Goal: Task Accomplishment & Management: Manage account settings

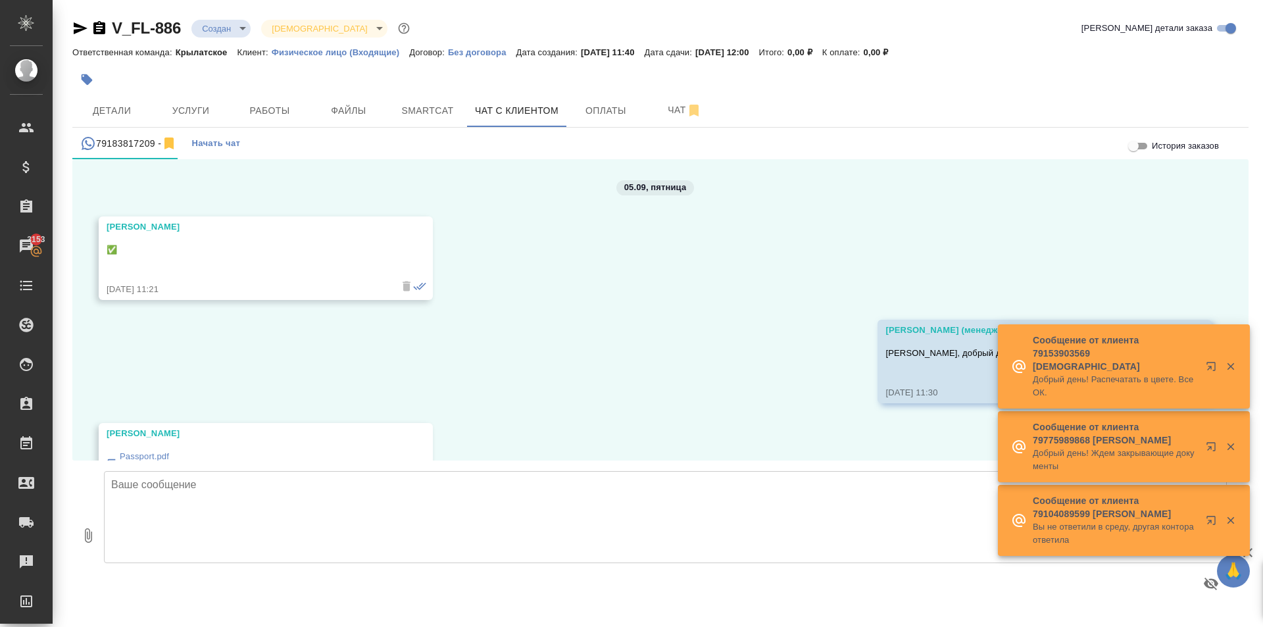
scroll to position [1268, 0]
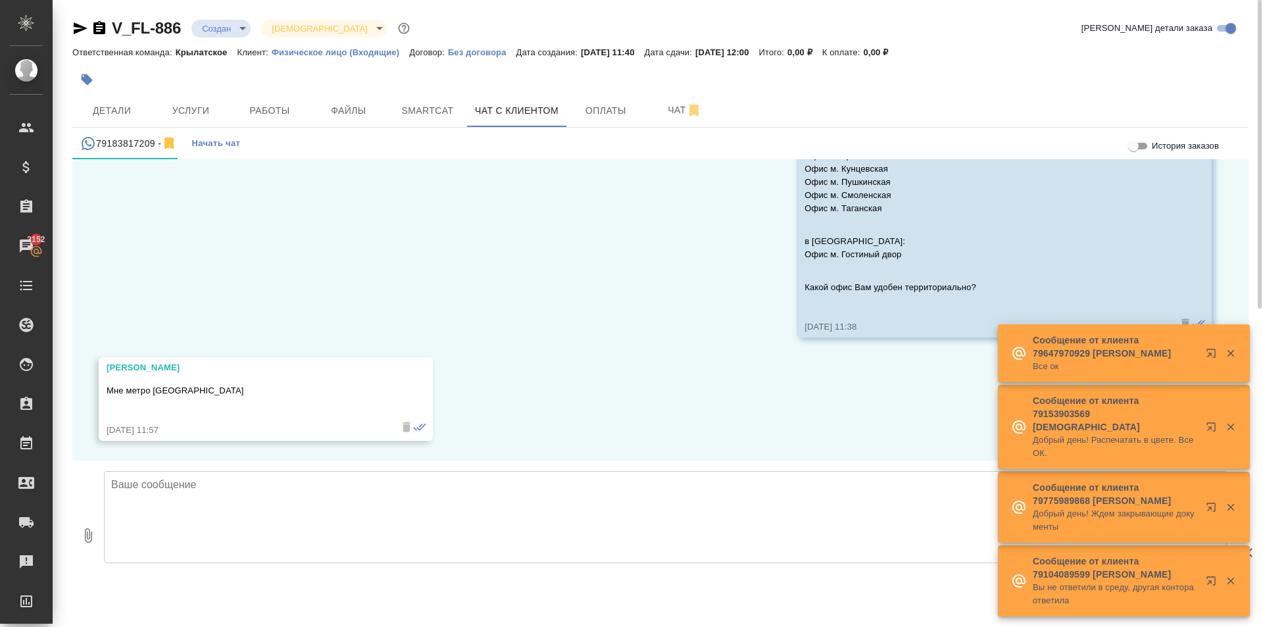
click at [147, 88] on div at bounding box center [464, 79] width 784 height 29
click at [195, 96] on button "Услуги" at bounding box center [190, 110] width 79 height 33
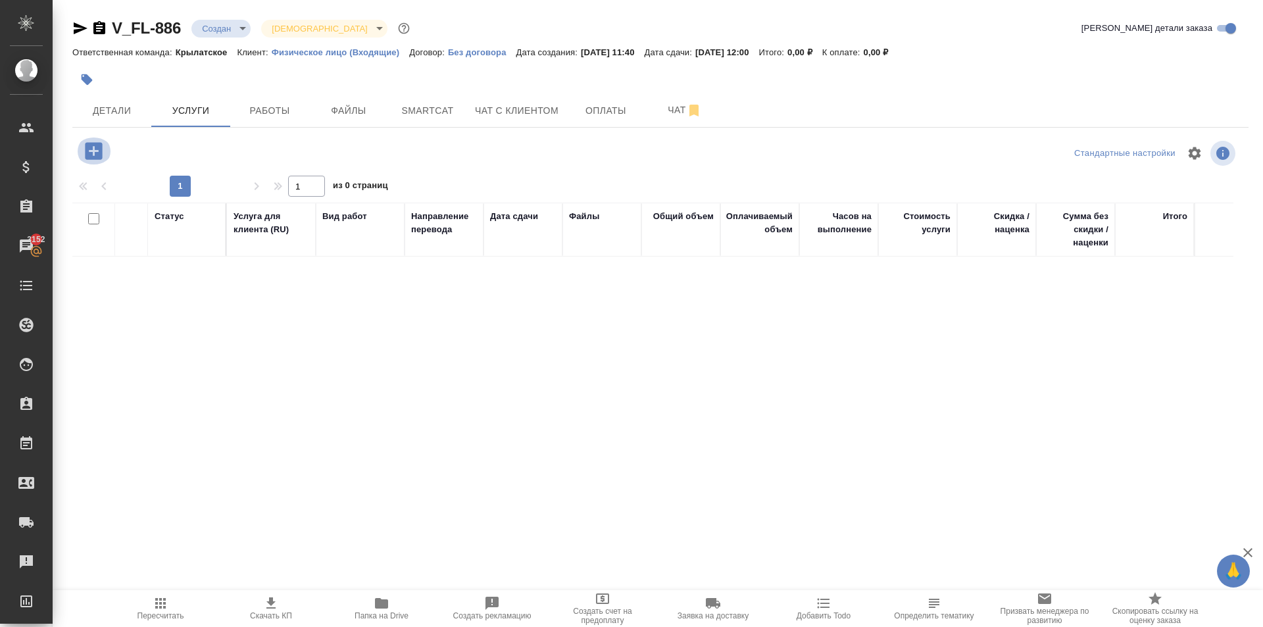
click at [109, 144] on button "button" at bounding box center [94, 150] width 36 height 27
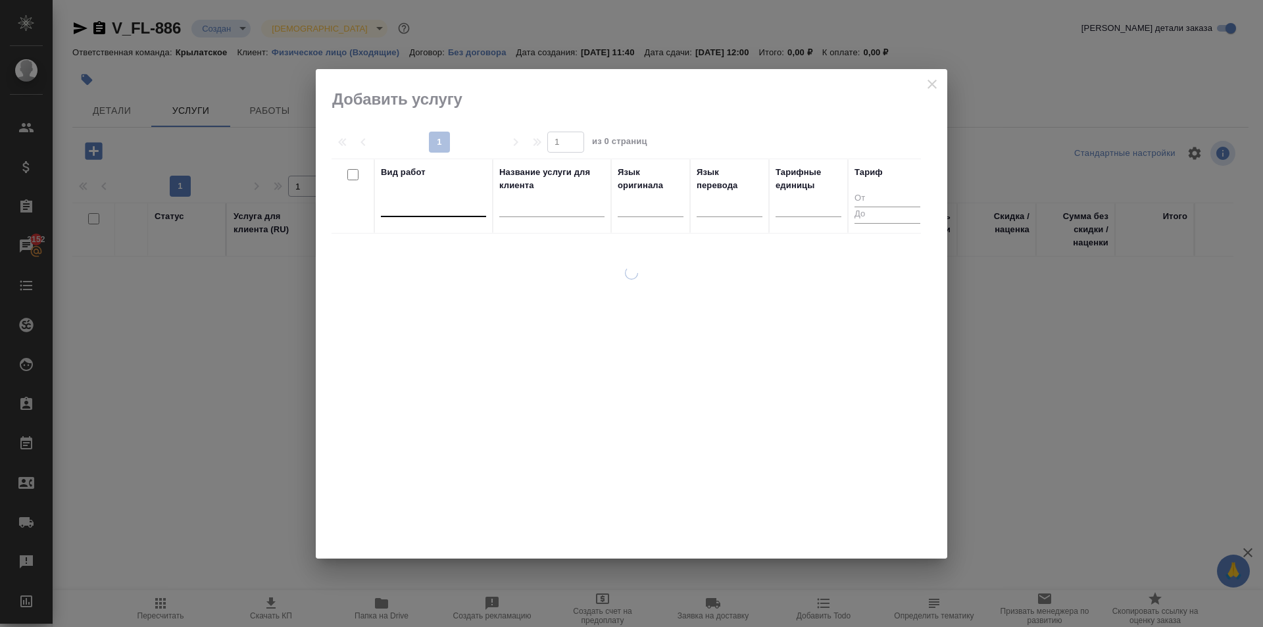
click at [469, 205] on div at bounding box center [433, 203] width 105 height 19
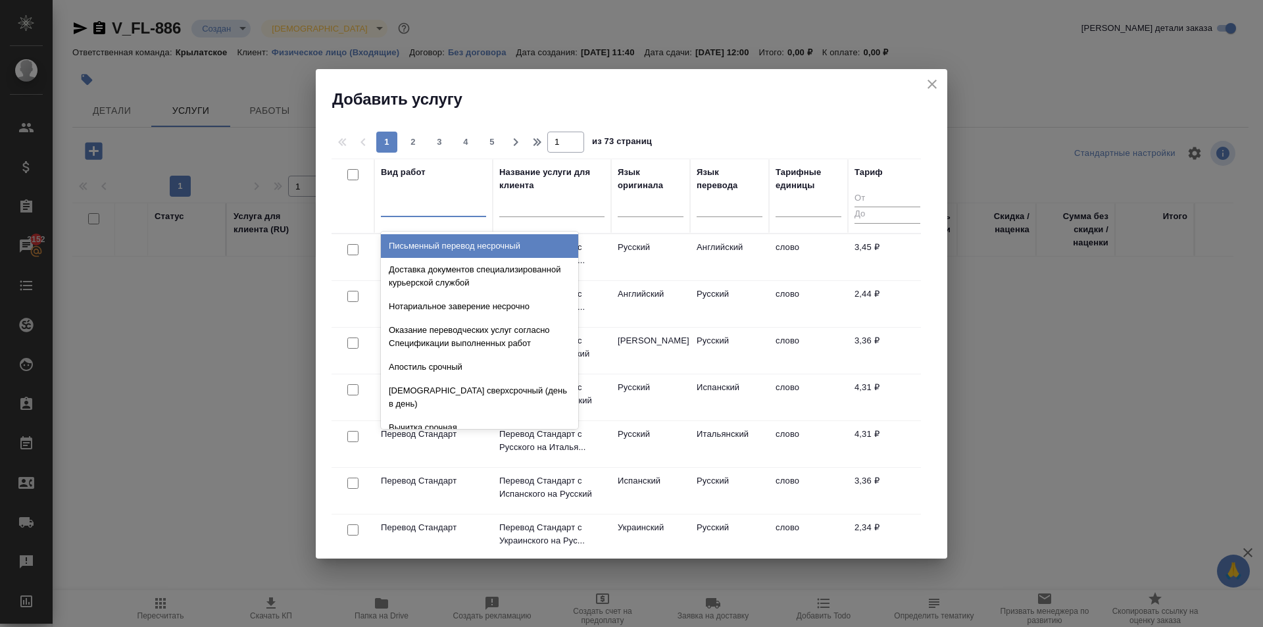
click at [443, 197] on div at bounding box center [433, 203] width 105 height 19
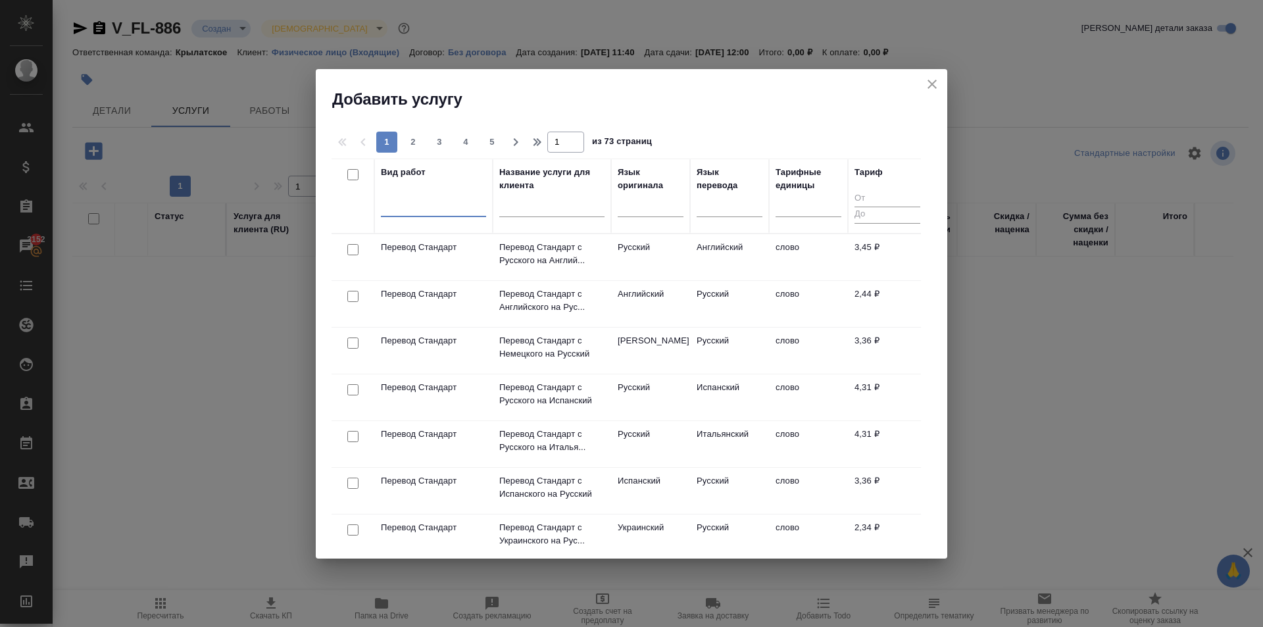
drag, startPoint x: 481, startPoint y: 224, endPoint x: 459, endPoint y: 209, distance: 26.8
click at [472, 218] on div "0 results available. Select is focused ,type to refine list, press Down to open…" at bounding box center [433, 209] width 105 height 34
click at [449, 202] on div at bounding box center [433, 203] width 105 height 19
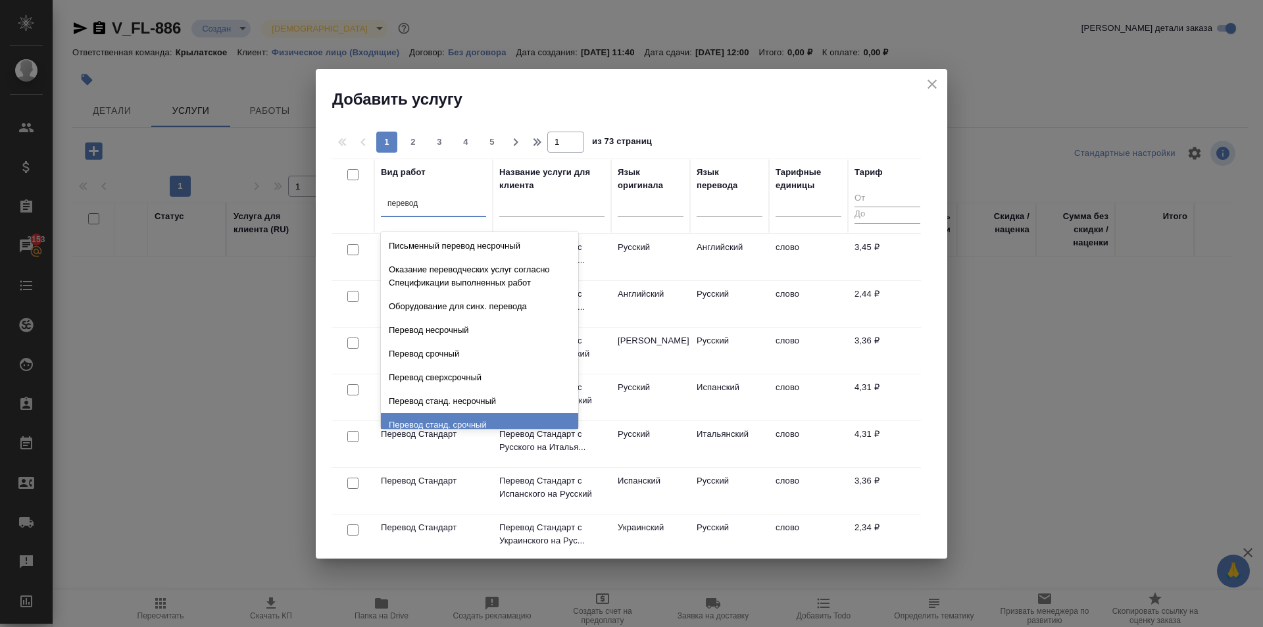
type input "перевод"
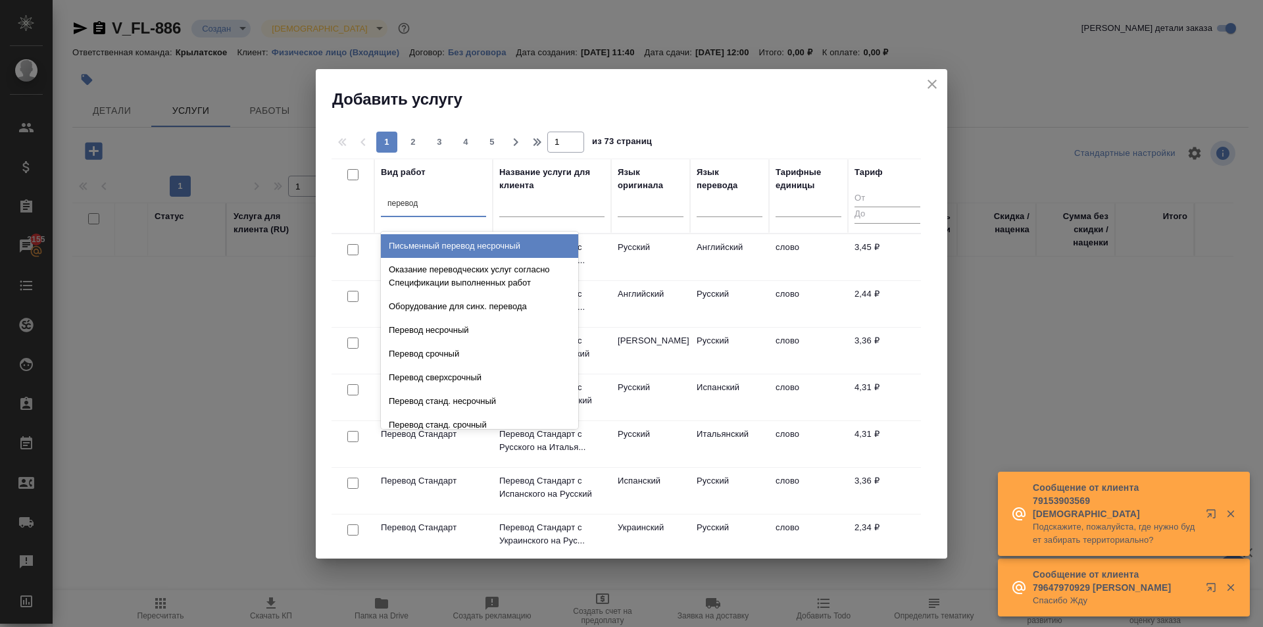
type input "перевод ст"
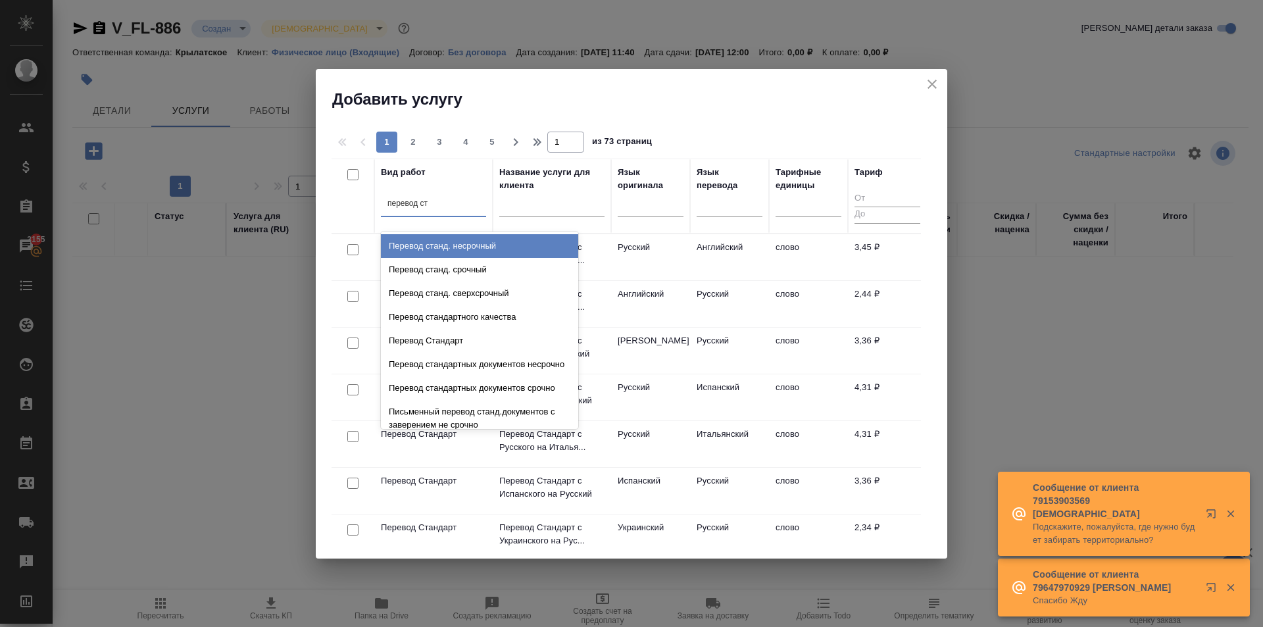
drag, startPoint x: 477, startPoint y: 239, endPoint x: 616, endPoint y: 213, distance: 141.3
click at [478, 239] on div "Перевод станд. несрочный" at bounding box center [479, 246] width 197 height 24
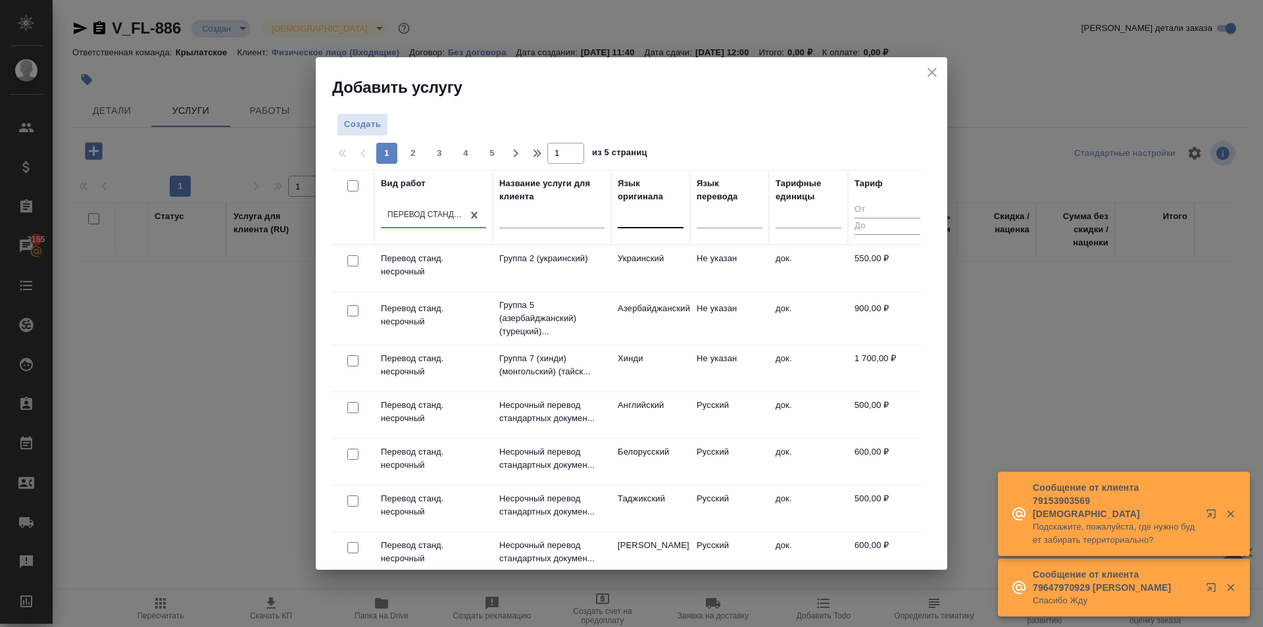
click at [659, 210] on div at bounding box center [651, 214] width 66 height 19
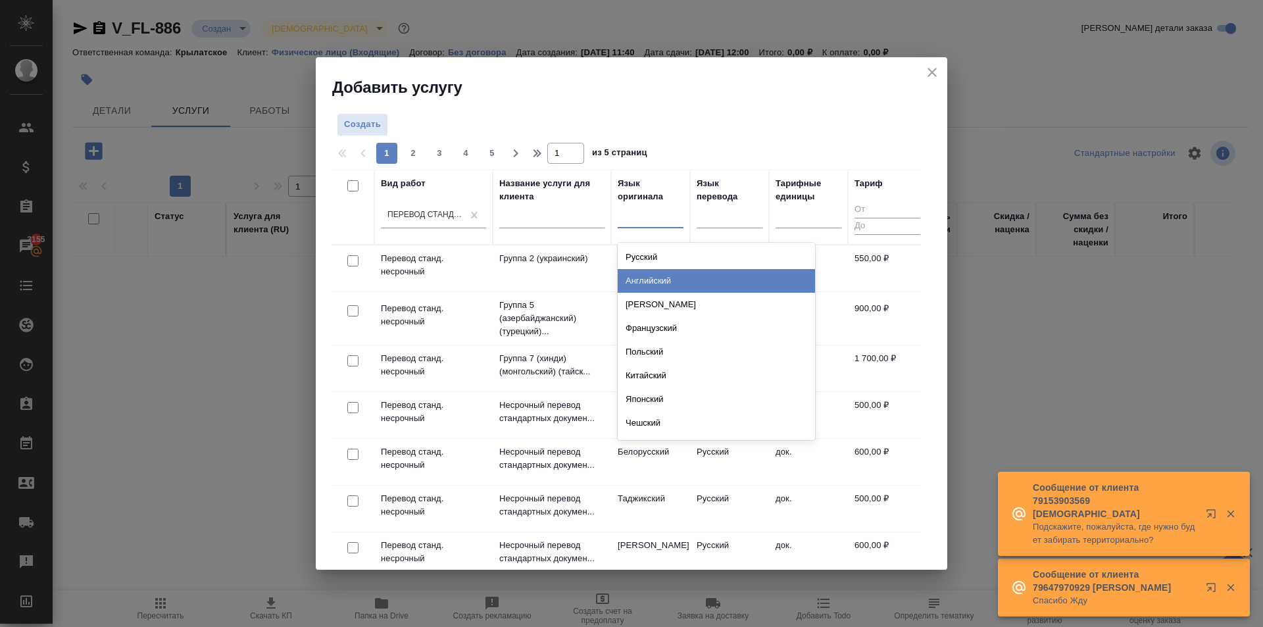
click at [663, 277] on div "Английский" at bounding box center [716, 281] width 197 height 24
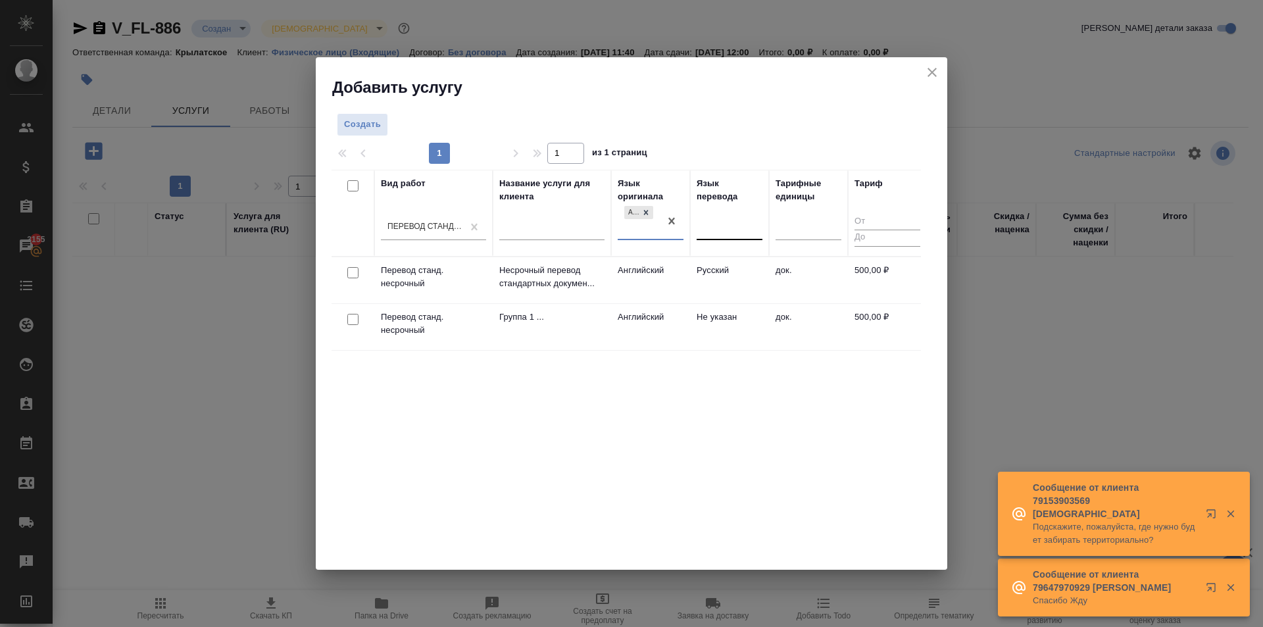
click at [714, 233] on div at bounding box center [730, 226] width 66 height 19
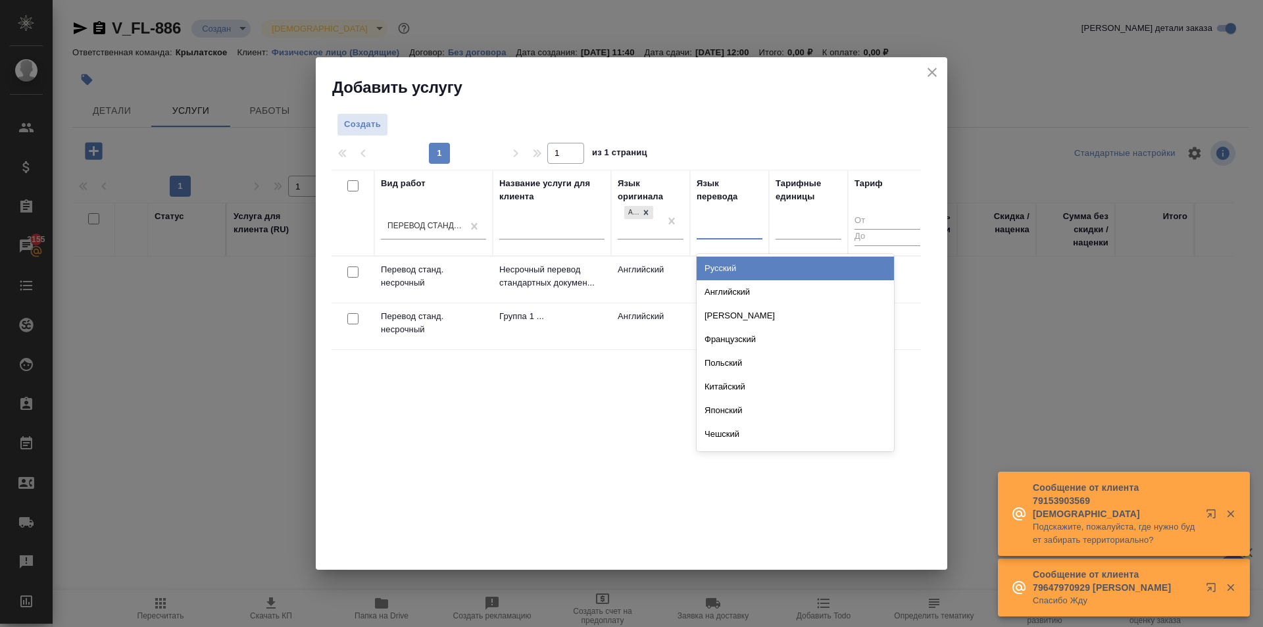
click at [726, 270] on div "Русский" at bounding box center [795, 269] width 197 height 24
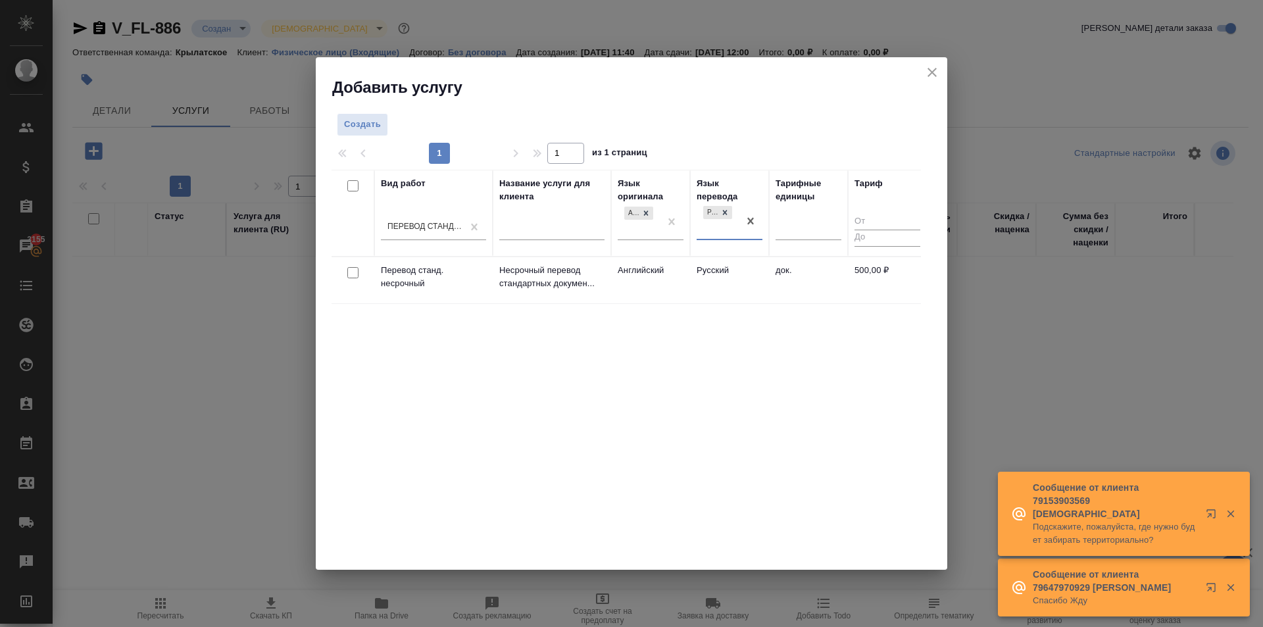
click at [691, 272] on td "Русский" at bounding box center [729, 280] width 79 height 46
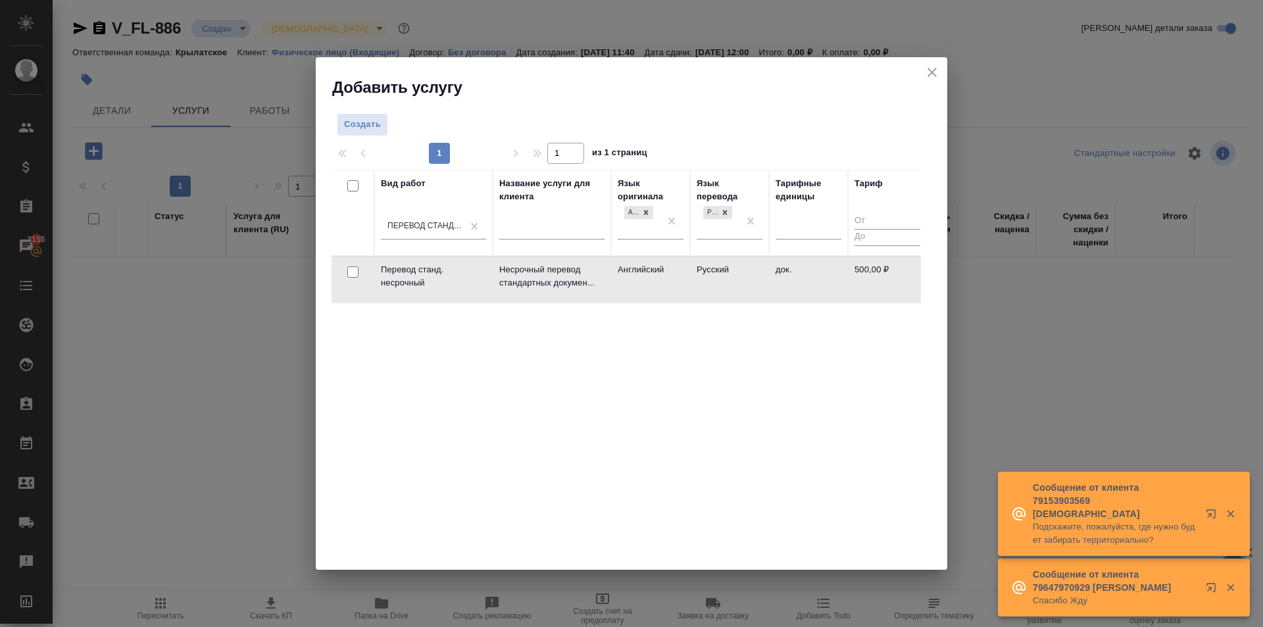
click at [691, 272] on td "Русский" at bounding box center [729, 280] width 79 height 46
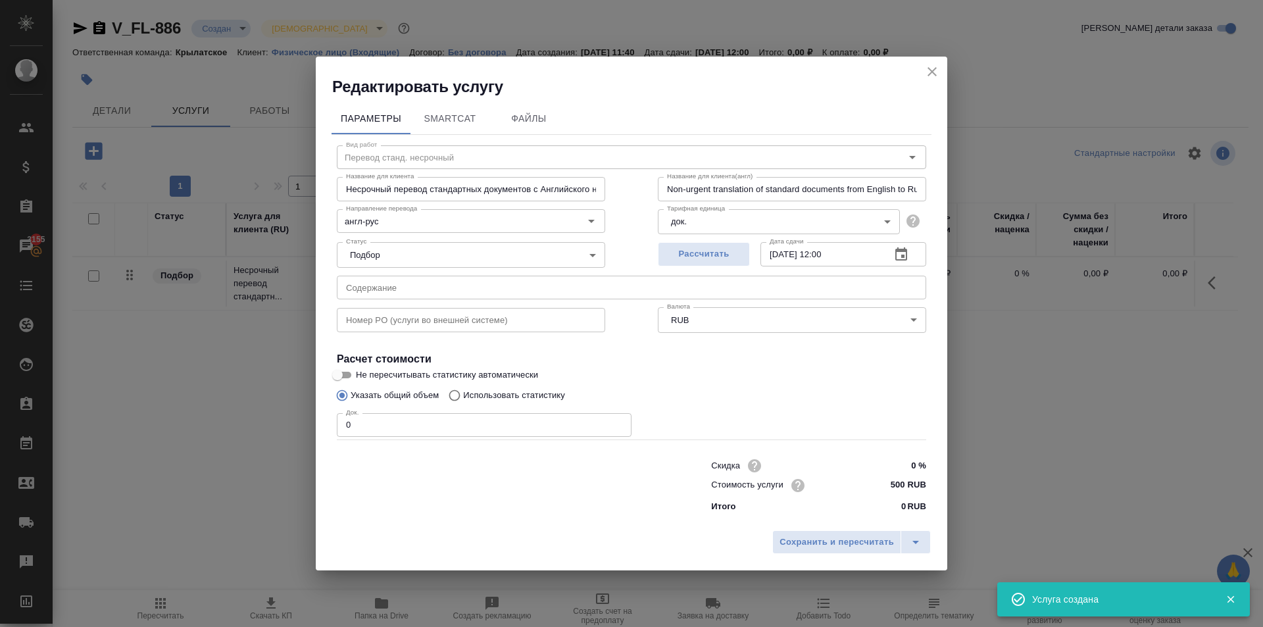
click at [896, 485] on input "500 RUB" at bounding box center [901, 485] width 49 height 19
click at [896, 485] on input "500 RUB" at bounding box center [902, 485] width 48 height 19
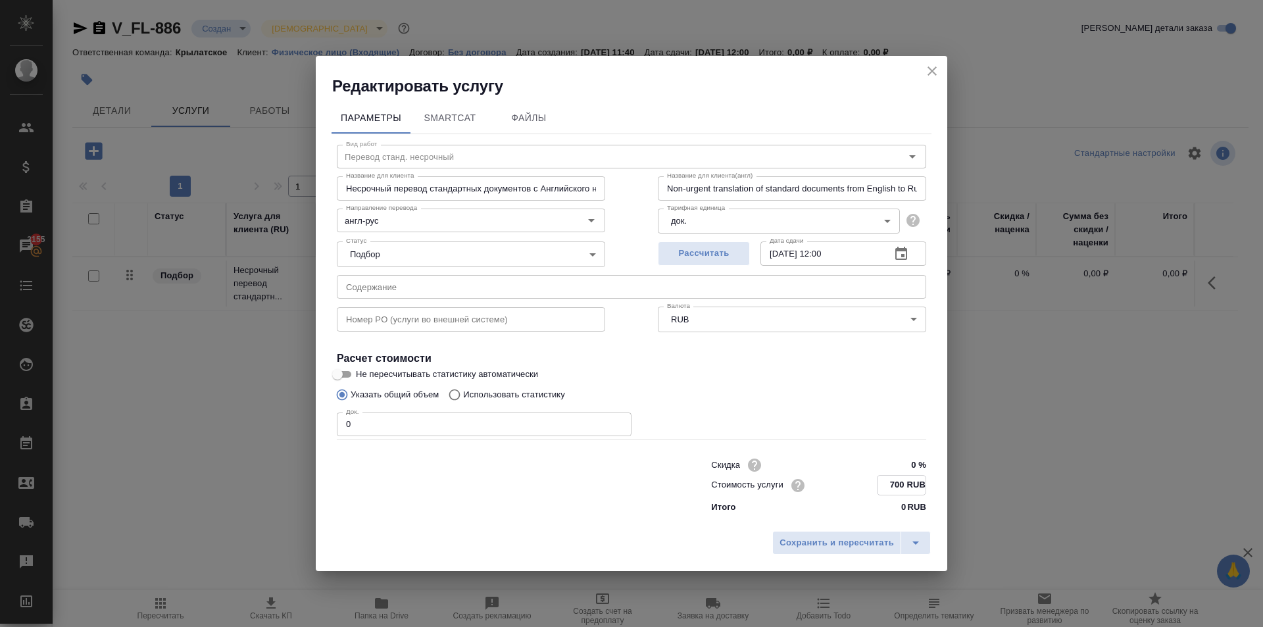
type input "700 RUB"
drag, startPoint x: 426, startPoint y: 428, endPoint x: 178, endPoint y: 437, distance: 247.5
click at [178, 437] on div "Редактировать услугу Параметры SmartCat Файлы Вид работ Перевод станд. несрочны…" at bounding box center [631, 313] width 1263 height 627
type input "2"
click at [728, 266] on button "Рассчитать" at bounding box center [704, 254] width 92 height 24
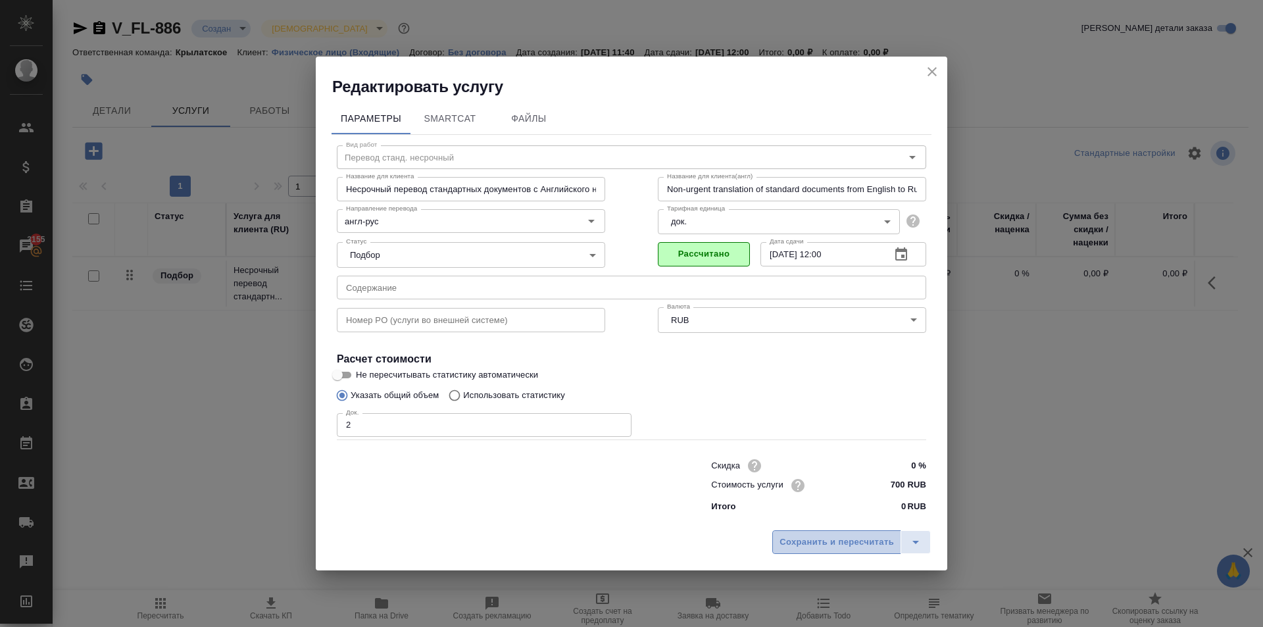
click at [800, 538] on span "Сохранить и пересчитать" at bounding box center [837, 542] width 114 height 15
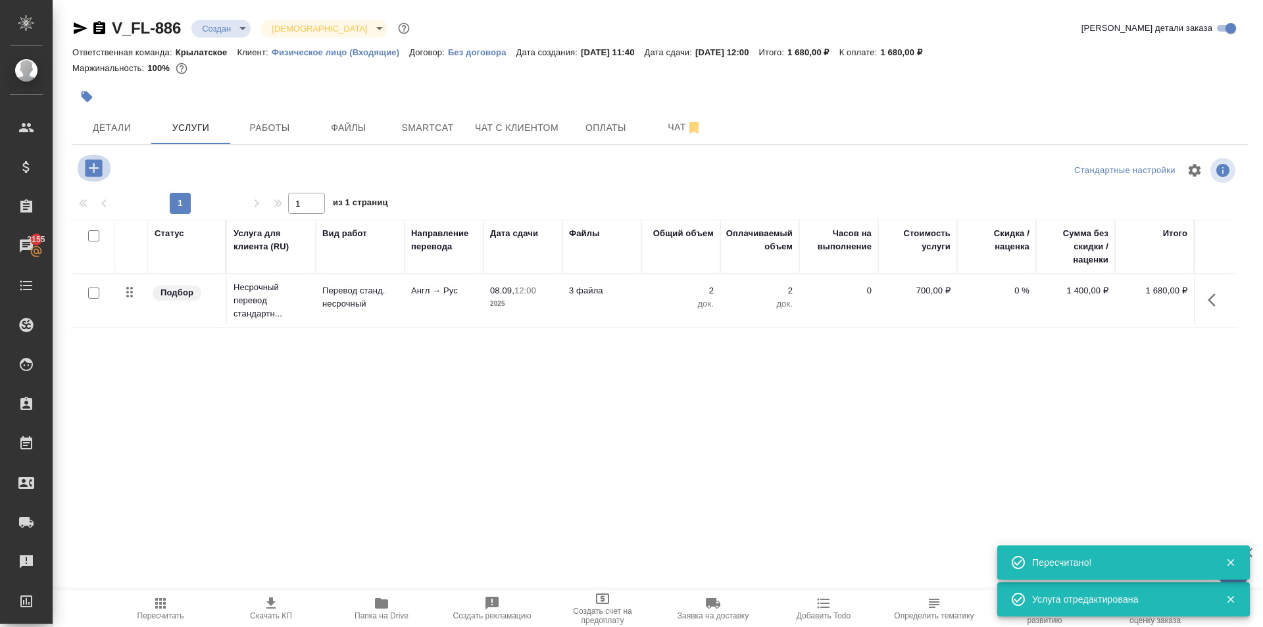
click at [101, 156] on button "button" at bounding box center [94, 168] width 36 height 27
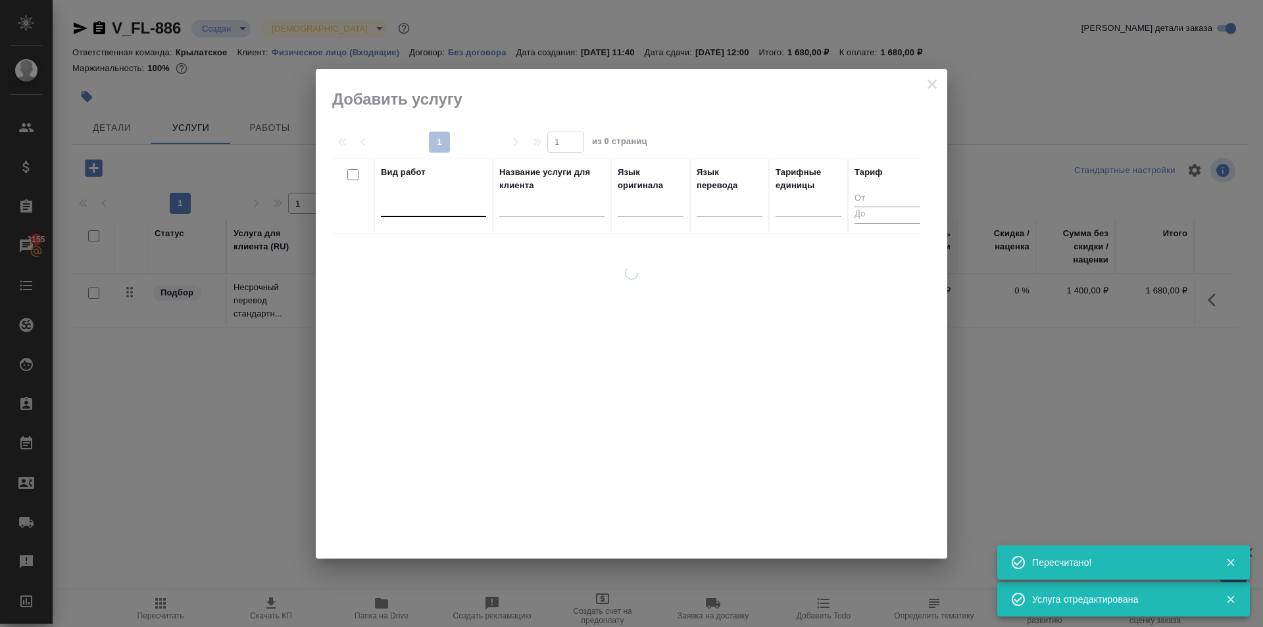
click at [443, 208] on div at bounding box center [433, 203] width 105 height 19
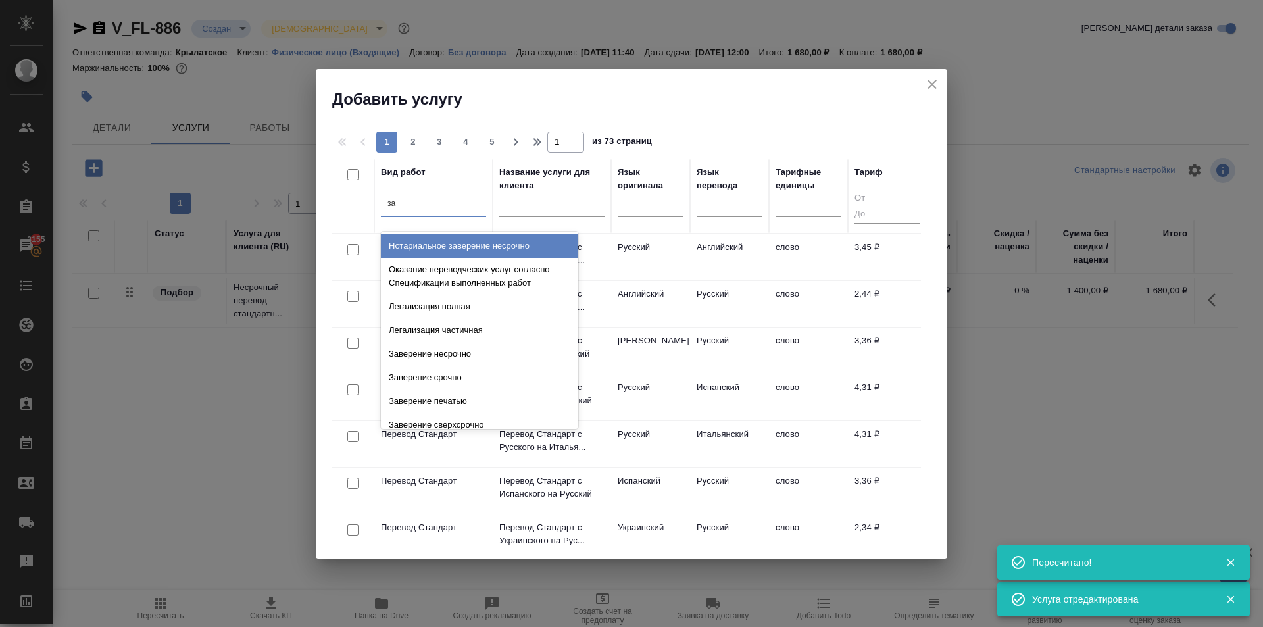
type input "з"
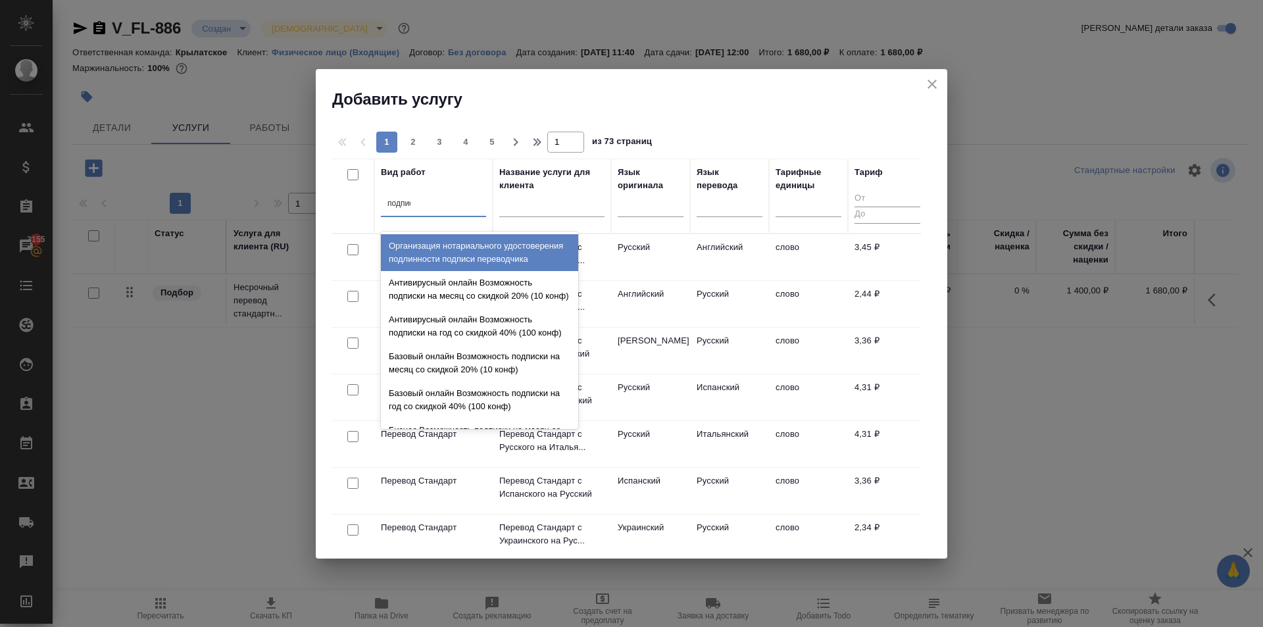
type input "подписи"
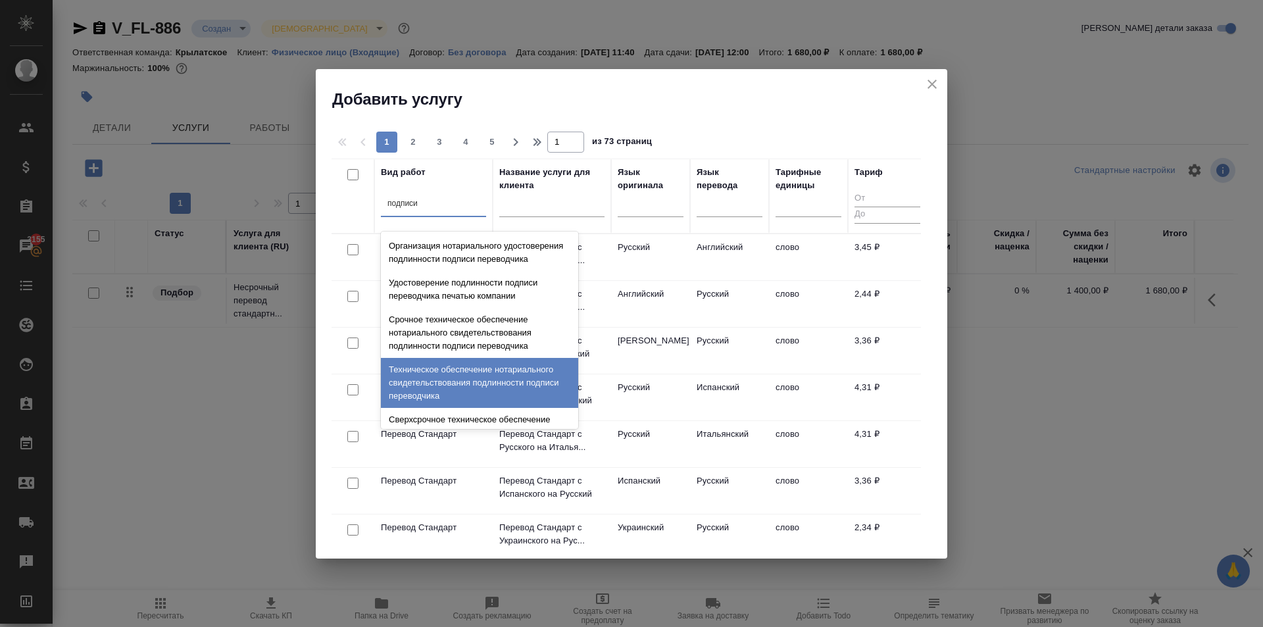
click at [518, 395] on div "Техническое обеспечение нотариального свидетельствования подлинности подписи пе…" at bounding box center [479, 383] width 197 height 50
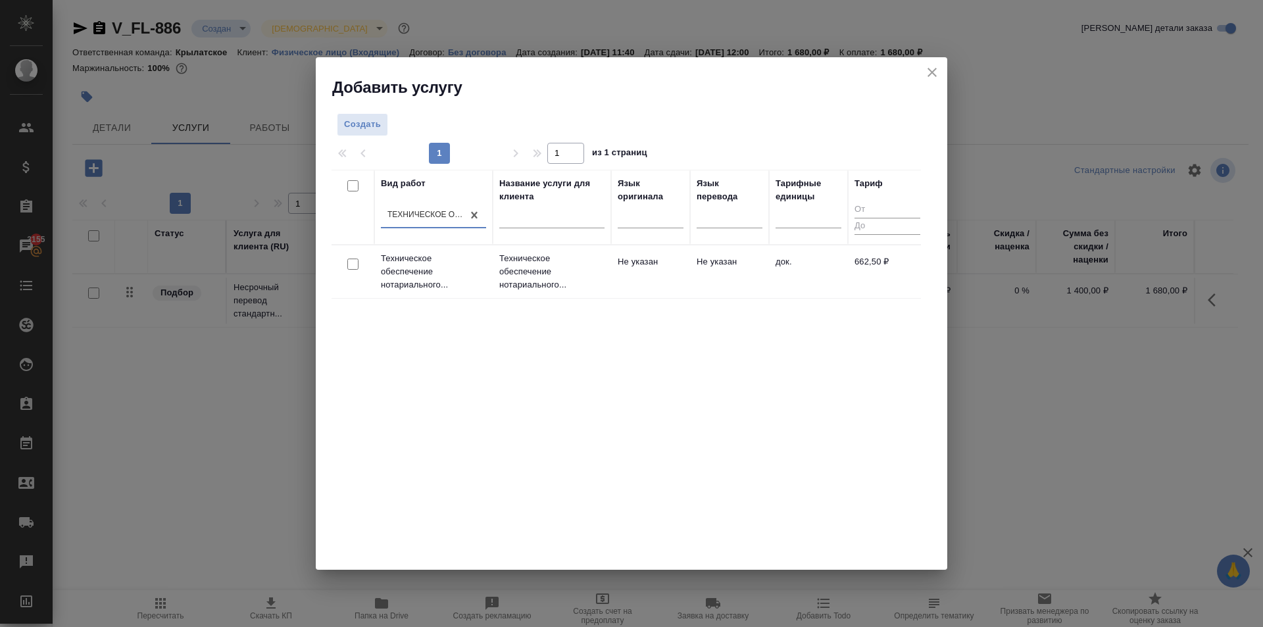
click at [793, 274] on td "док." at bounding box center [808, 272] width 79 height 46
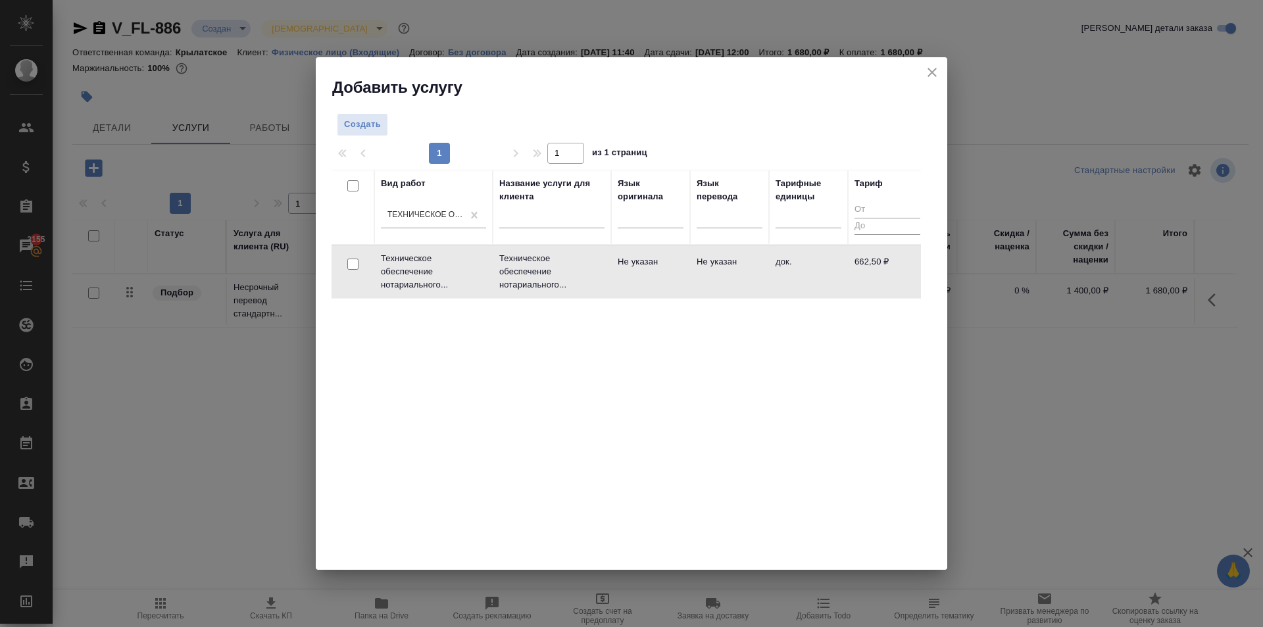
click at [793, 274] on td "док." at bounding box center [808, 272] width 79 height 46
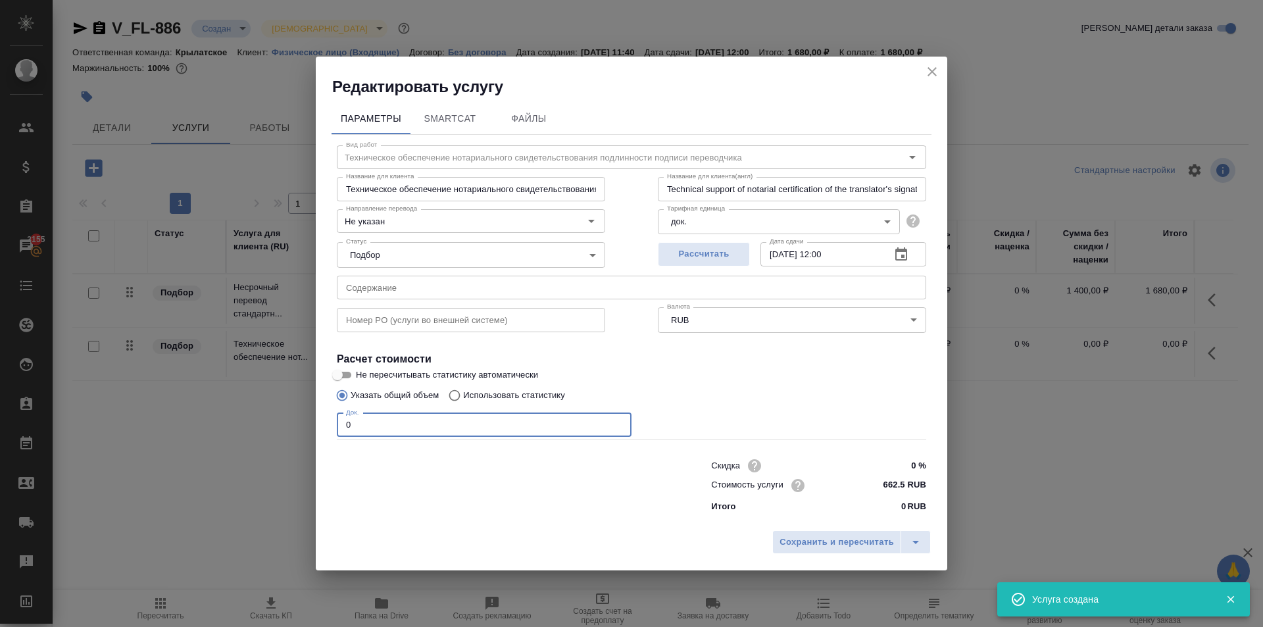
drag, startPoint x: 361, startPoint y: 433, endPoint x: 257, endPoint y: 433, distance: 103.9
click at [252, 430] on div "Редактировать услугу Параметры SmartCat Файлы Вид работ Техническое обеспечение…" at bounding box center [631, 313] width 1263 height 627
type input "2"
click at [729, 262] on span "Рассчитать" at bounding box center [704, 254] width 78 height 15
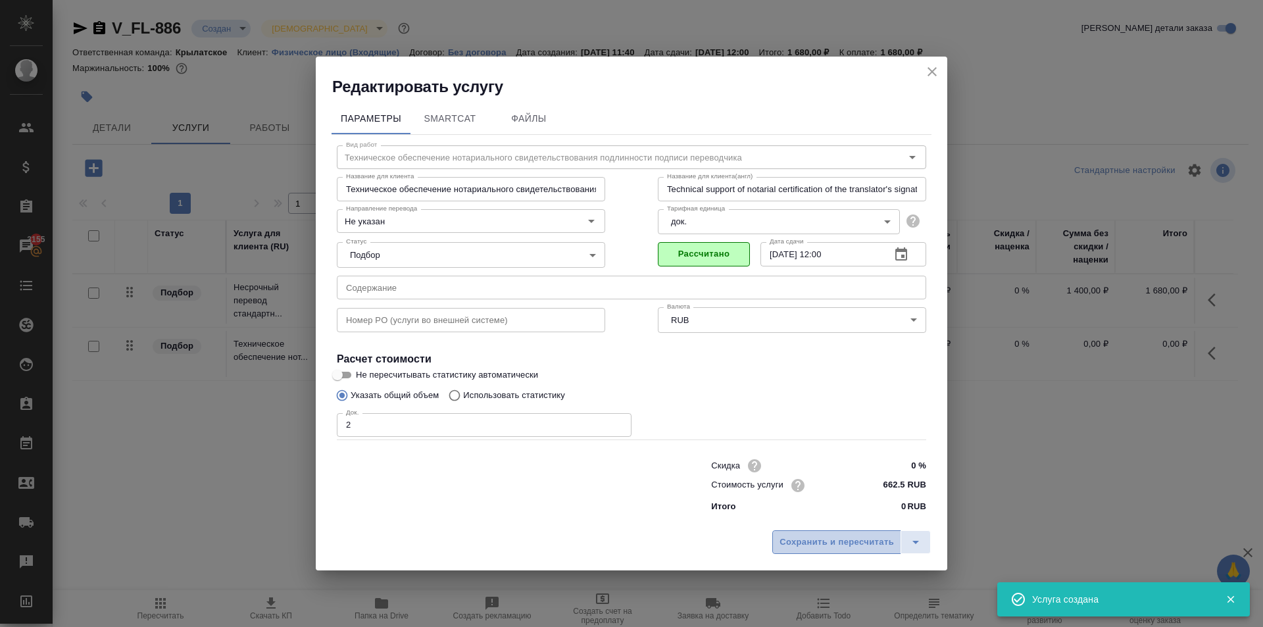
click at [838, 543] on span "Сохранить и пересчитать" at bounding box center [837, 542] width 114 height 15
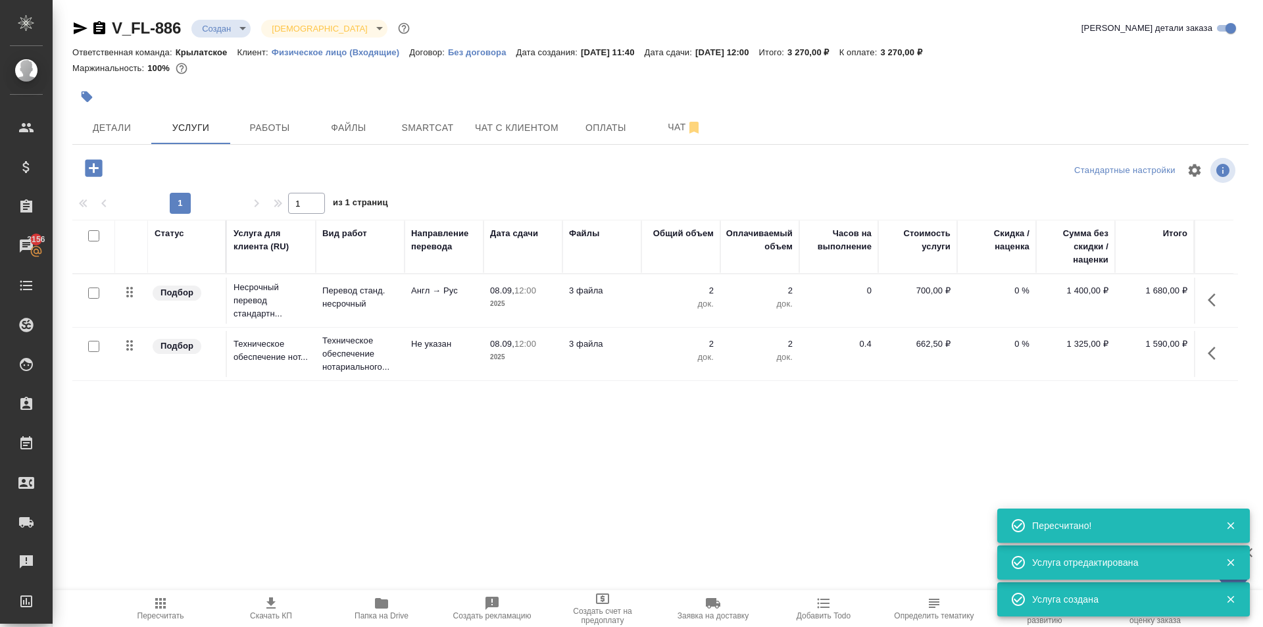
click at [124, 416] on div "Статус Услуга для клиента (RU) Вид работ Направление перевода Дата сдачи Файлы …" at bounding box center [655, 361] width 1166 height 283
click at [522, 141] on button "Чат с клиентом" at bounding box center [516, 127] width 99 height 33
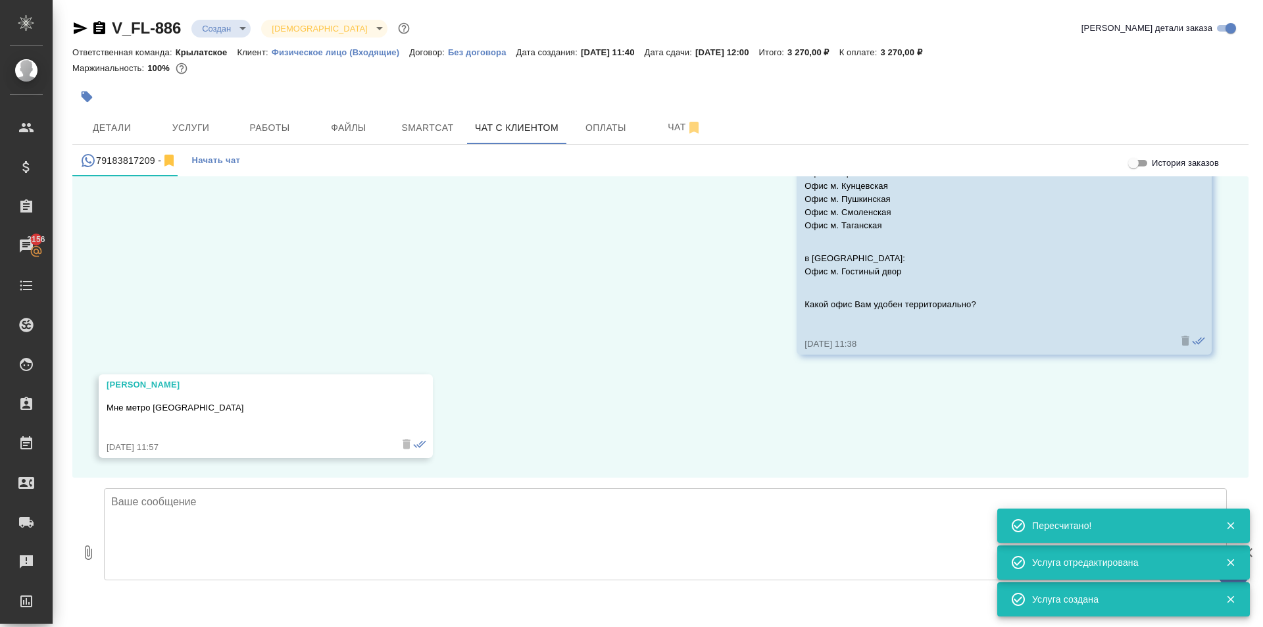
scroll to position [7, 0]
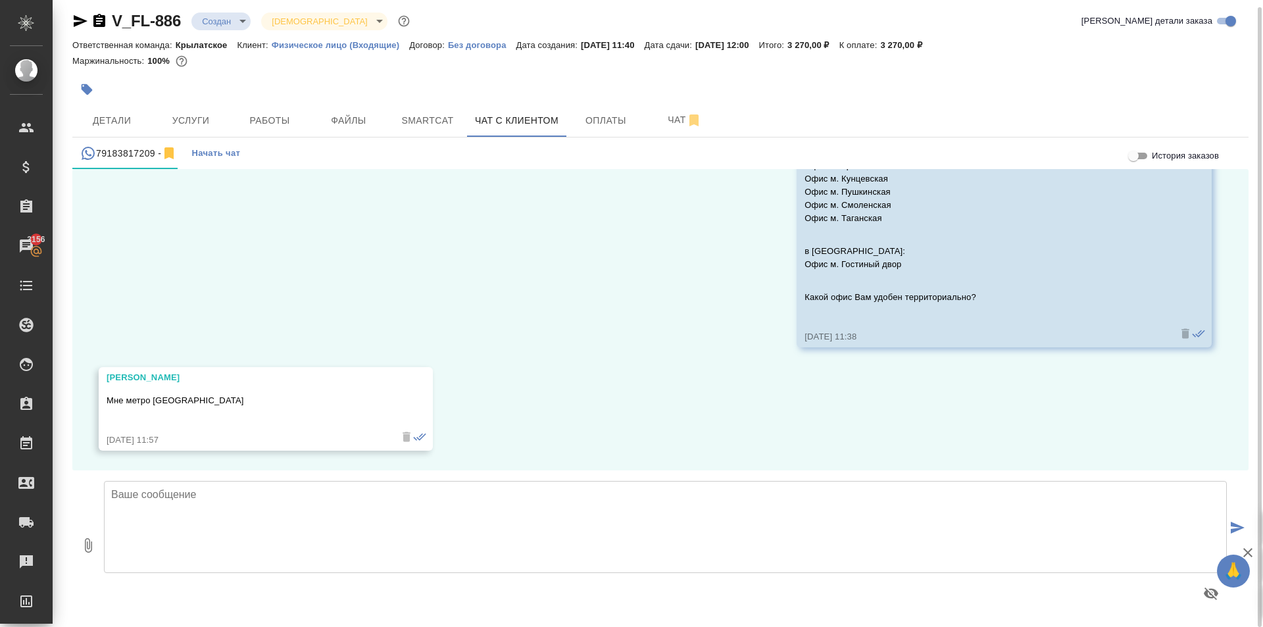
click at [270, 509] on textarea at bounding box center [665, 527] width 1123 height 92
paste textarea "Направляем расчёт стоимости по Вашему запросу. Срок исполнения: 1-2 рабочих дня…"
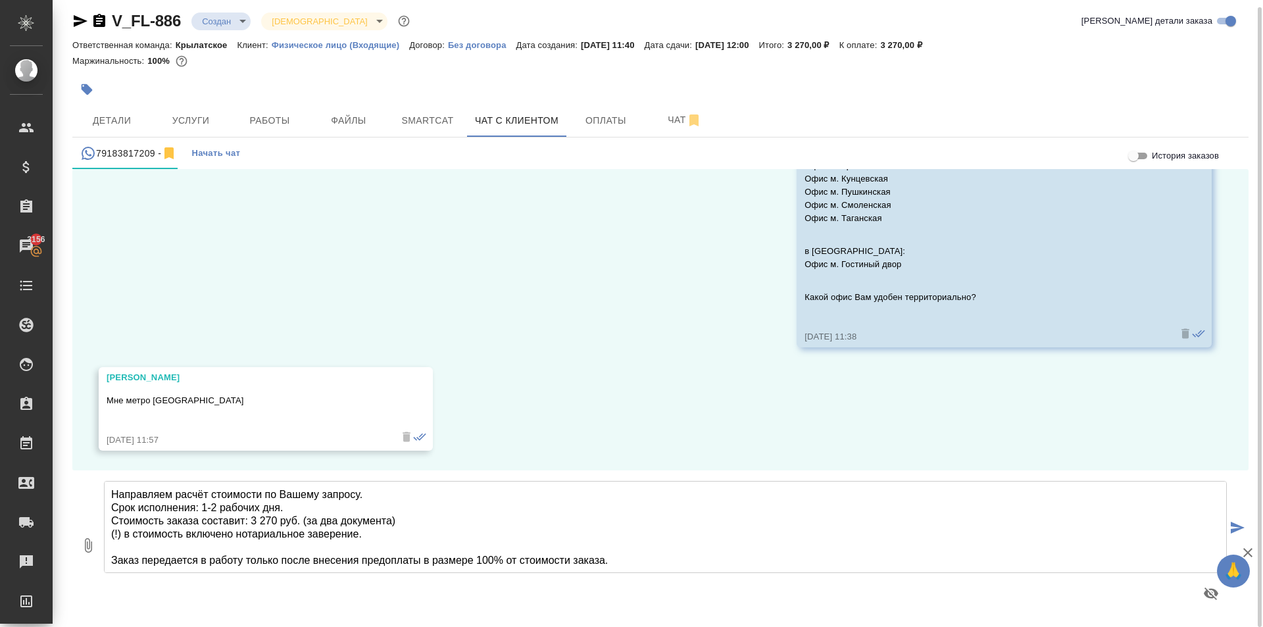
paste textarea "Направляем расчёт стоимости по Вашему запросу. Срок исполнения: 1-2 рабочих дня…"
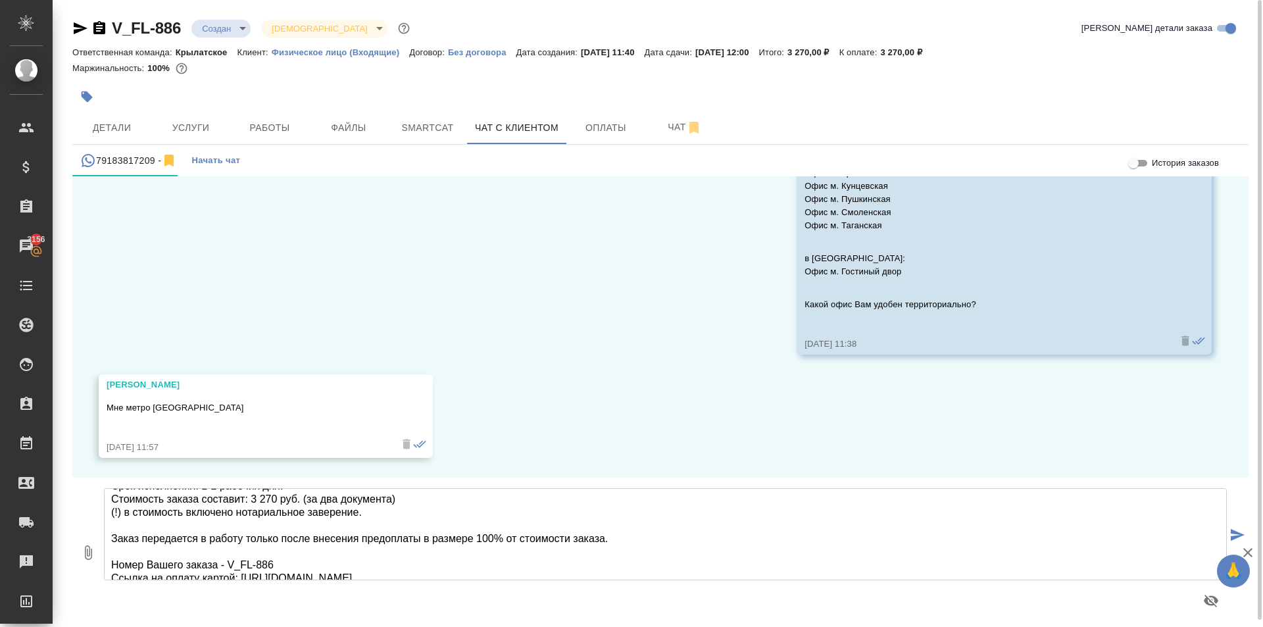
scroll to position [0, 0]
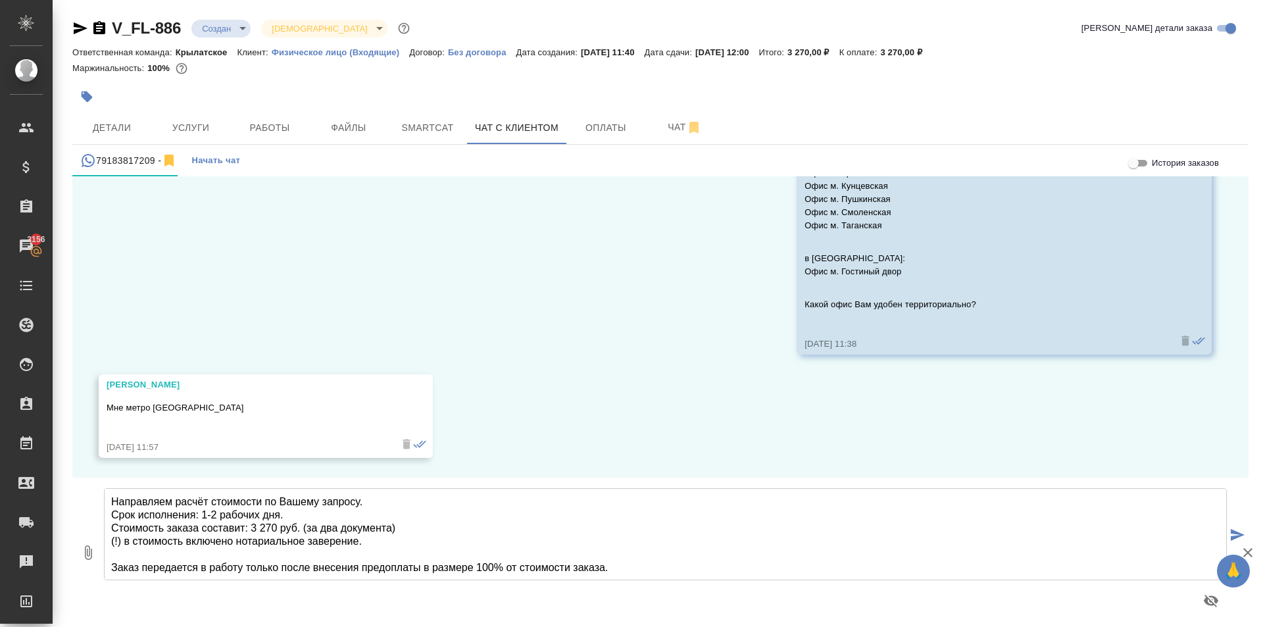
type textarea "Направляем расчёт стоимости по Вашему запросу. Срок исполнения: 1-2 рабочих дня…"
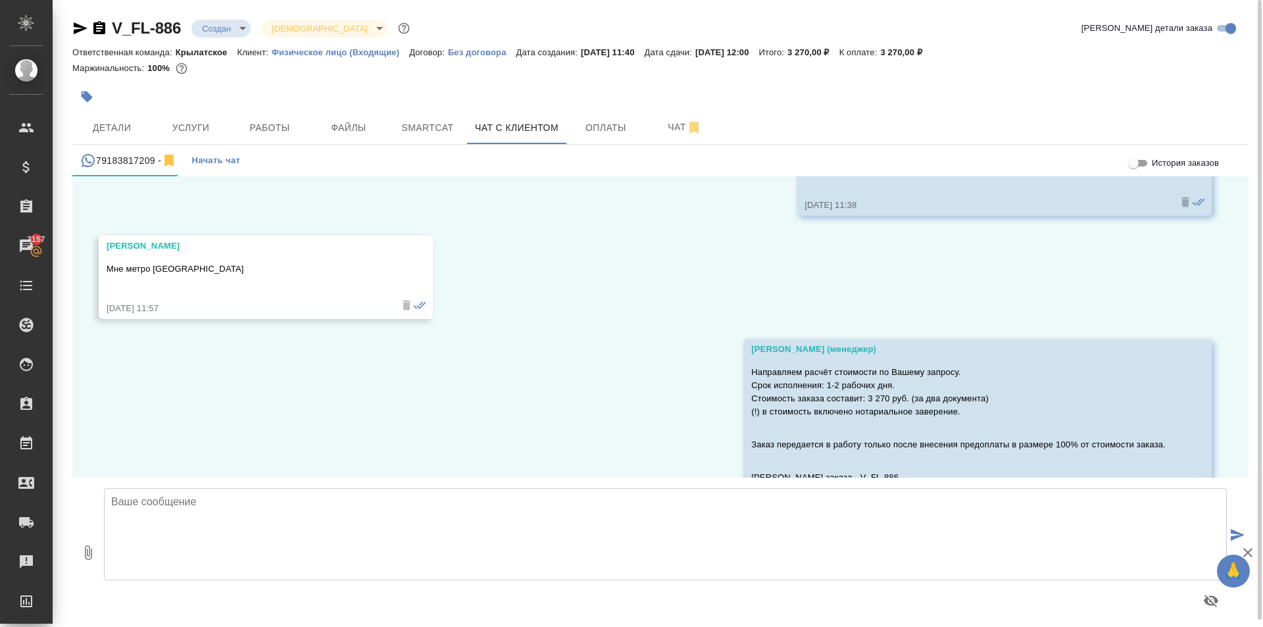
scroll to position [1391, 0]
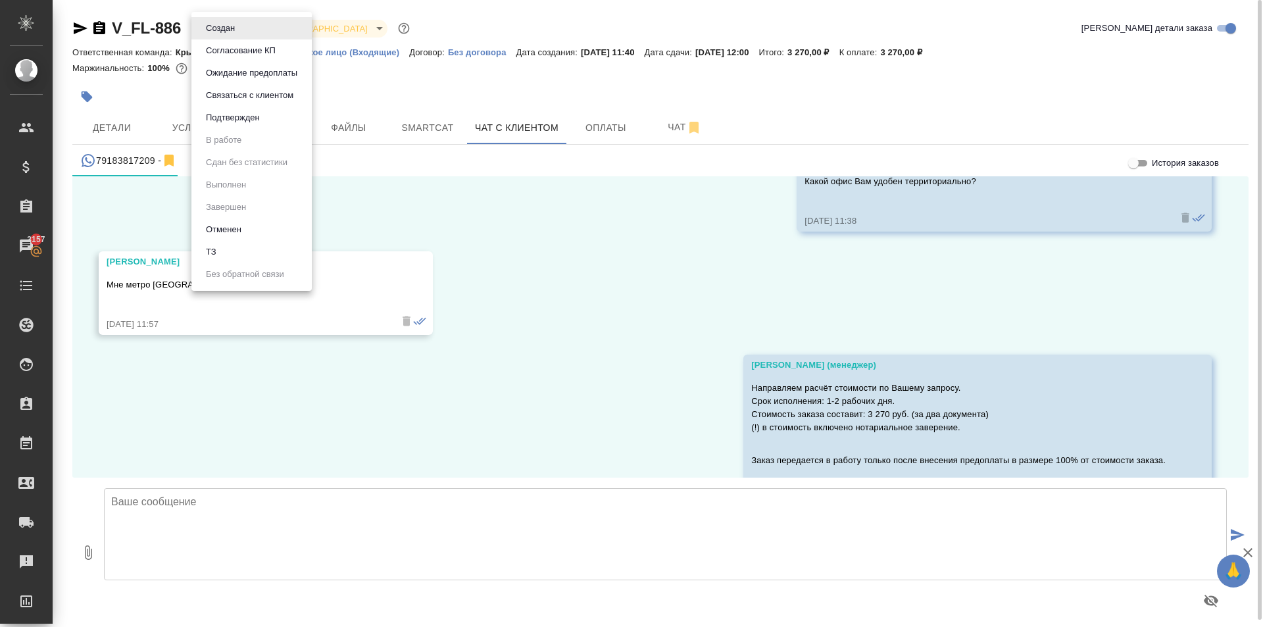
drag, startPoint x: 240, startPoint y: 24, endPoint x: 251, endPoint y: 61, distance: 38.3
click at [239, 24] on body "🙏 .cls-1 fill:#fff; AWATERA Kasymov Timur Клиенты Спецификации Заказы 3157 Чаты…" at bounding box center [631, 313] width 1263 height 627
click at [248, 78] on button "Ожидание предоплаты" at bounding box center [251, 73] width 99 height 14
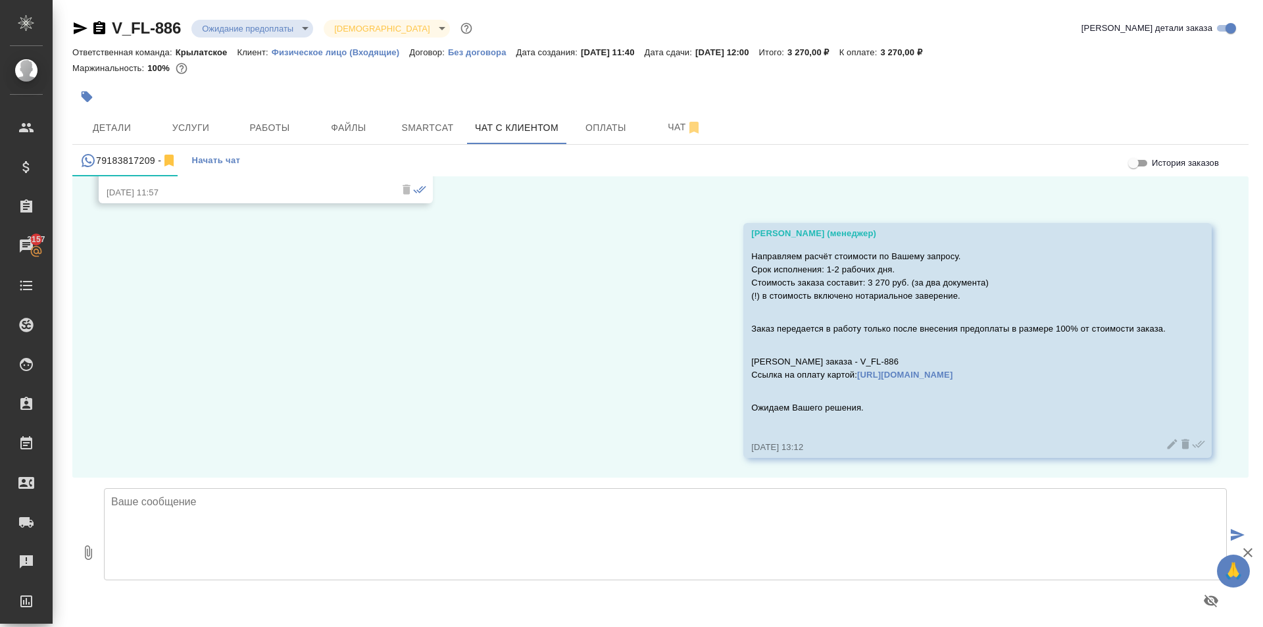
scroll to position [7, 0]
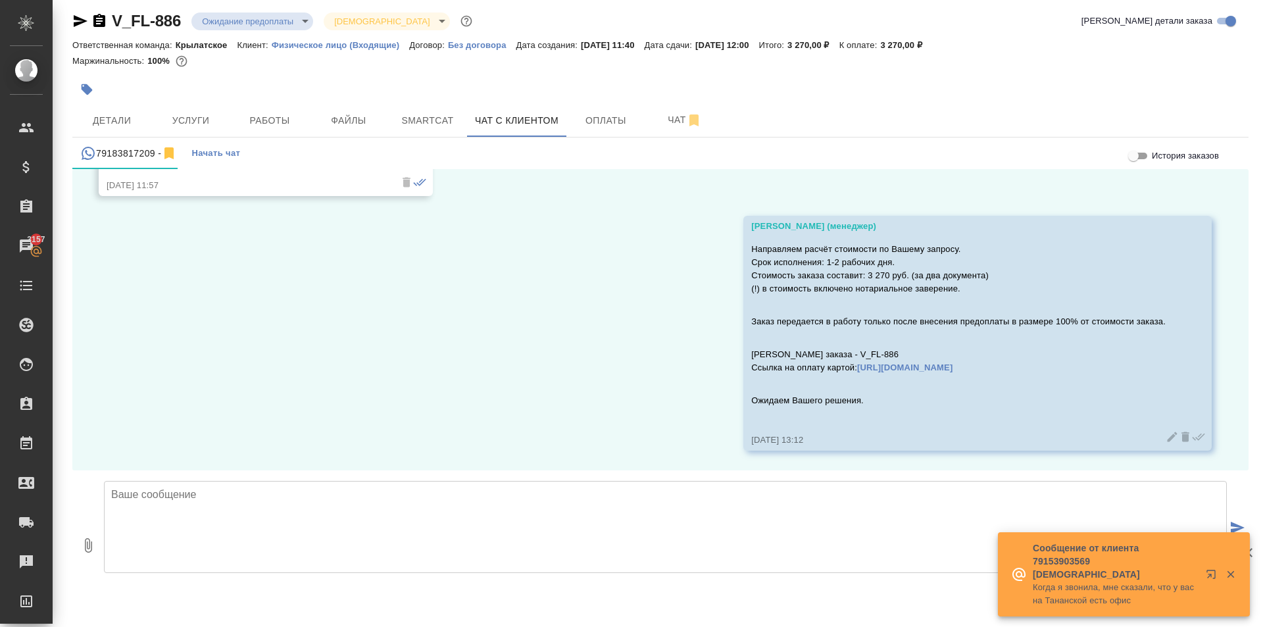
drag, startPoint x: 1054, startPoint y: 103, endPoint x: 1037, endPoint y: 98, distance: 18.5
click at [1053, 103] on div at bounding box center [660, 89] width 1176 height 29
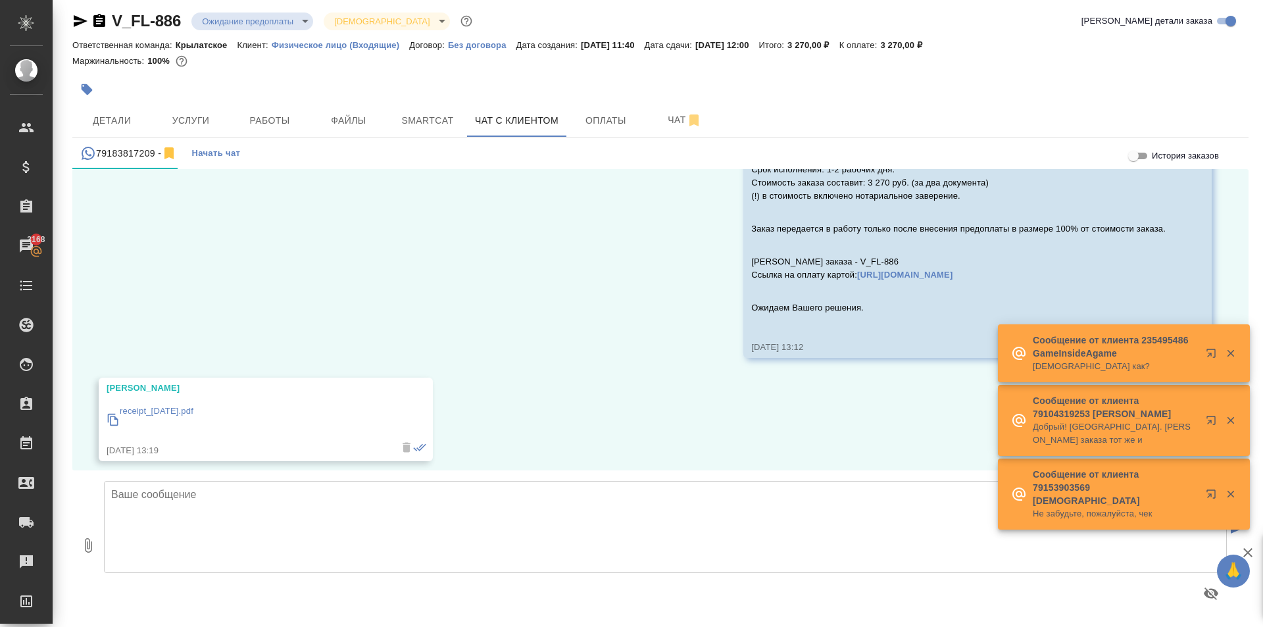
scroll to position [1626, 0]
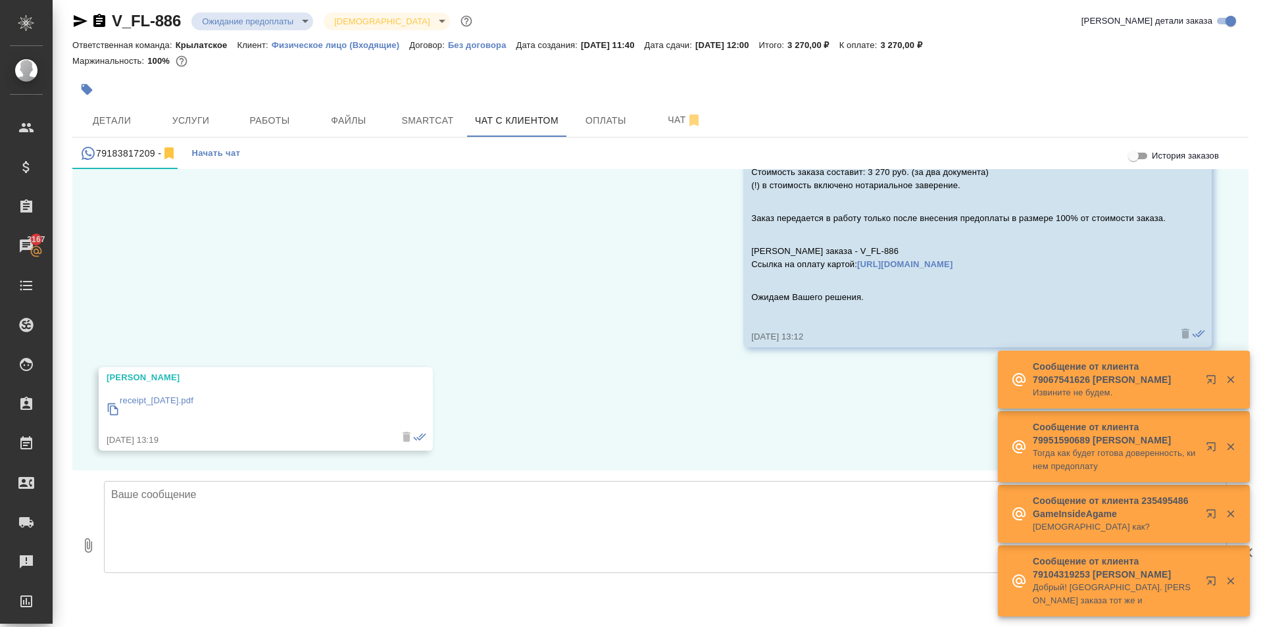
click at [216, 403] on div "receipt_05.09.2025.pdf" at bounding box center [247, 409] width 280 height 36
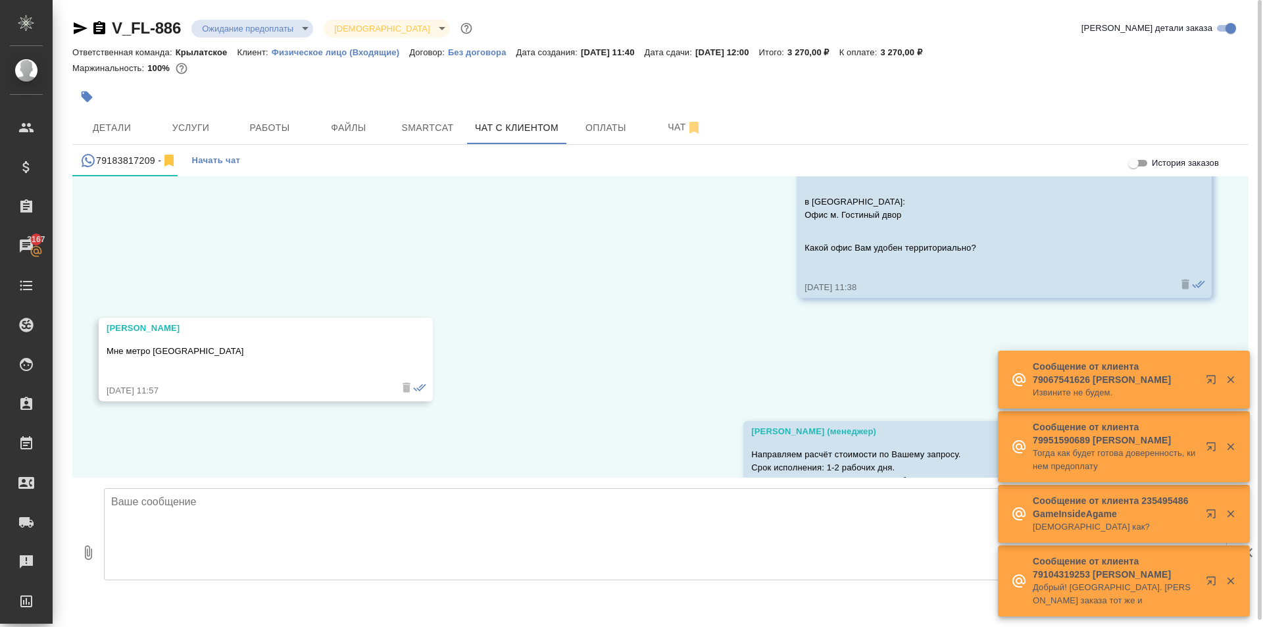
scroll to position [1297, 0]
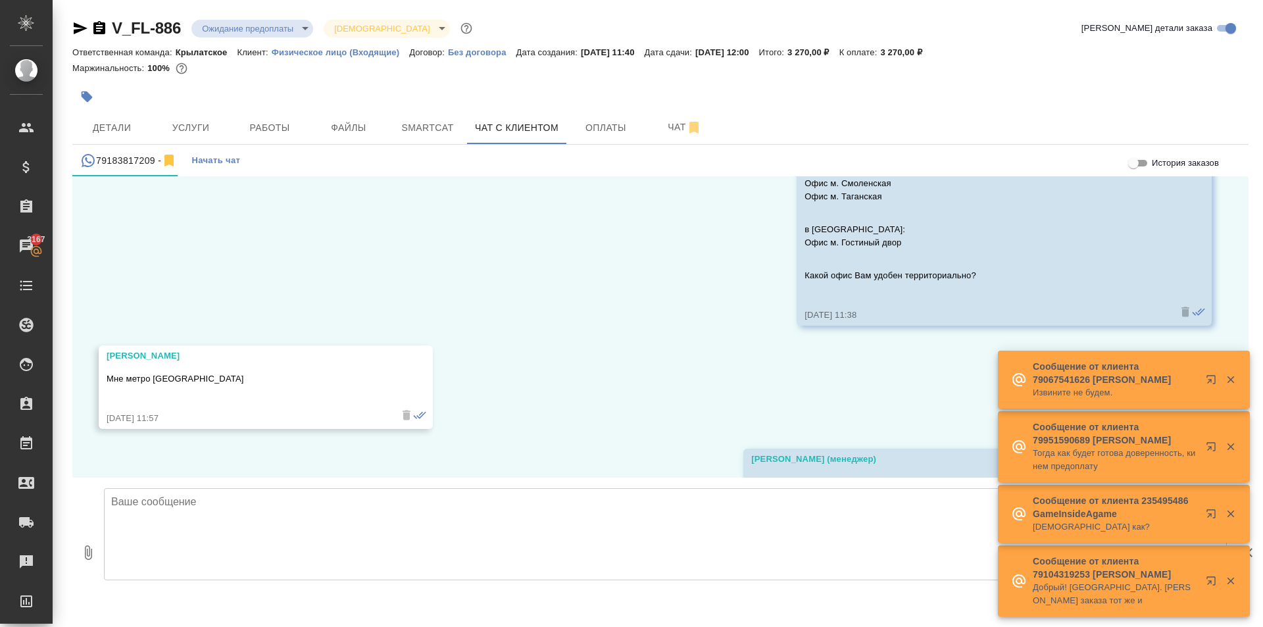
click at [86, 88] on button "button" at bounding box center [86, 96] width 29 height 29
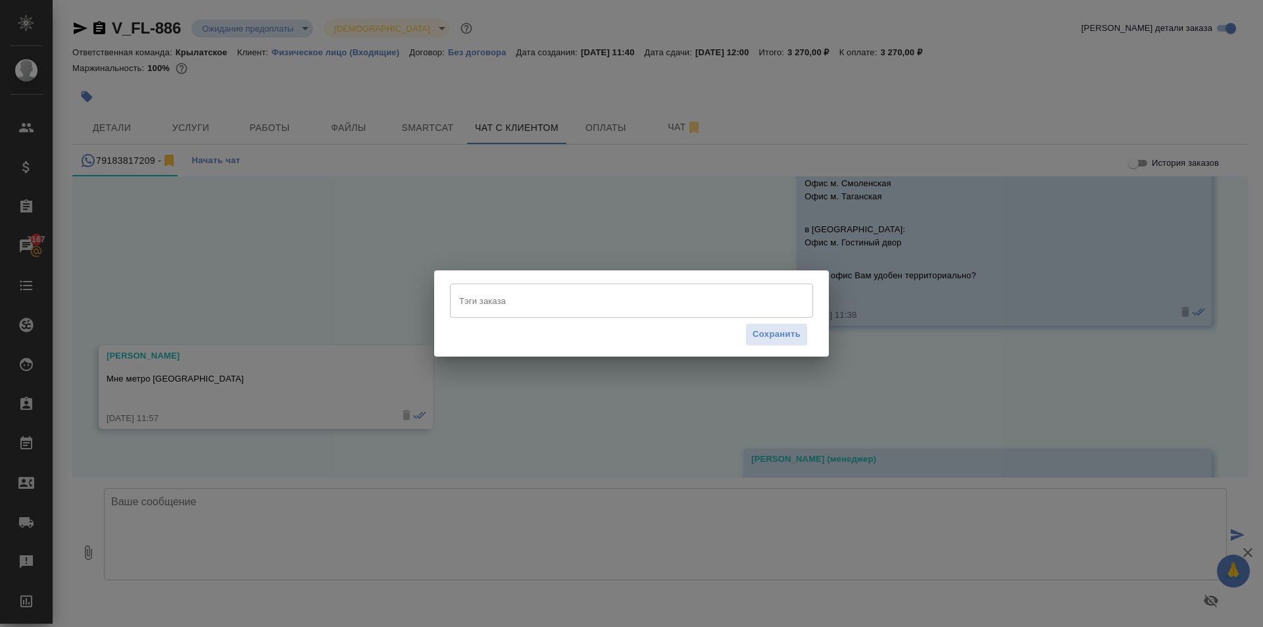
drag, startPoint x: 503, startPoint y: 334, endPoint x: 487, endPoint y: 301, distance: 36.2
click at [498, 317] on div "Тэги заказа Тэги заказа Сохранить" at bounding box center [631, 318] width 363 height 68
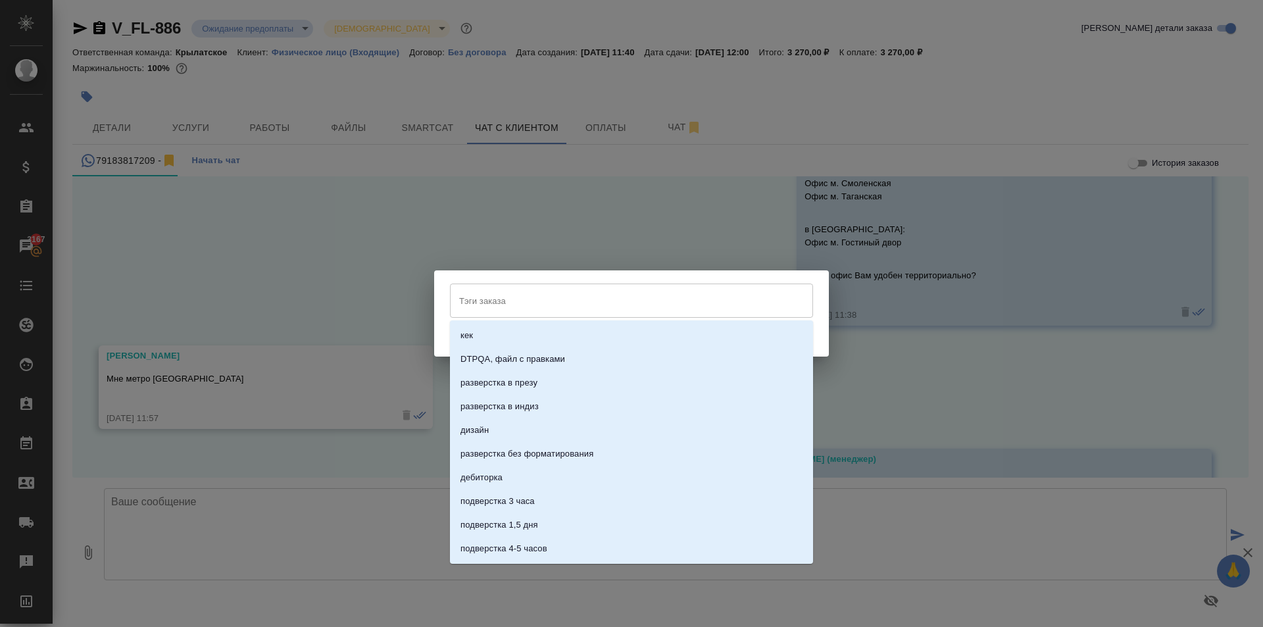
click at [487, 301] on input "Тэги заказа" at bounding box center [619, 300] width 326 height 22
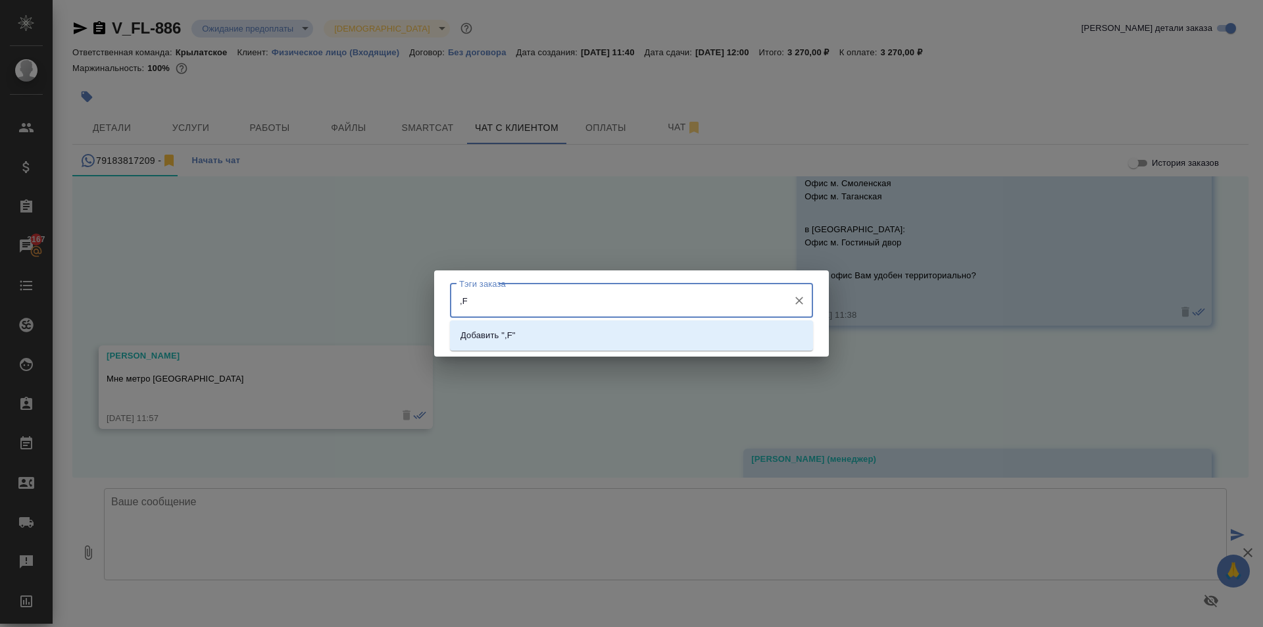
type input ","
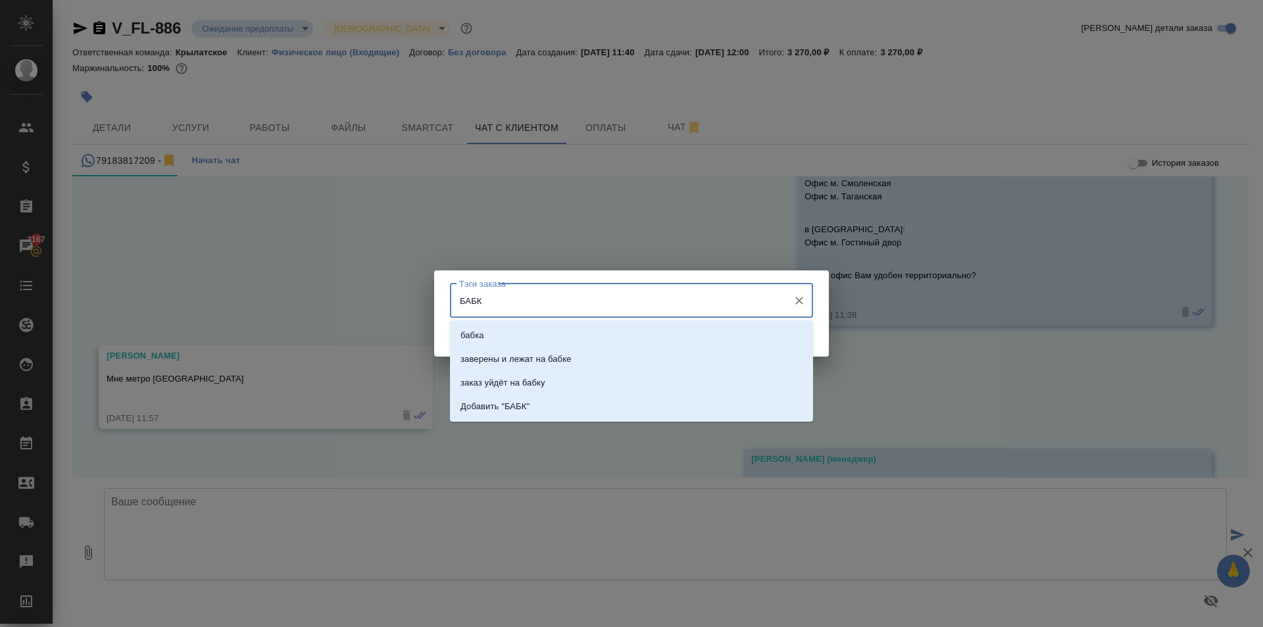
type input "БАБКУ"
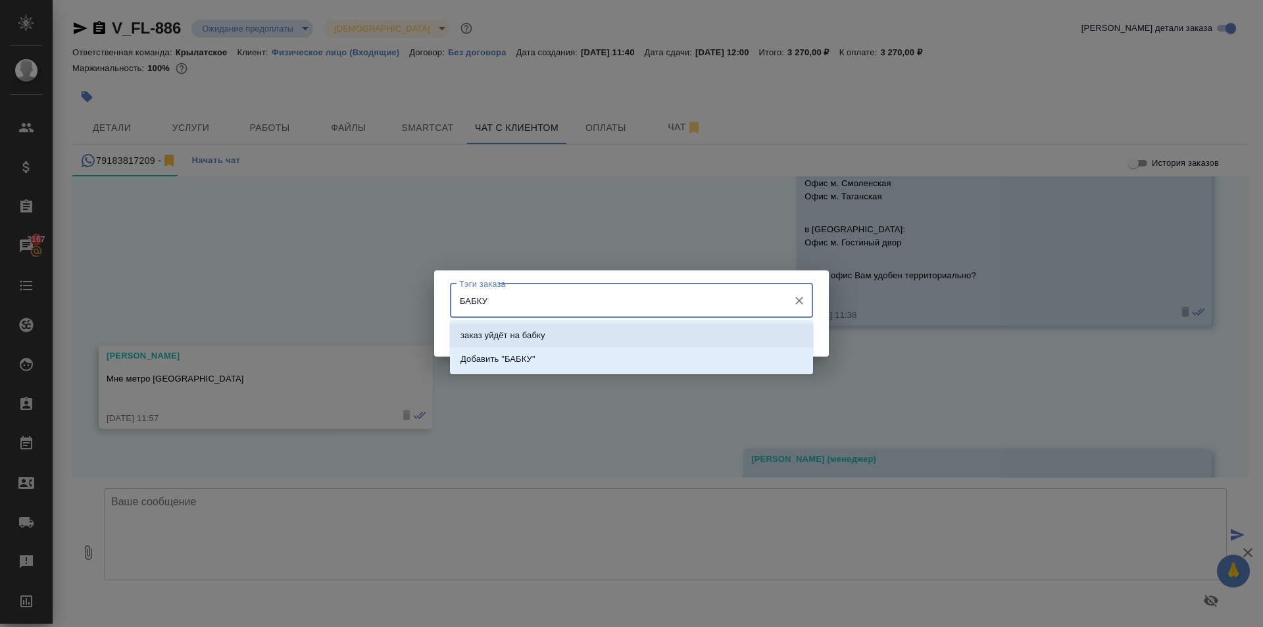
click at [532, 335] on p "заказ уйдёт на бабку" at bounding box center [502, 335] width 85 height 13
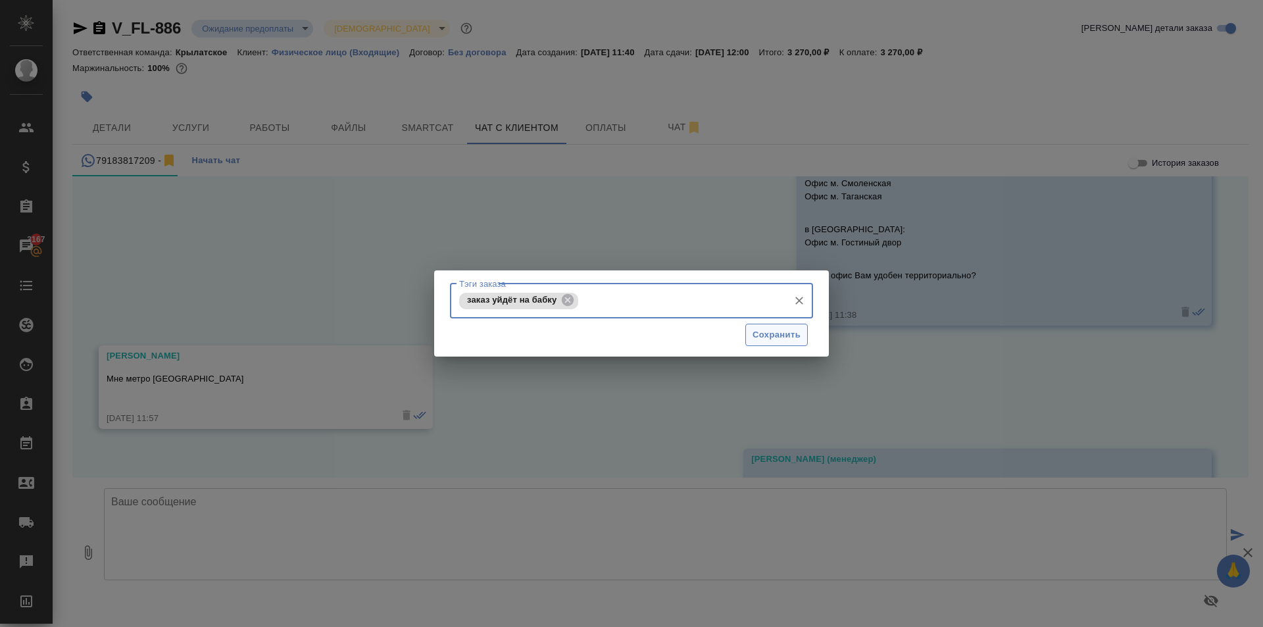
click at [779, 336] on span "Сохранить" at bounding box center [777, 335] width 48 height 15
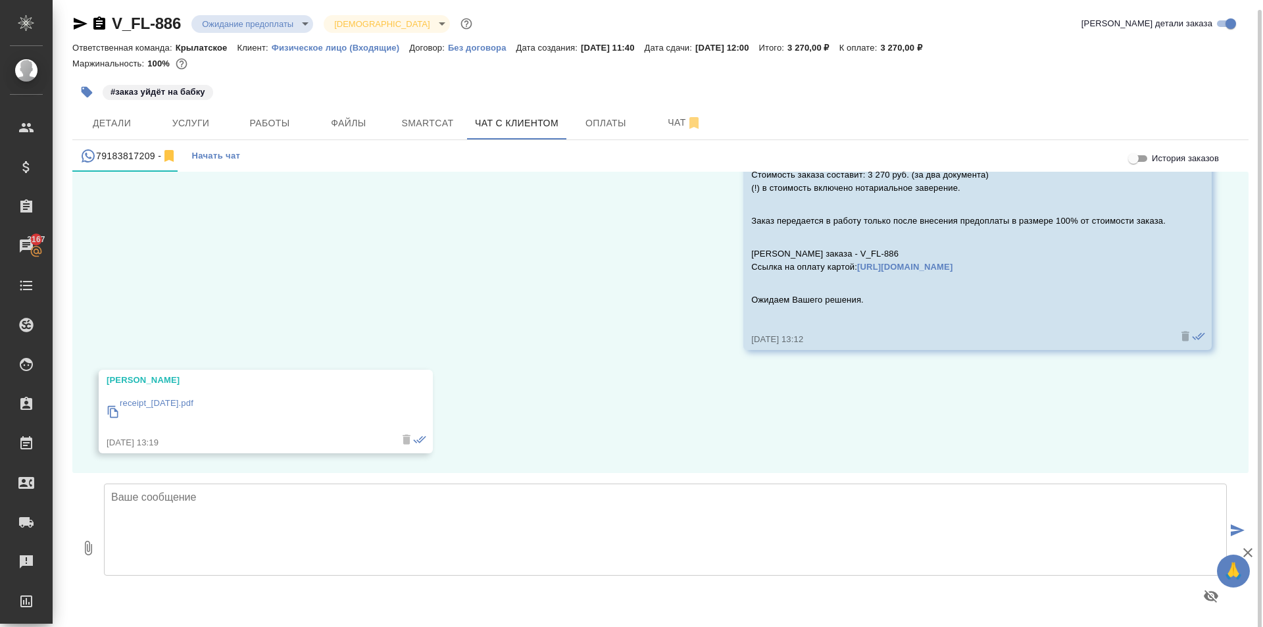
scroll to position [7, 0]
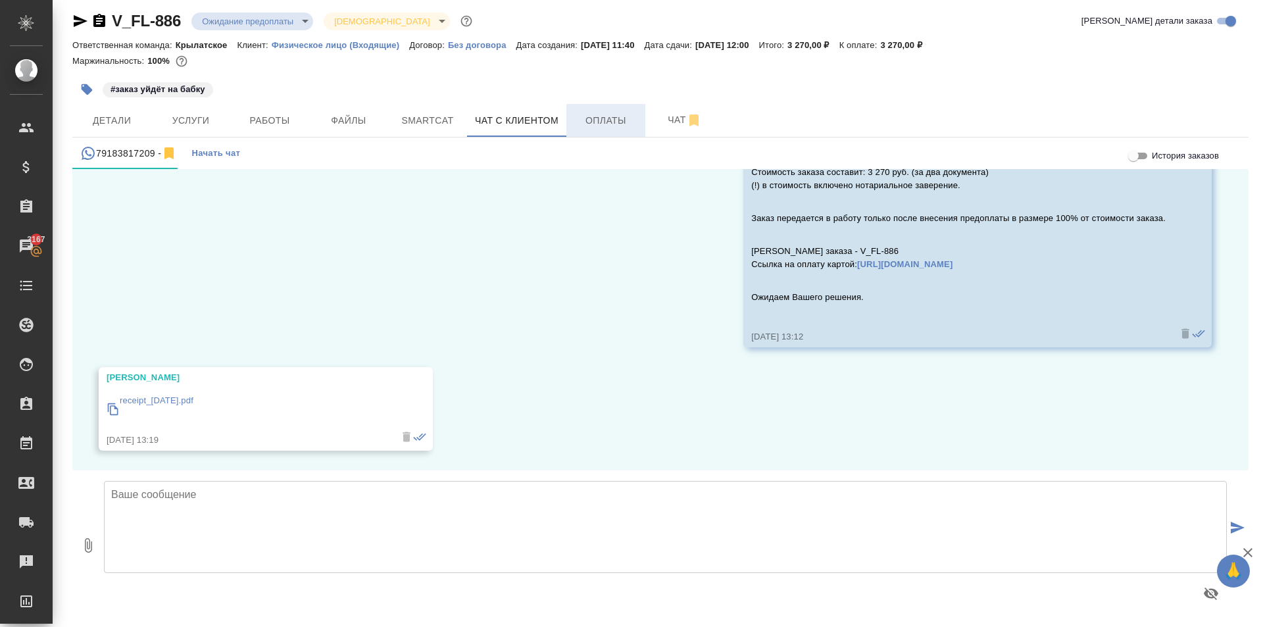
click at [586, 109] on button "Оплаты" at bounding box center [605, 120] width 79 height 33
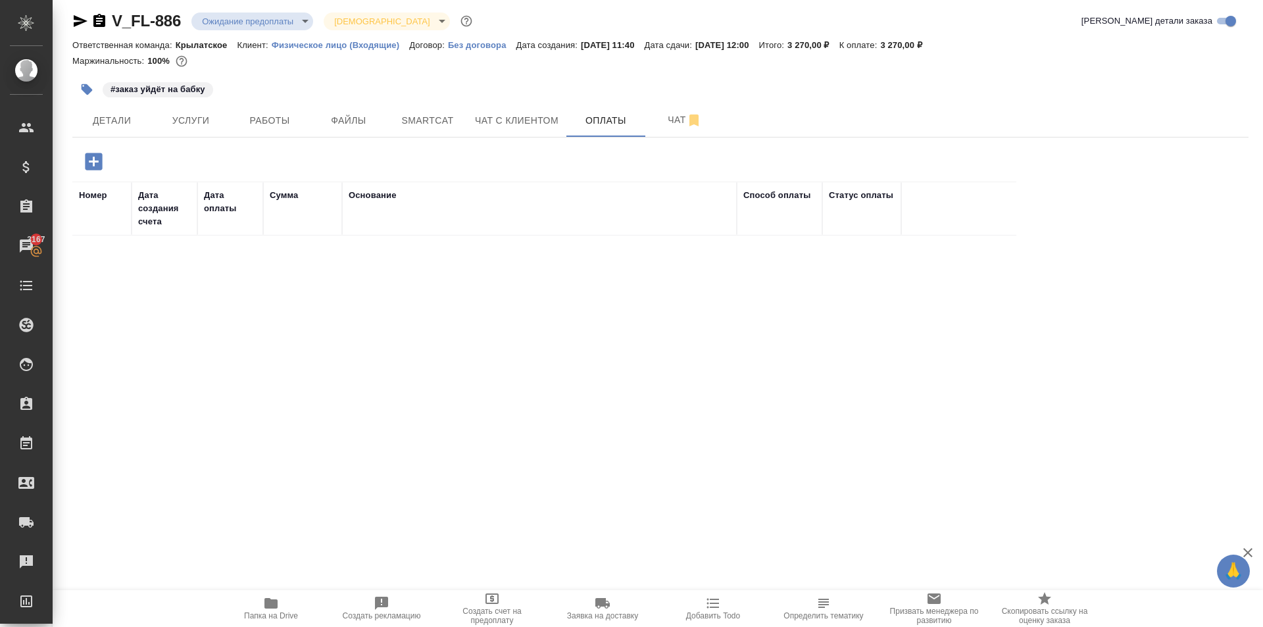
click at [98, 166] on icon "button" at bounding box center [93, 161] width 17 height 17
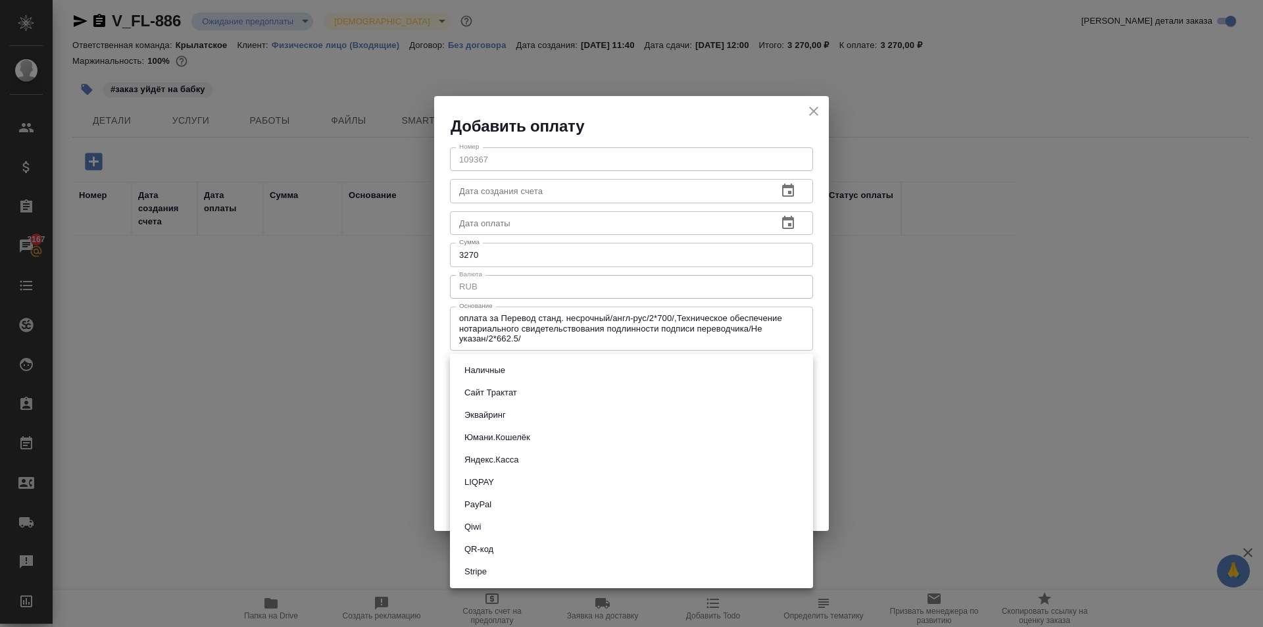
click at [522, 366] on body "🙏 .cls-1 fill:#fff; AWATERA Kasymov Timur Клиенты Спецификации Заказы 3167 Чаты…" at bounding box center [631, 313] width 1263 height 627
click at [522, 388] on li "Сайт Трактат" at bounding box center [631, 393] width 363 height 22
type input "site-traktat"
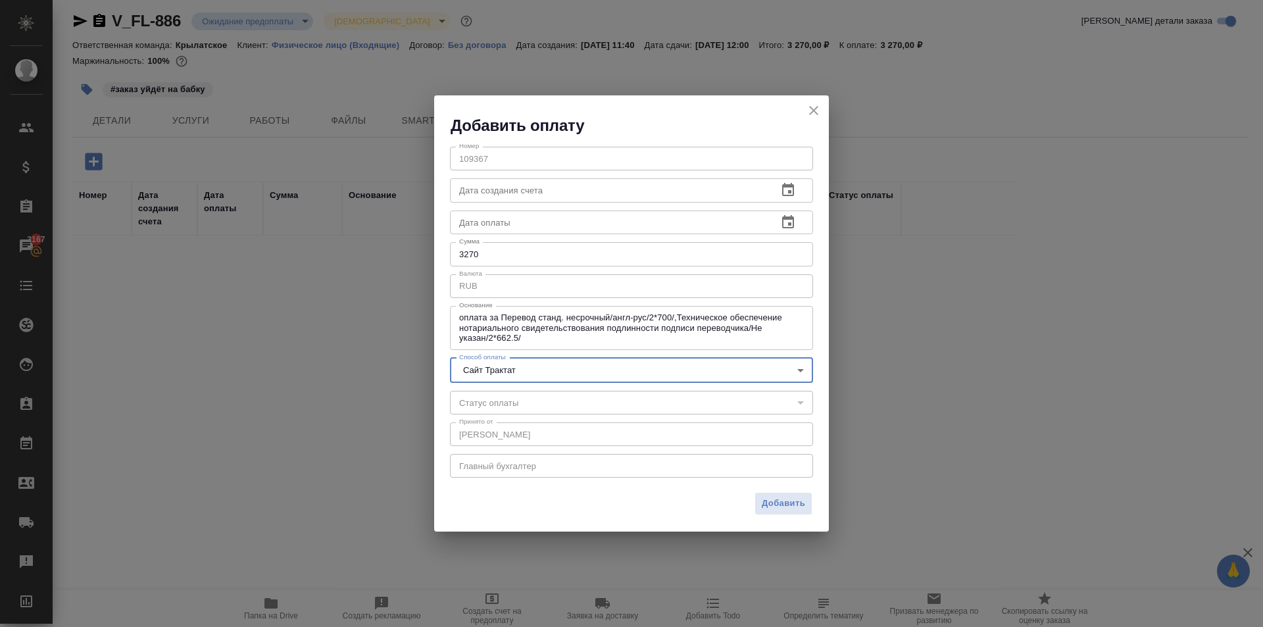
click at [803, 508] on span "Добавить" at bounding box center [783, 503] width 43 height 15
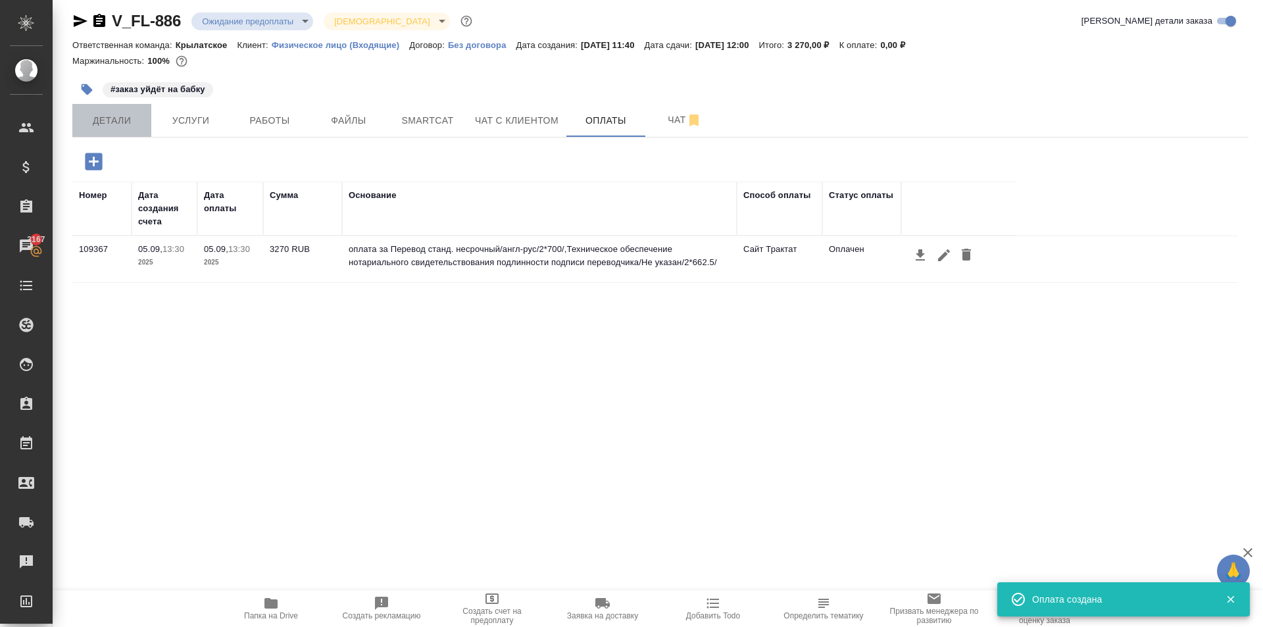
click at [124, 116] on span "Детали" at bounding box center [111, 120] width 63 height 16
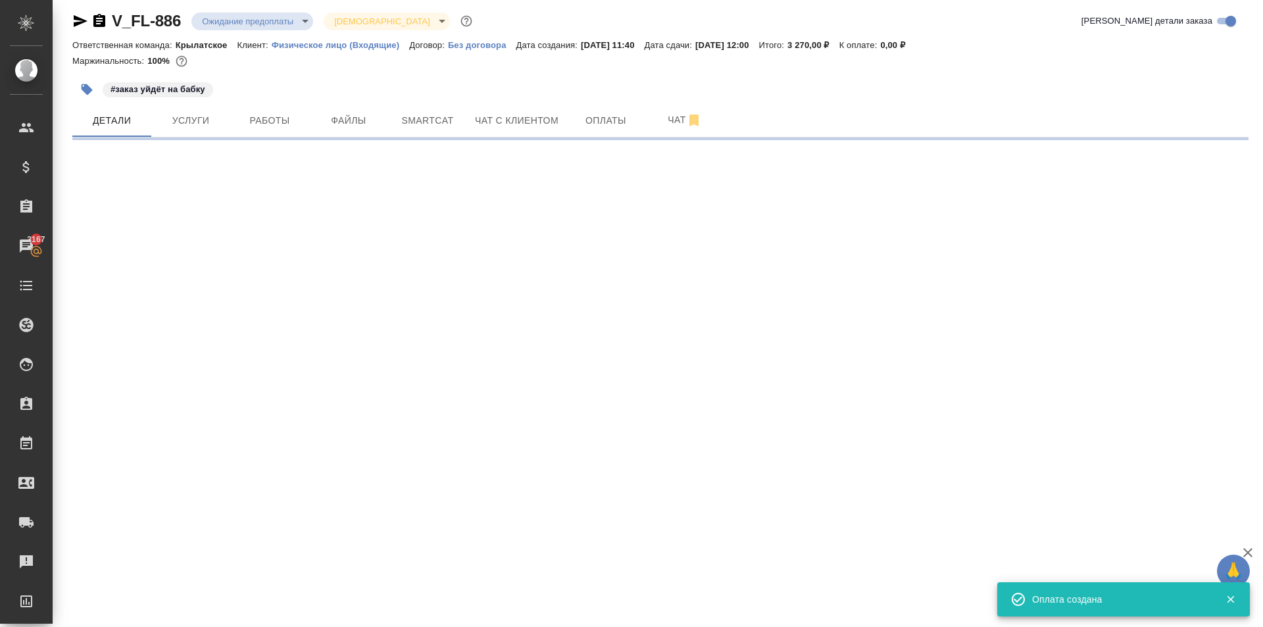
select select "RU"
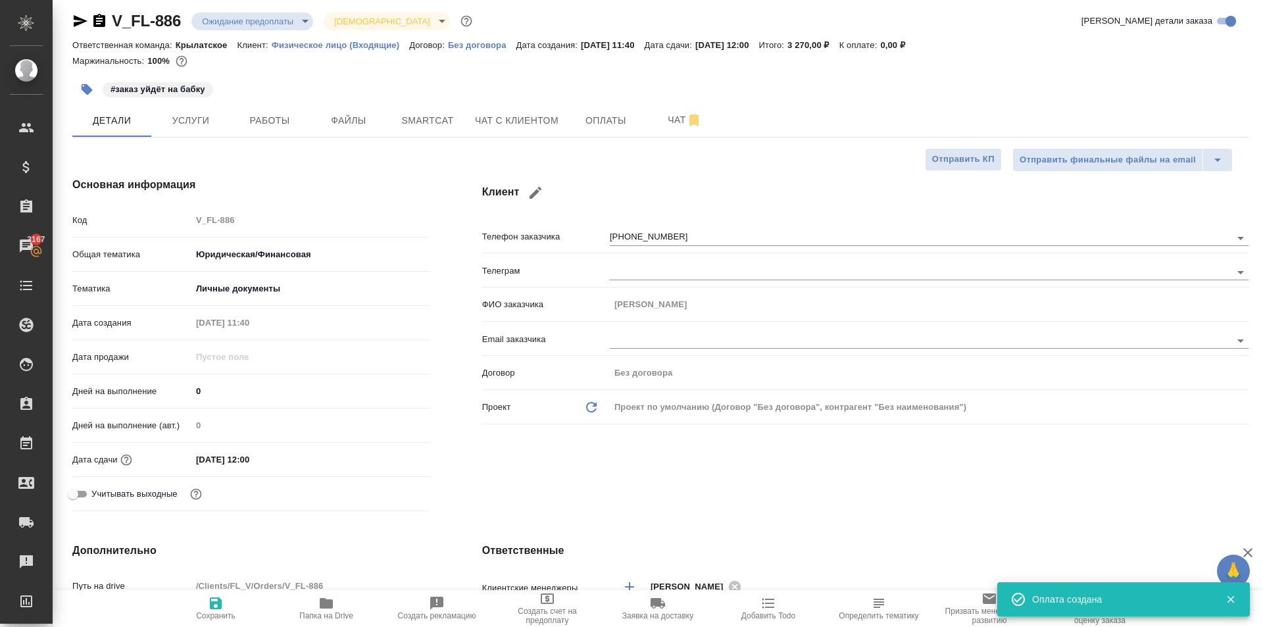
type textarea "x"
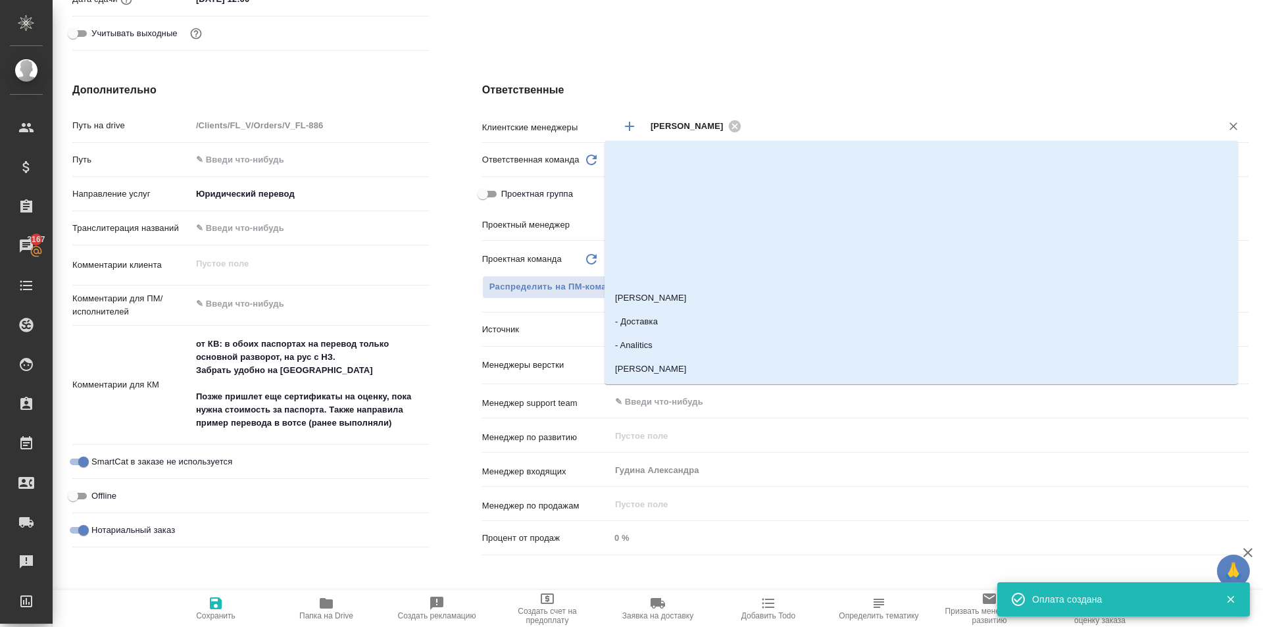
click at [745, 128] on input "text" at bounding box center [972, 126] width 455 height 16
click at [732, 118] on div "Касымов Тимур ​" at bounding box center [929, 126] width 639 height 24
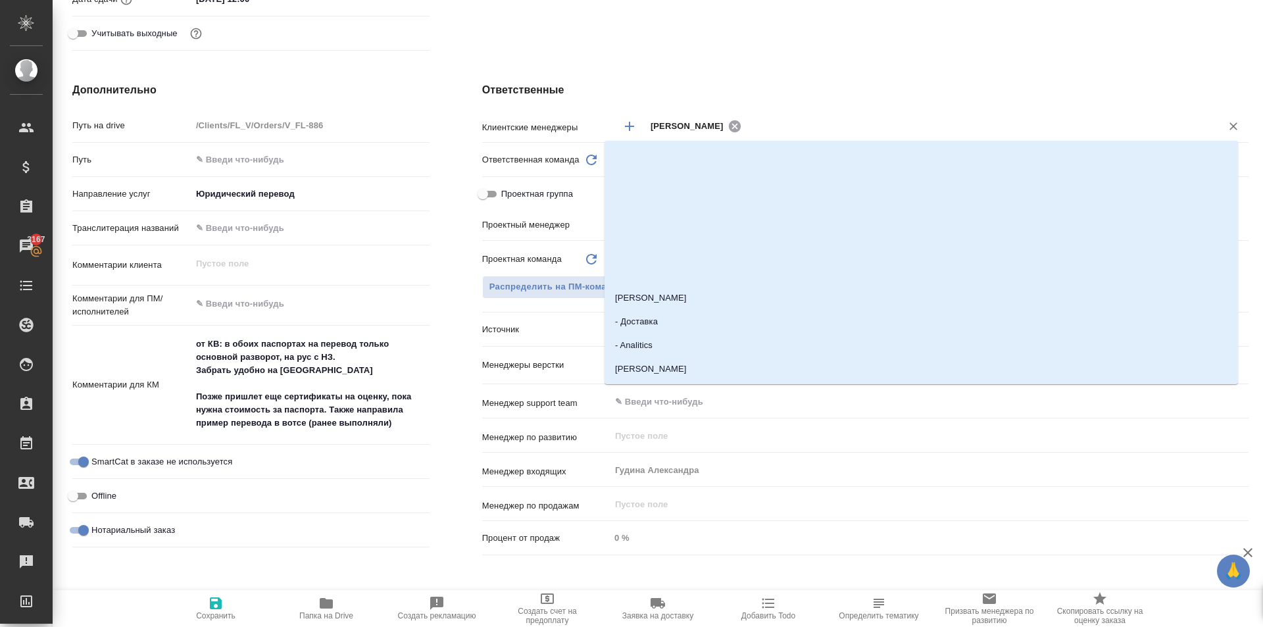
click at [728, 119] on icon at bounding box center [735, 126] width 14 height 14
type textarea "x"
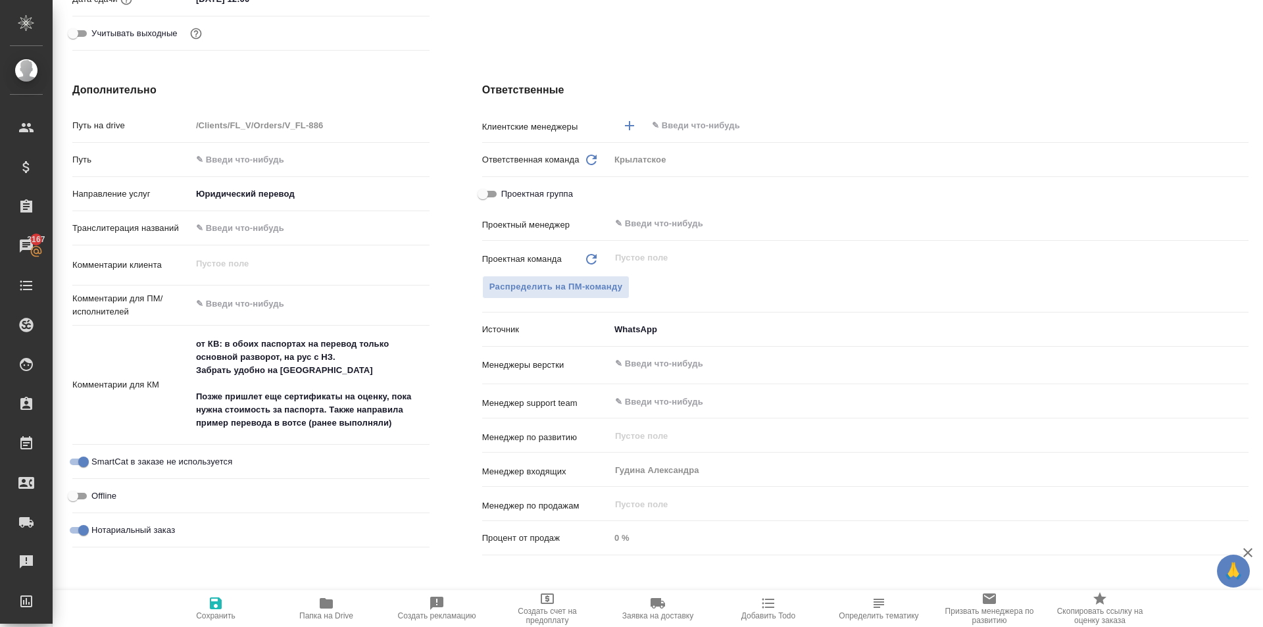
click at [717, 122] on input "text" at bounding box center [926, 126] width 550 height 16
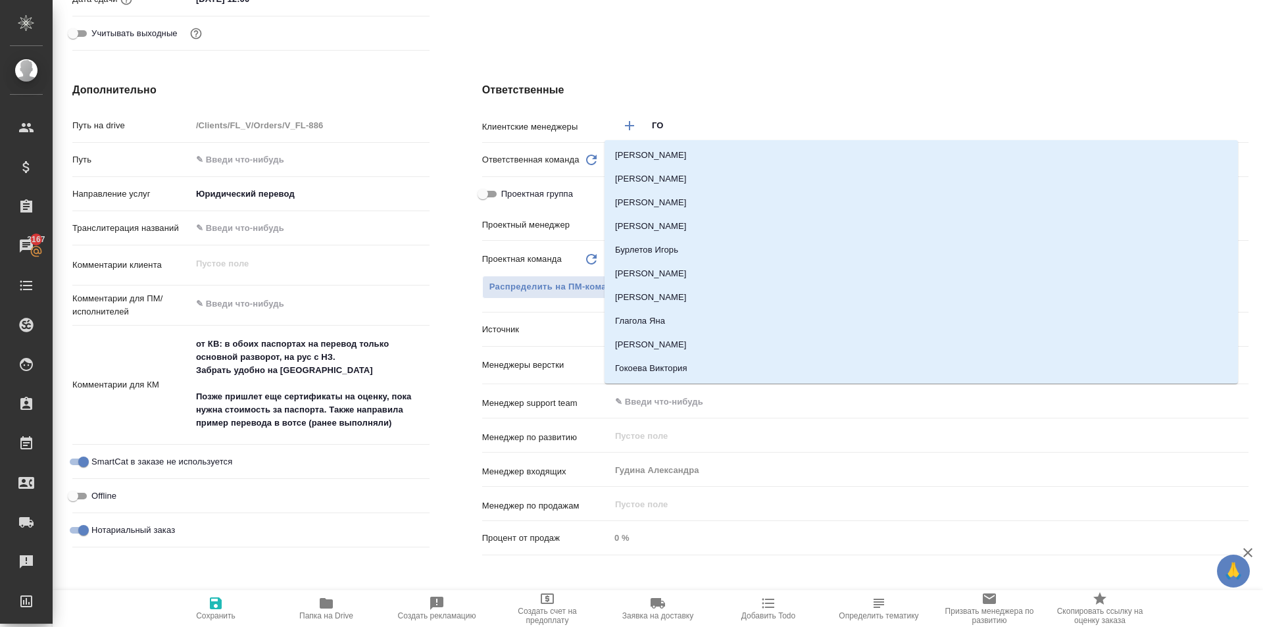
type input "ГОЛ"
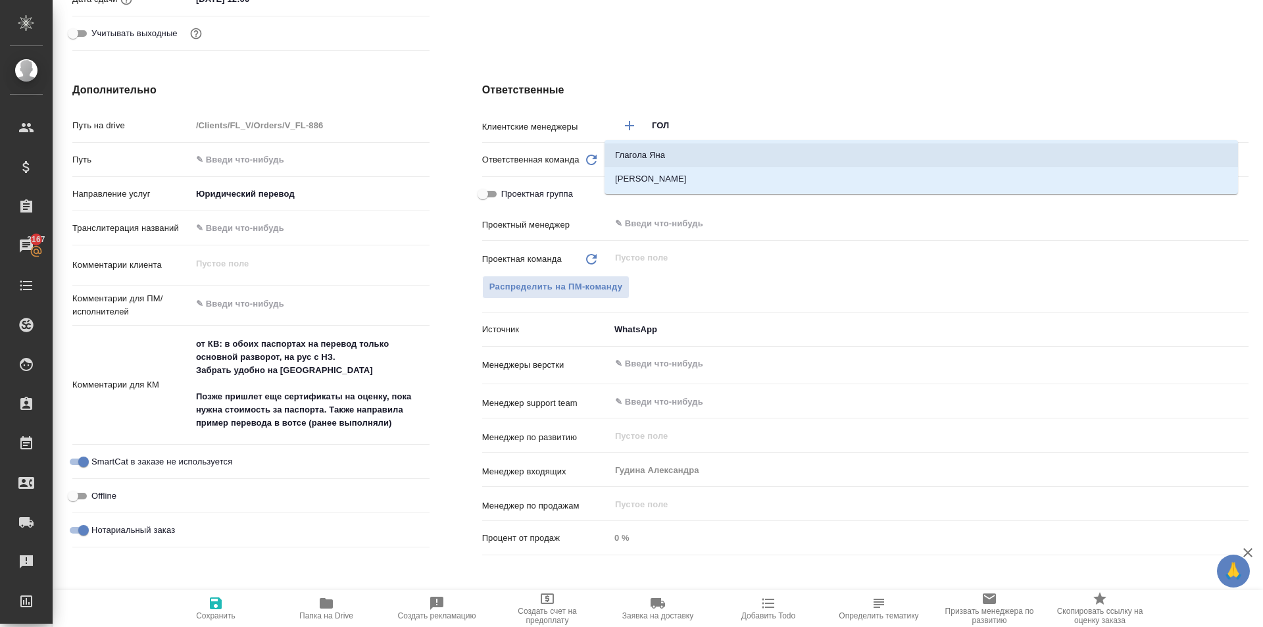
click at [707, 168] on li "Голубев Дмитрий" at bounding box center [921, 179] width 633 height 24
type textarea "x"
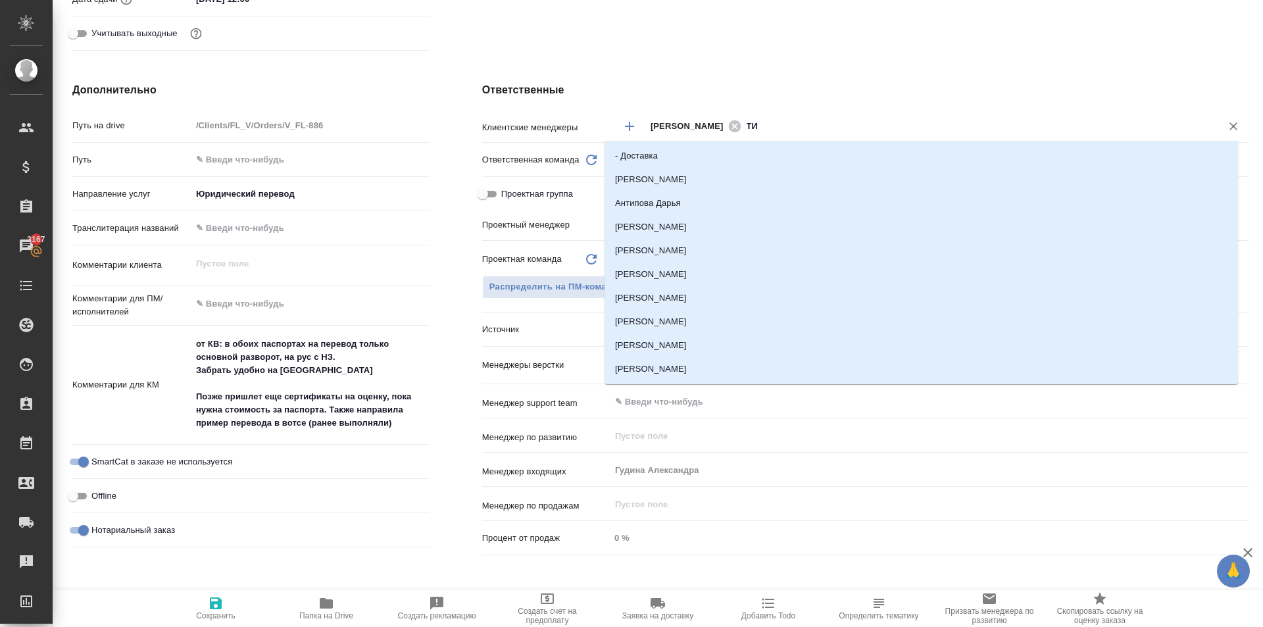
type input "ТИМ"
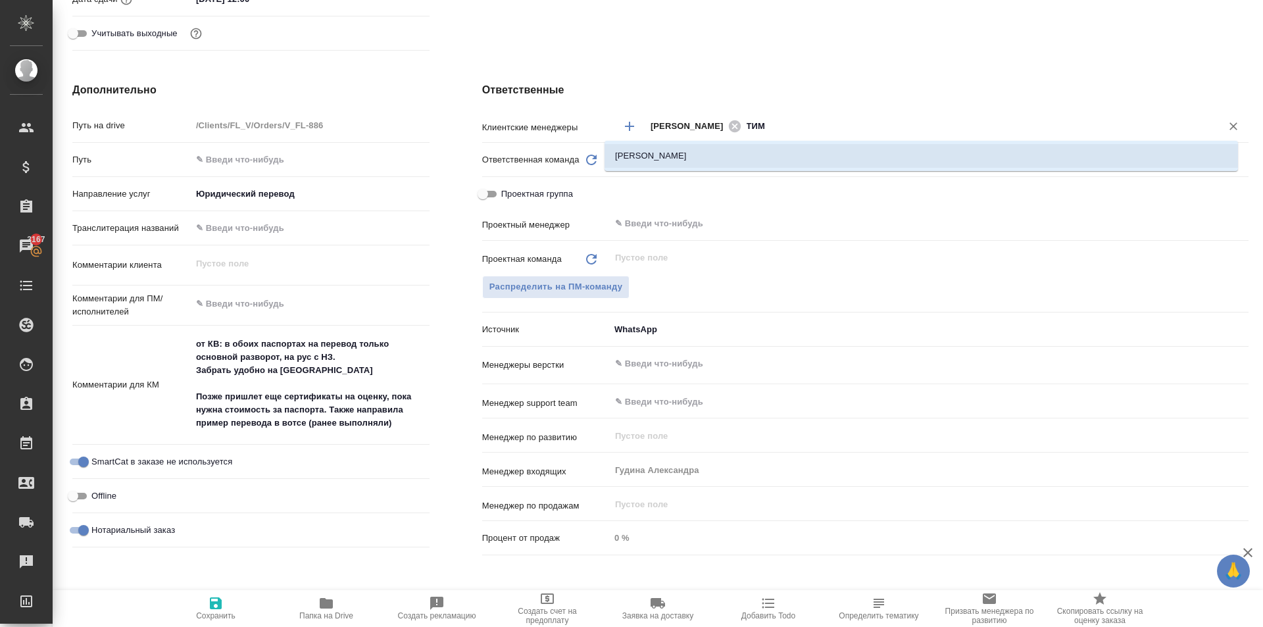
drag, startPoint x: 783, startPoint y: 156, endPoint x: 643, endPoint y: 316, distance: 213.1
click at [782, 156] on li "[PERSON_NAME]" at bounding box center [921, 156] width 633 height 24
type textarea "x"
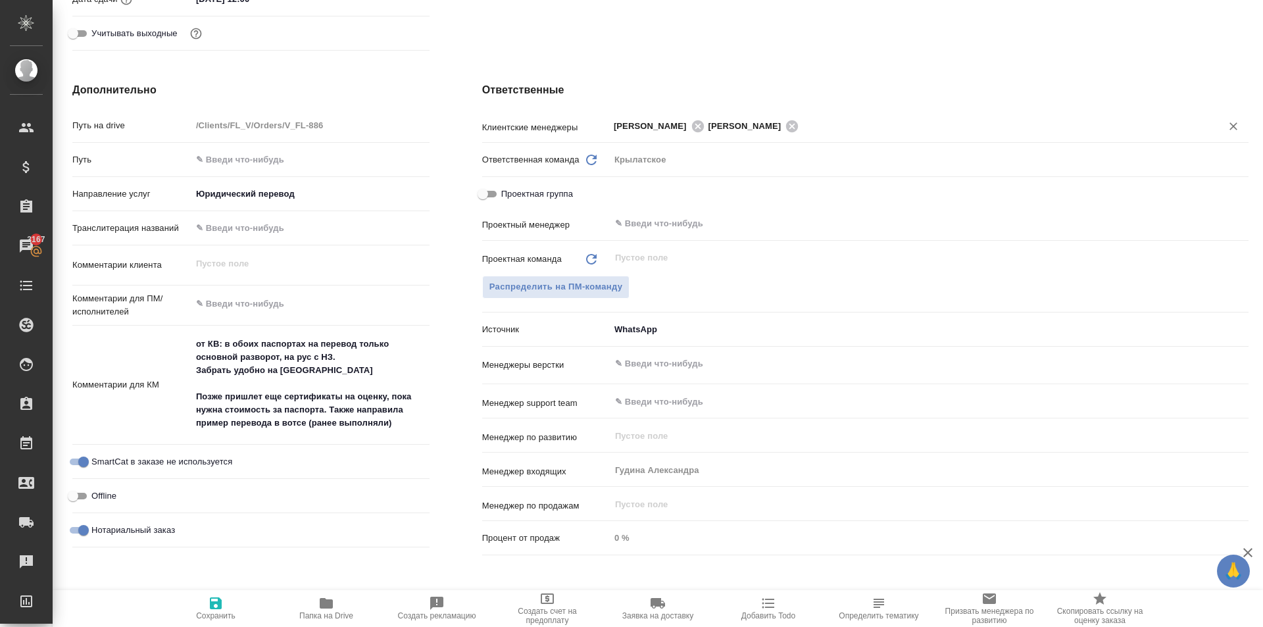
click at [212, 615] on span "Сохранить" at bounding box center [215, 615] width 39 height 9
type textarea "x"
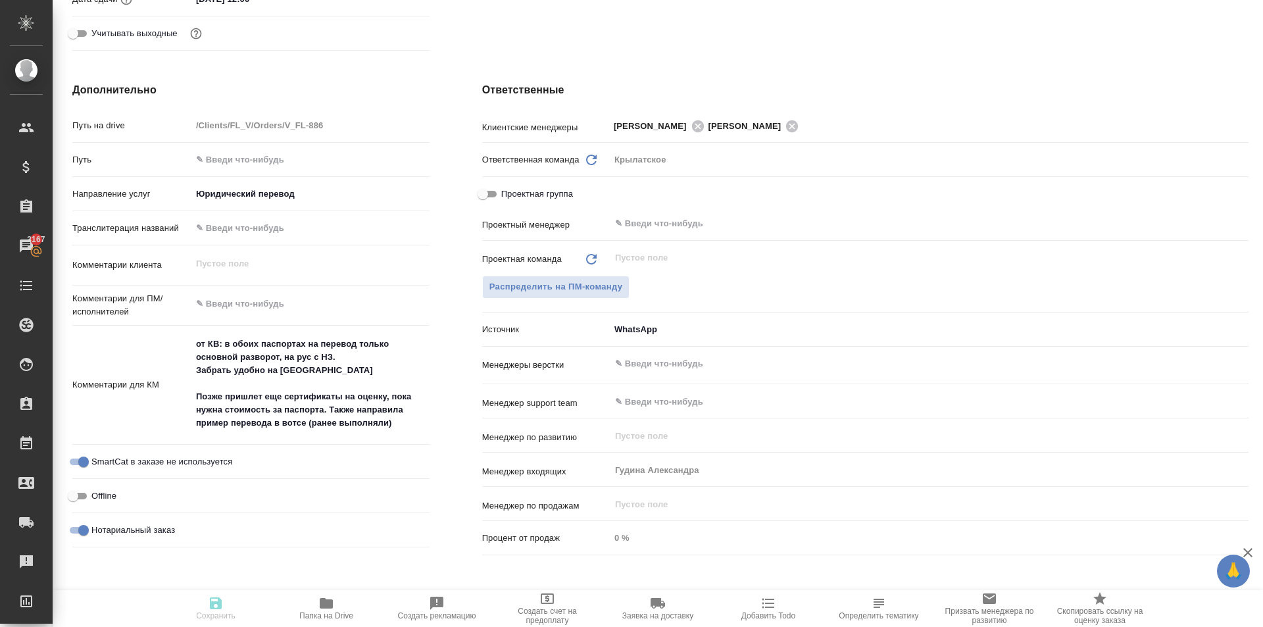
type textarea "x"
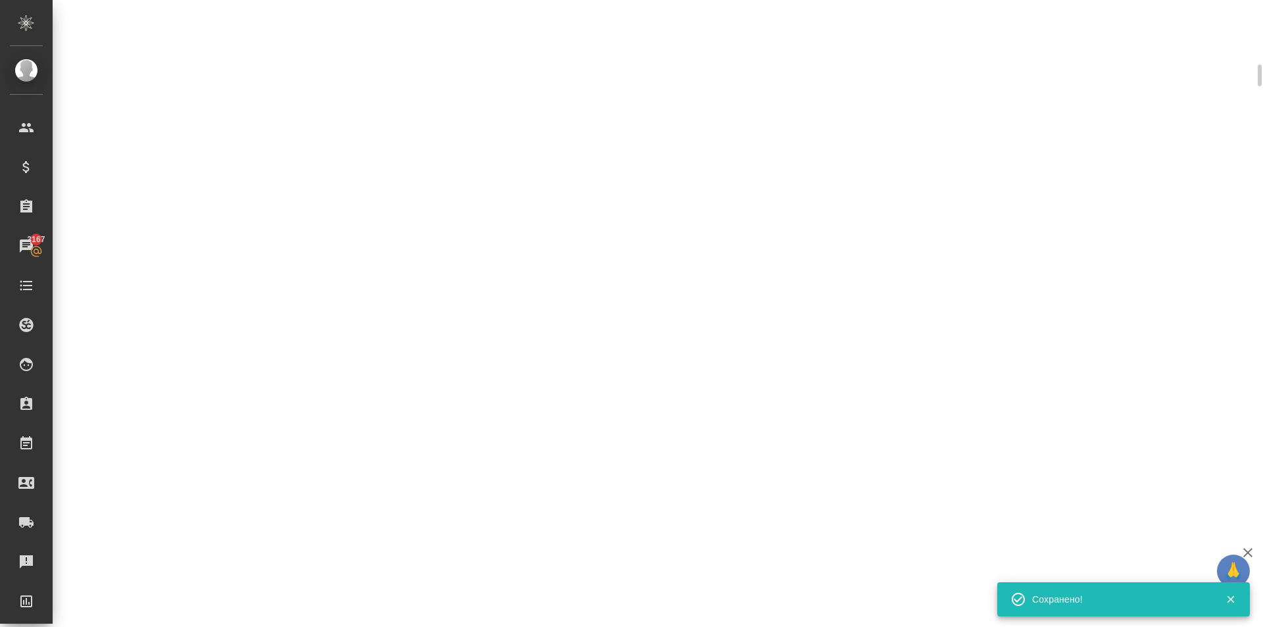
select select "RU"
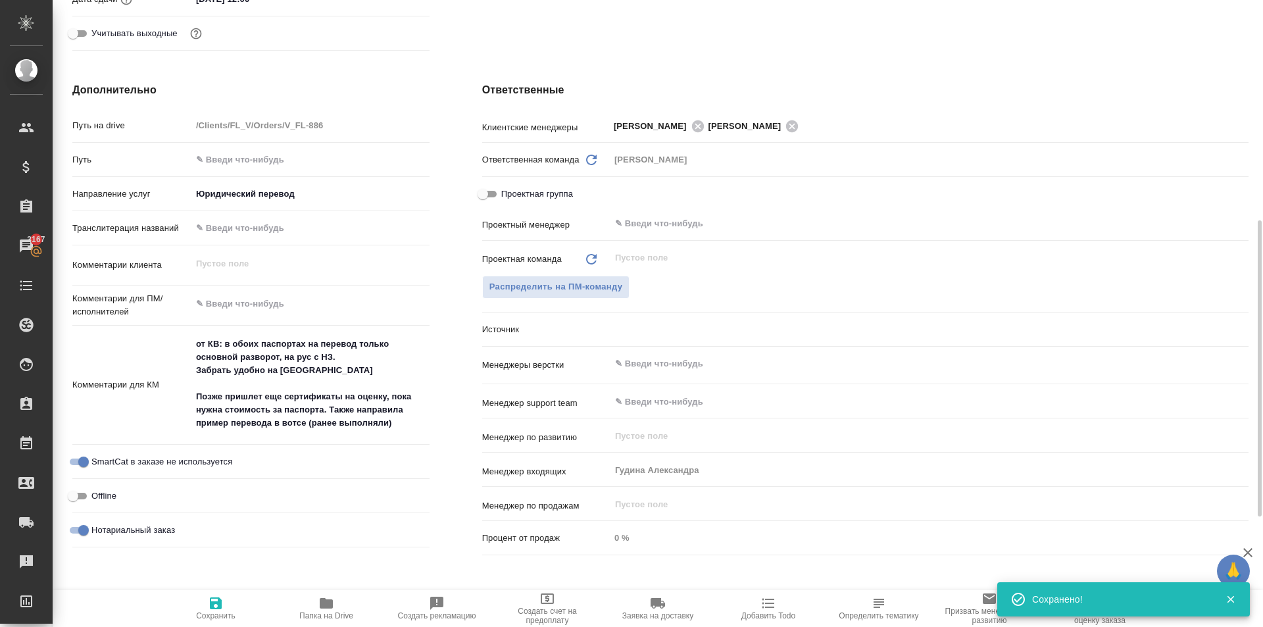
type textarea "x"
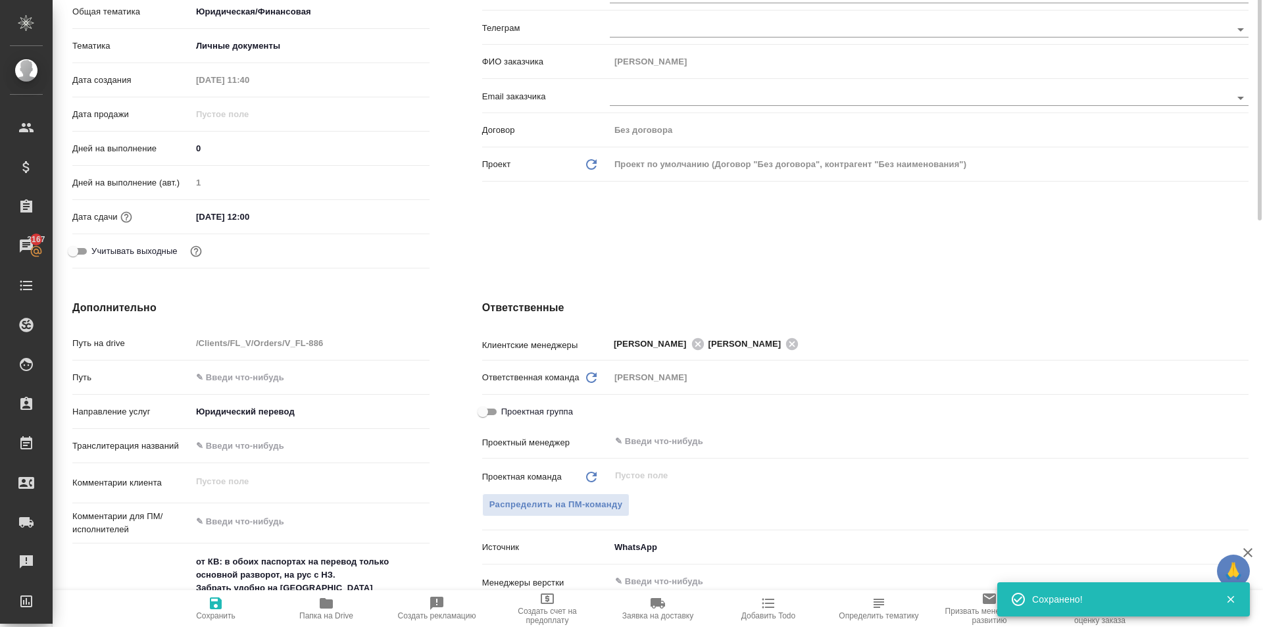
scroll to position [0, 0]
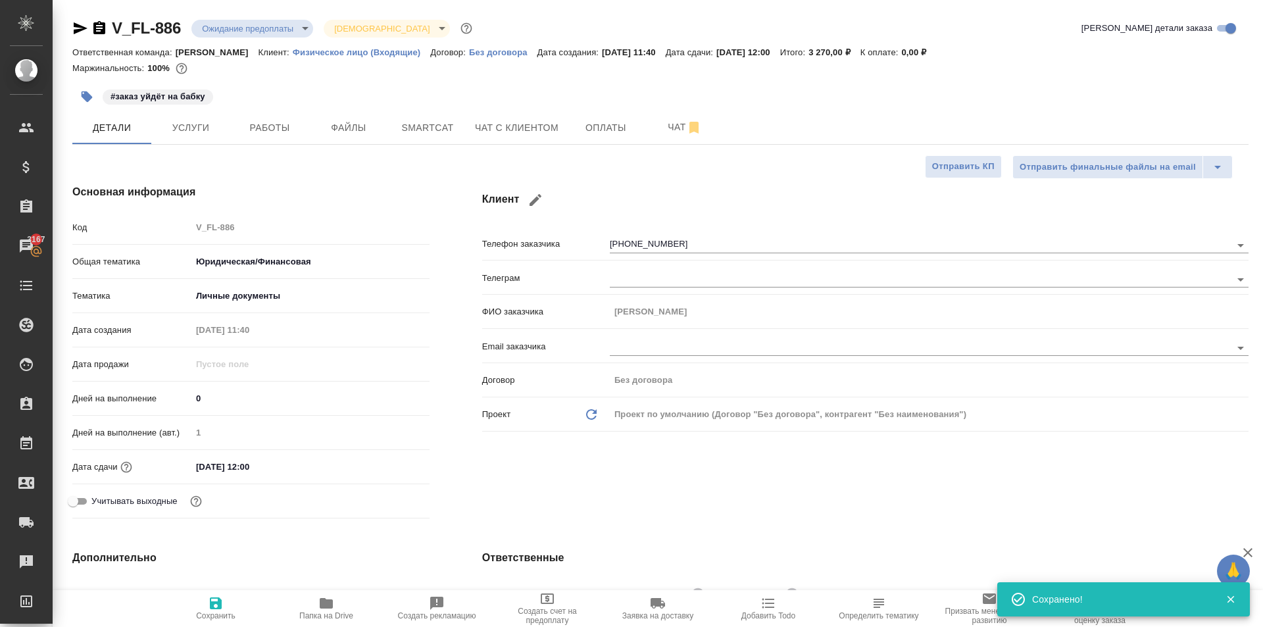
click at [215, 20] on body "🙏 .cls-1 fill:#fff; AWATERA Kasymov Timur Клиенты Спецификации Заказы 3167 Чаты…" at bounding box center [631, 313] width 1263 height 627
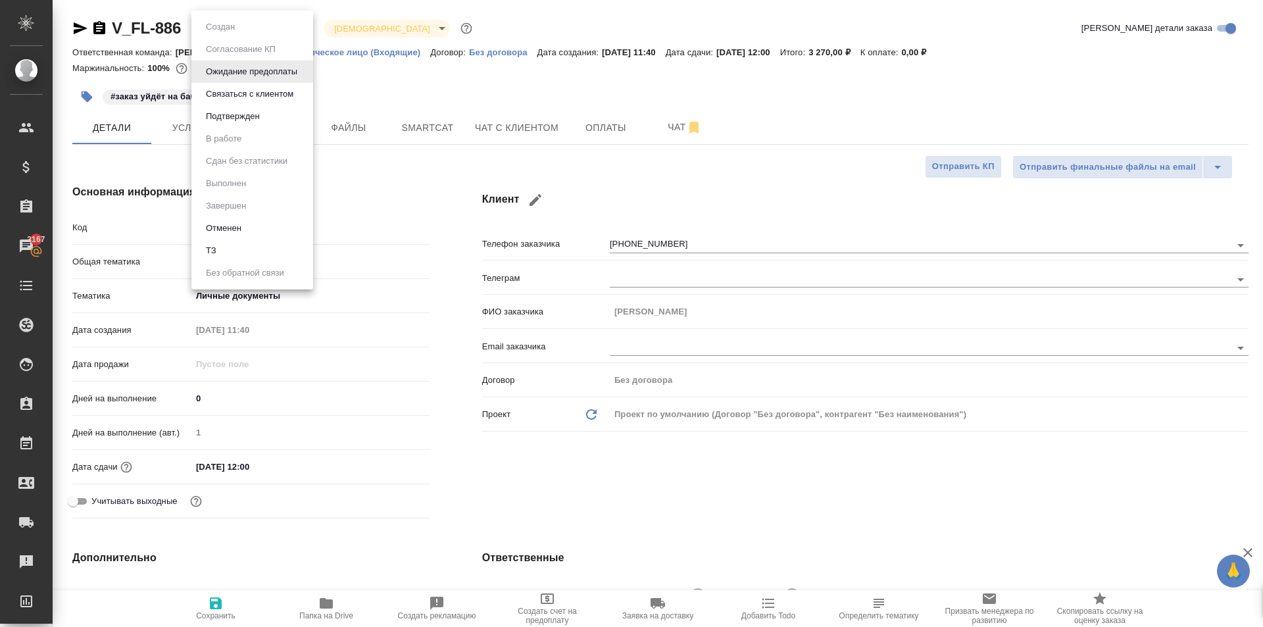
drag, startPoint x: 100, startPoint y: 26, endPoint x: 91, endPoint y: 24, distance: 8.7
click at [95, 24] on div at bounding box center [631, 313] width 1263 height 627
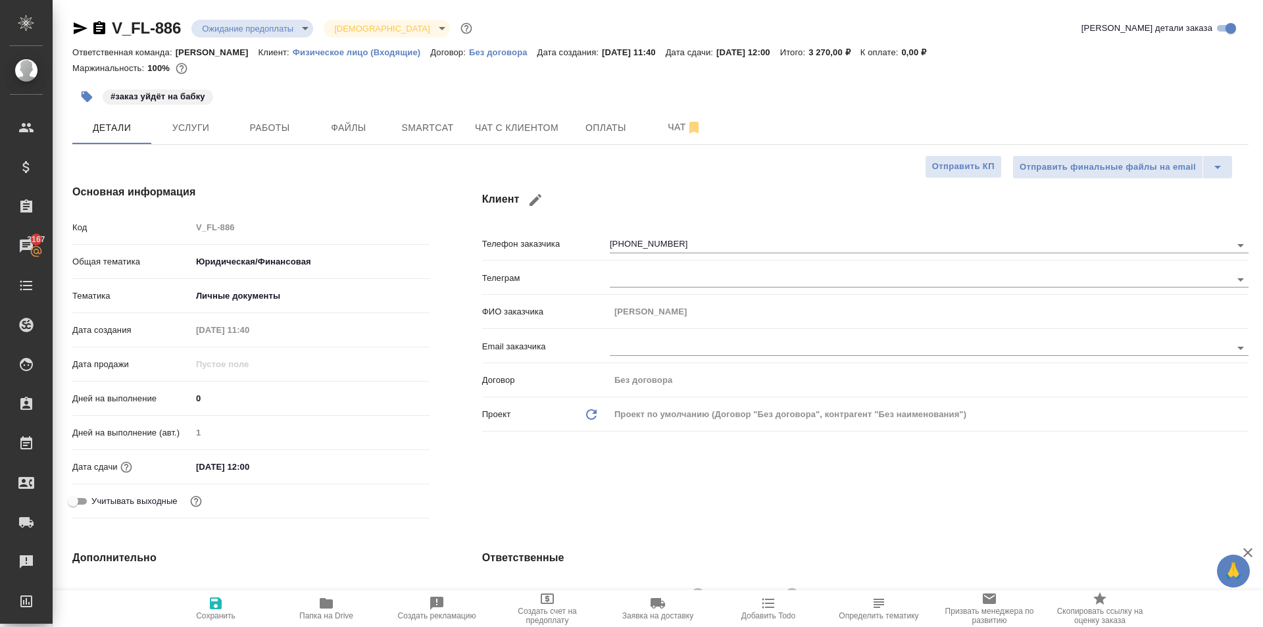
click at [84, 28] on icon "button" at bounding box center [81, 28] width 14 height 12
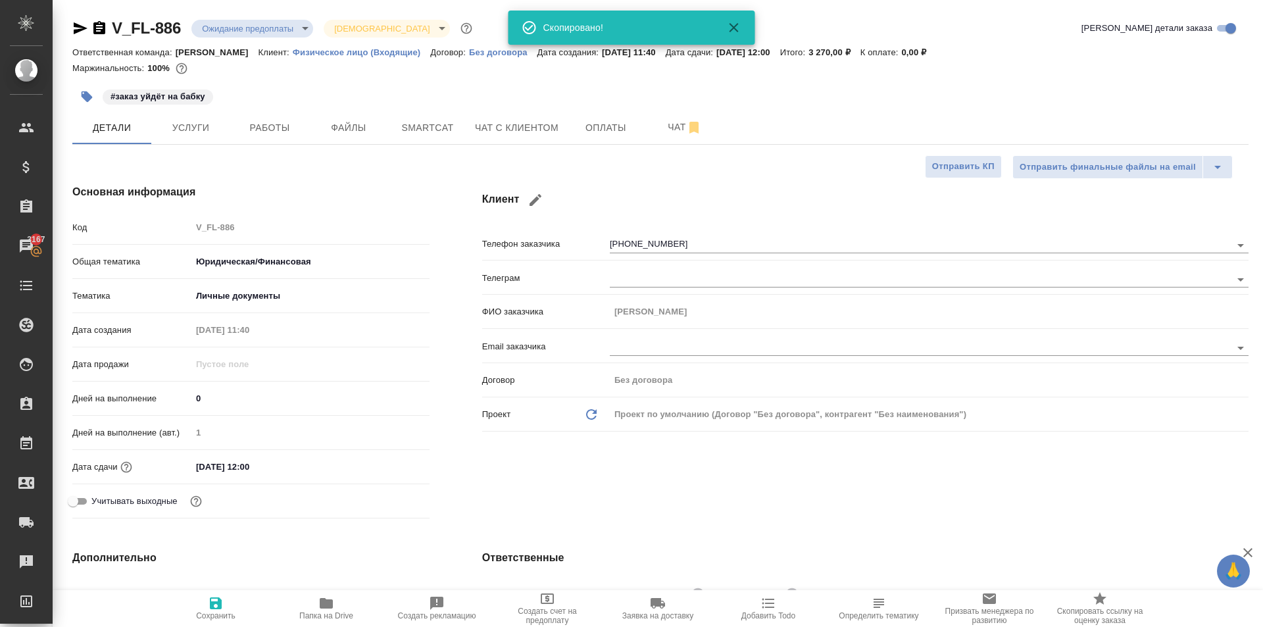
click at [83, 28] on icon "button" at bounding box center [81, 28] width 14 height 12
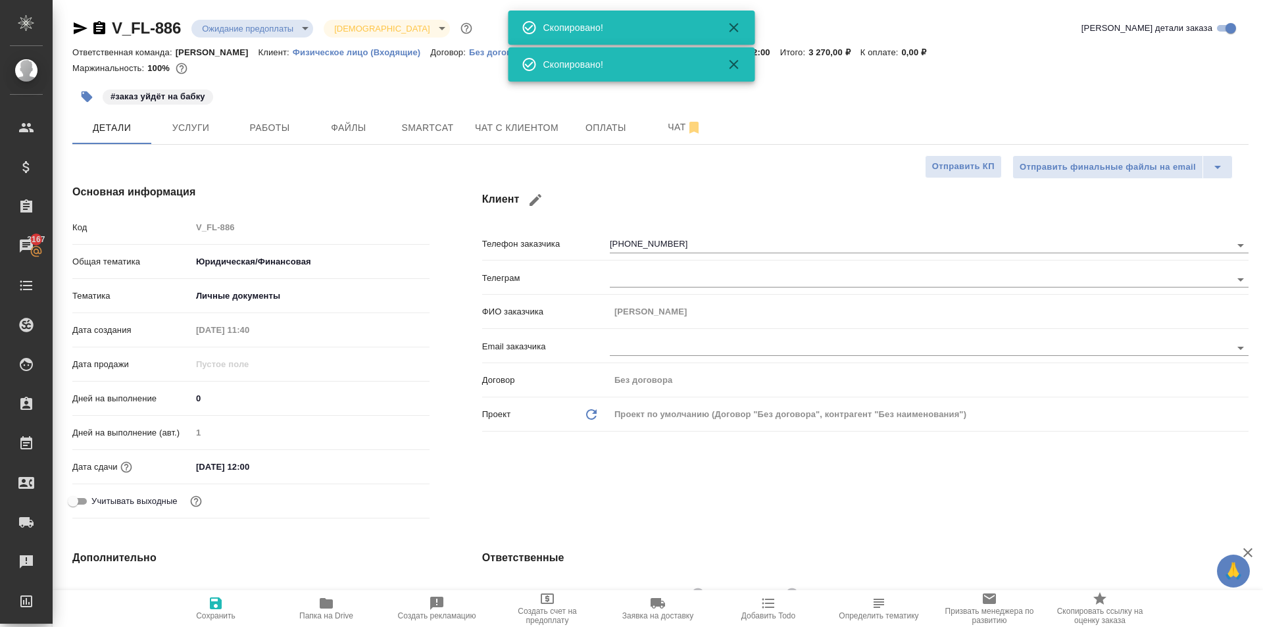
type textarea "x"
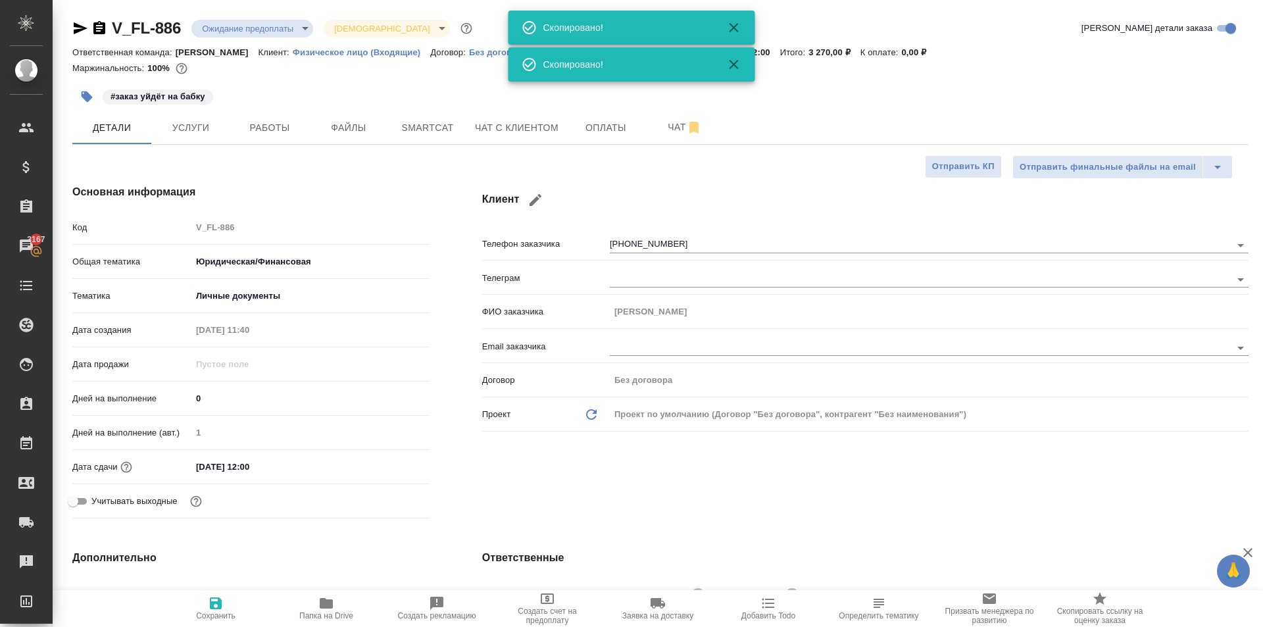
type textarea "x"
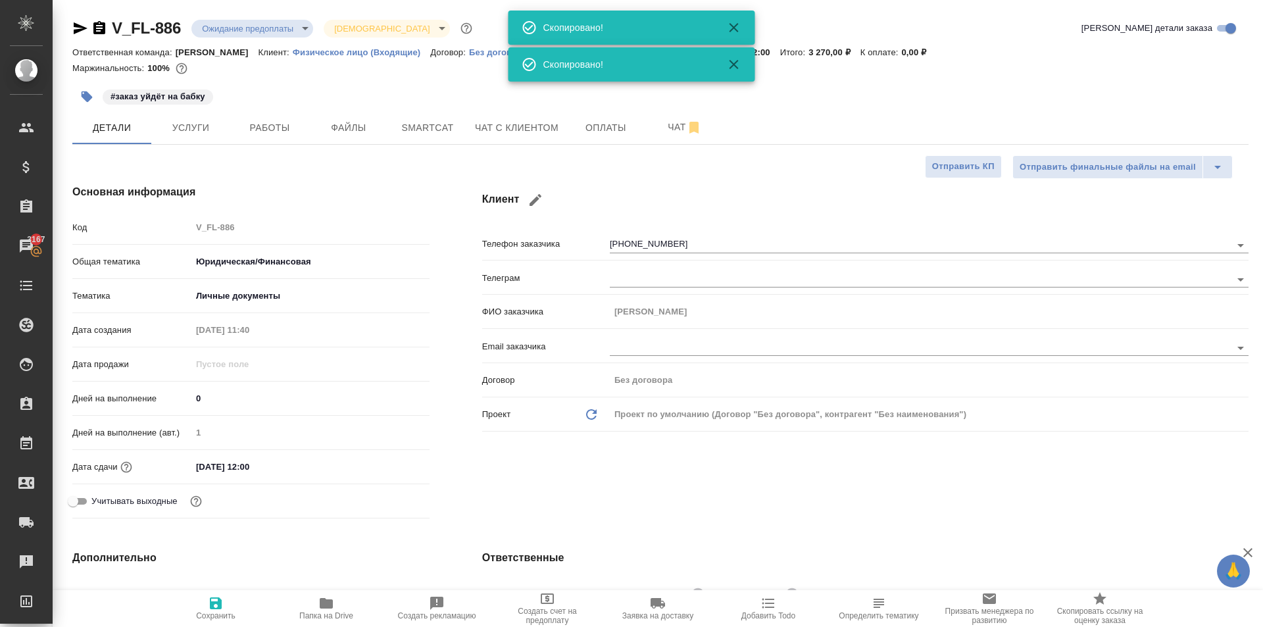
type textarea "x"
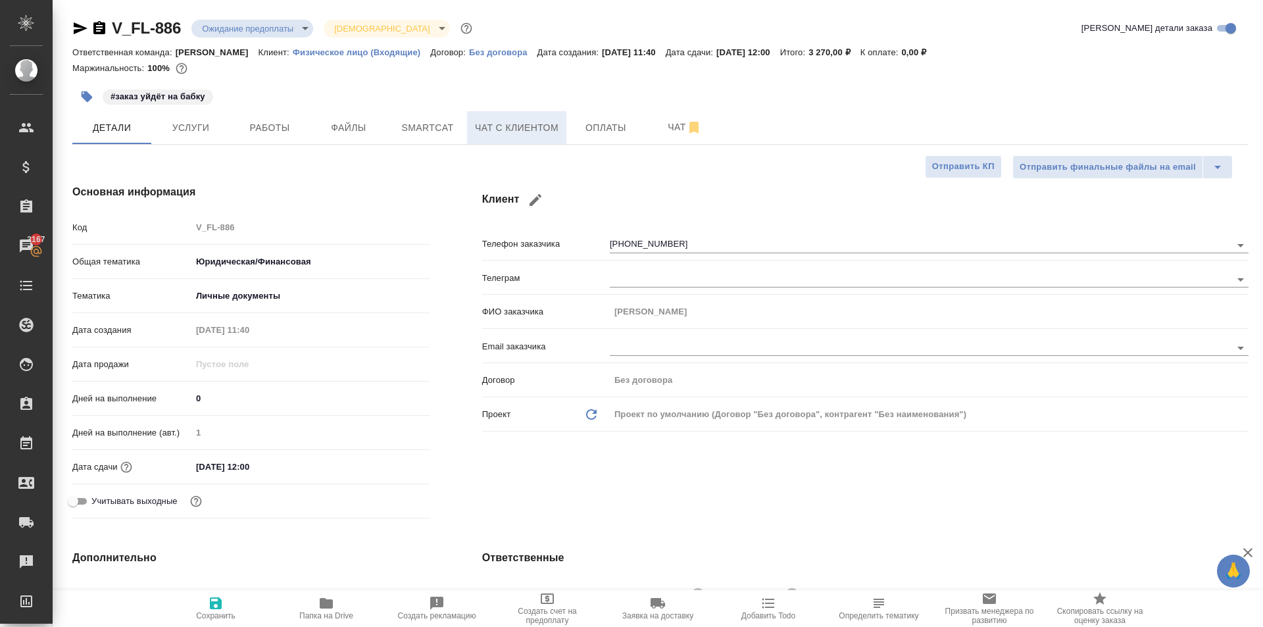
click at [522, 134] on span "Чат с клиентом" at bounding box center [517, 128] width 84 height 16
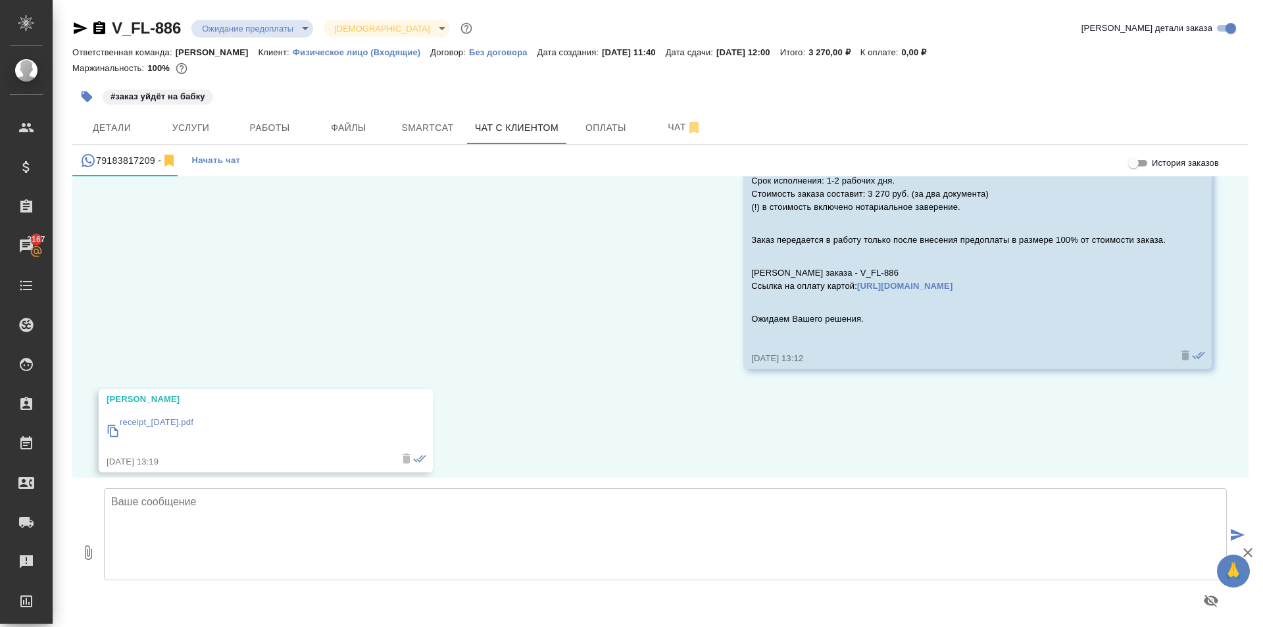
click at [227, 517] on textarea at bounding box center [665, 534] width 1123 height 92
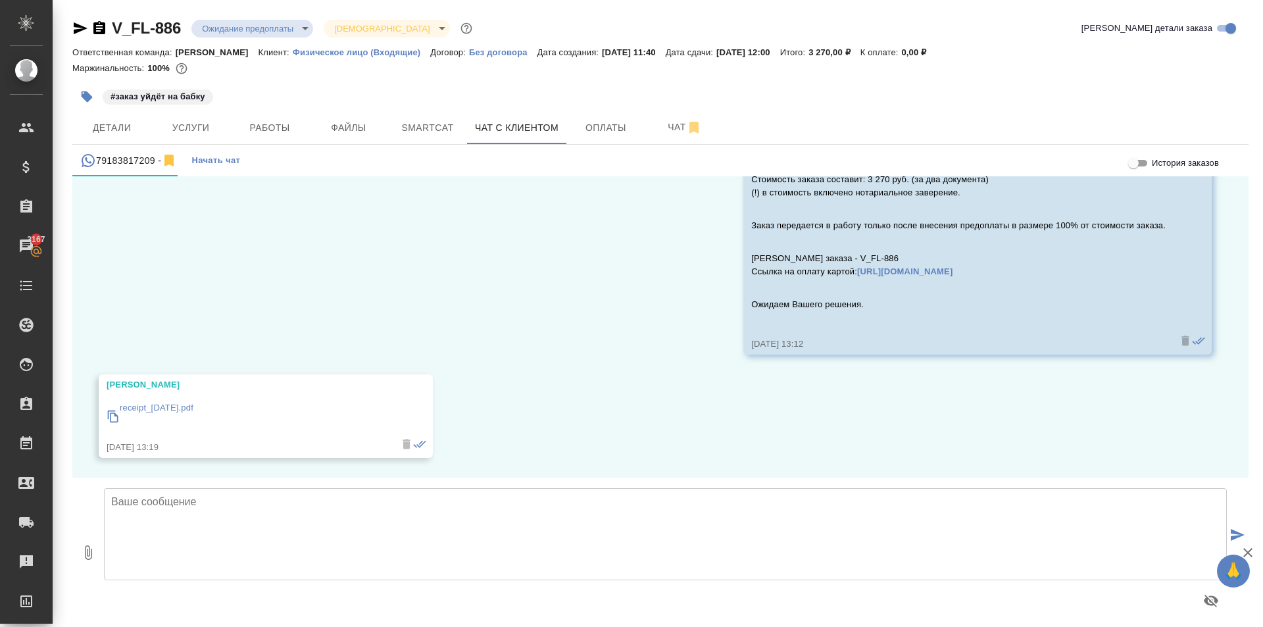
scroll to position [7, 0]
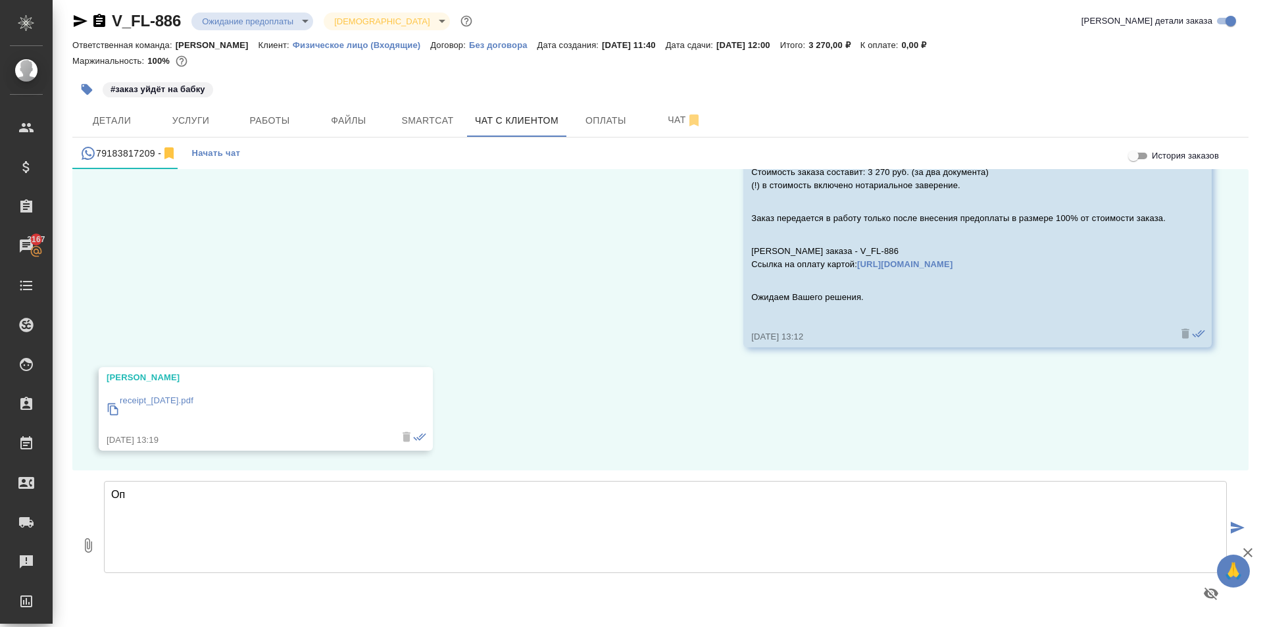
type textarea "О"
type textarea "Оплату получили. Заказ в работе."
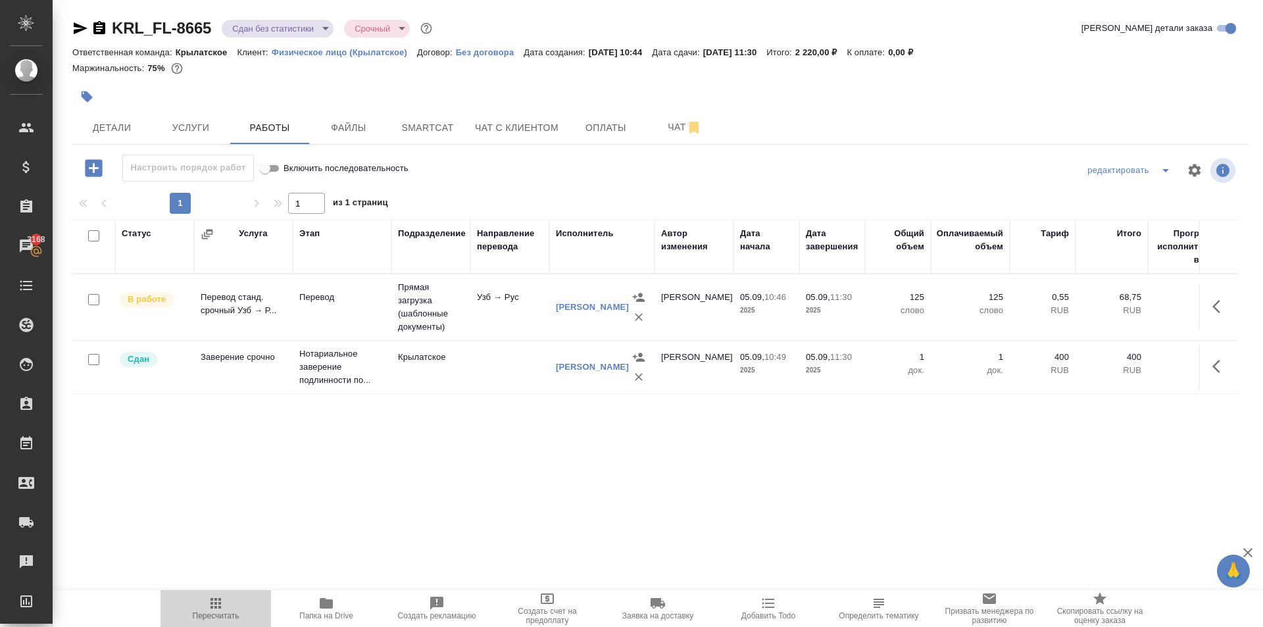
click at [209, 598] on icon "button" at bounding box center [216, 603] width 16 height 16
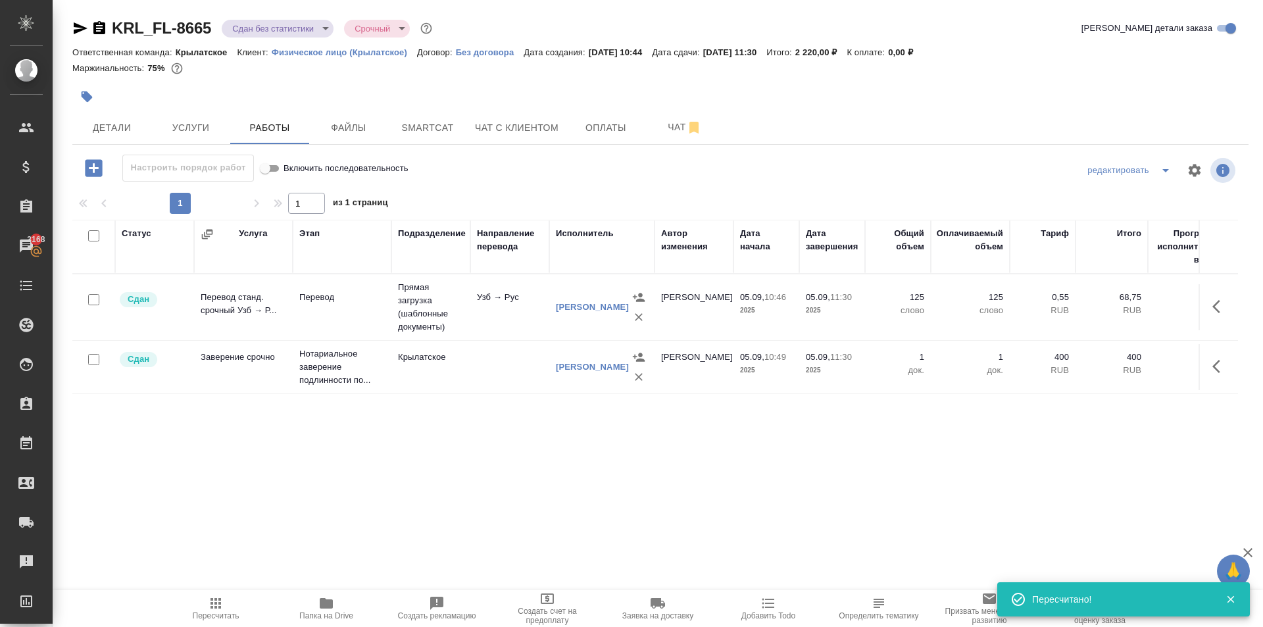
click at [276, 26] on body "🙏 .cls-1 fill:#fff; AWATERA Kasymov Timur Клиенты Спецификации Заказы 3168 Чаты…" at bounding box center [631, 313] width 1263 height 627
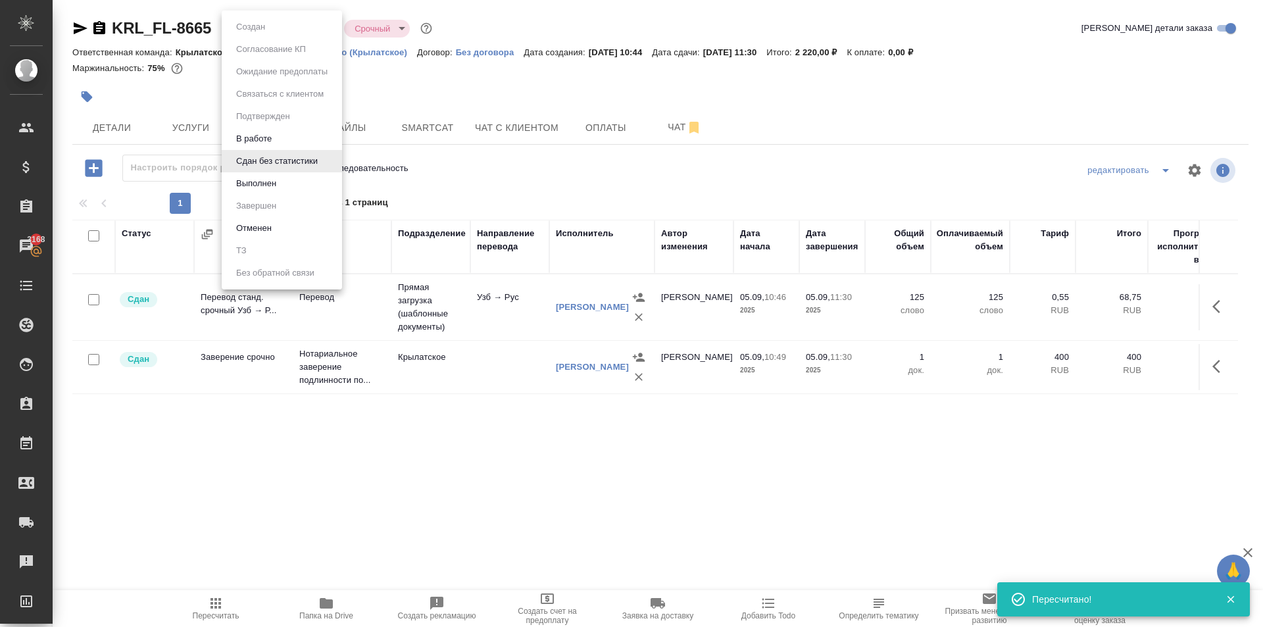
drag, startPoint x: 307, startPoint y: 184, endPoint x: 310, endPoint y: 168, distance: 15.5
click at [306, 184] on li "Выполнен" at bounding box center [282, 183] width 120 height 22
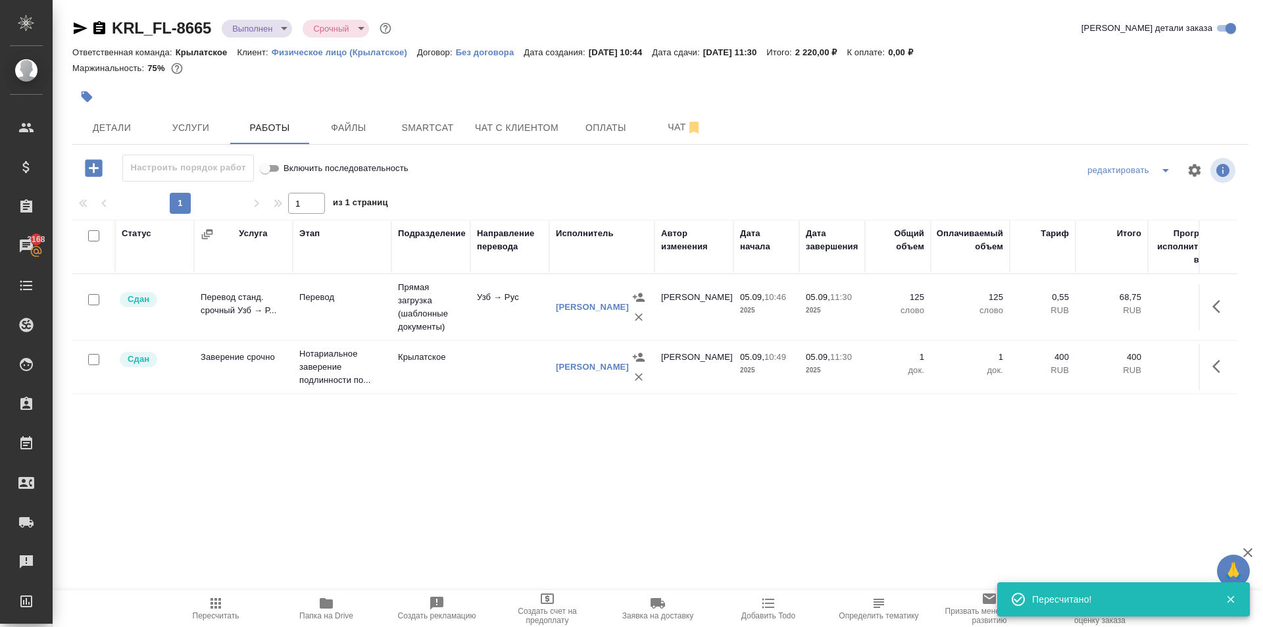
drag, startPoint x: 212, startPoint y: 608, endPoint x: 218, endPoint y: 603, distance: 7.5
click at [212, 608] on icon "button" at bounding box center [216, 603] width 11 height 11
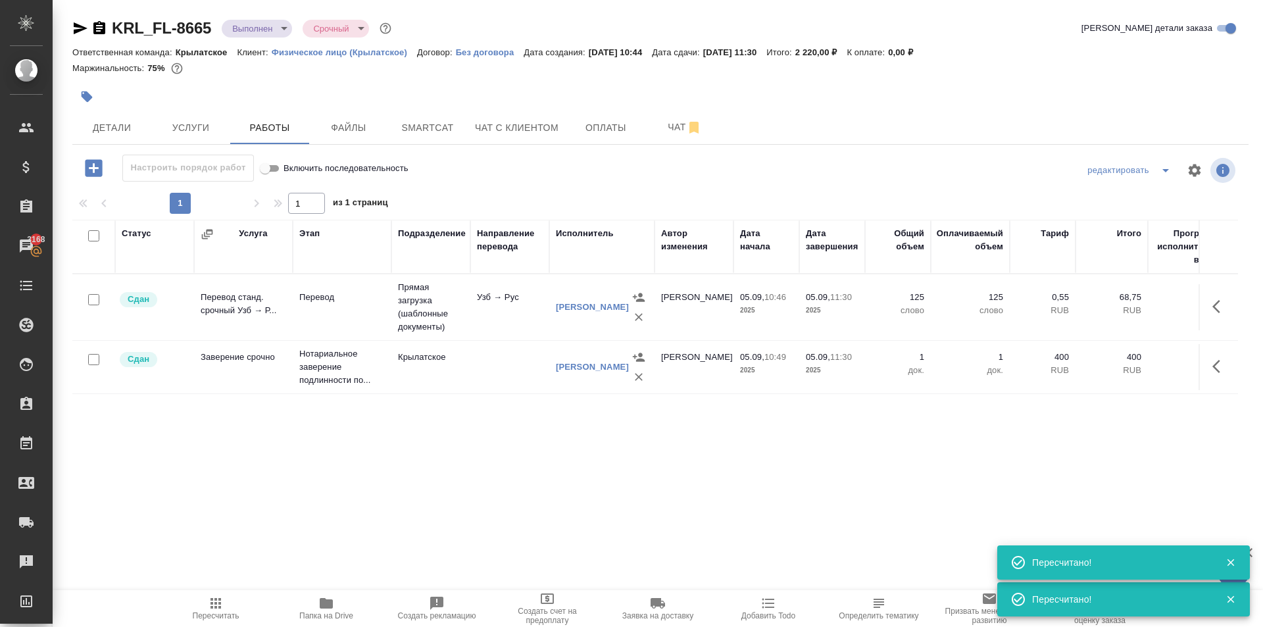
drag, startPoint x: 269, startPoint y: 12, endPoint x: 276, endPoint y: 24, distance: 13.5
click at [272, 17] on div "KRL_FL-8665 Выполнен completed Срочный urgent Кратко детали заказа Ответственна…" at bounding box center [660, 274] width 1191 height 549
click at [276, 25] on body "🙏 .cls-1 fill:#fff; AWATERA Kasymov Timur Клиенты Спецификации Заказы 3168 Чаты…" at bounding box center [631, 313] width 1263 height 627
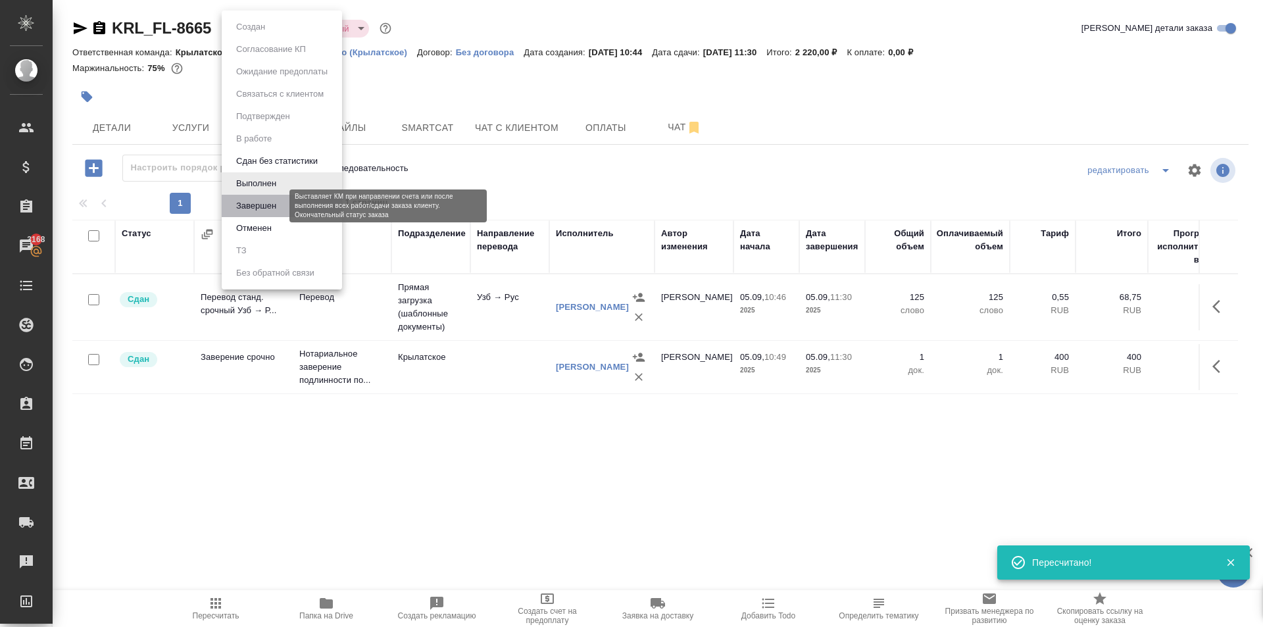
click at [274, 204] on button "Завершен" at bounding box center [256, 206] width 48 height 14
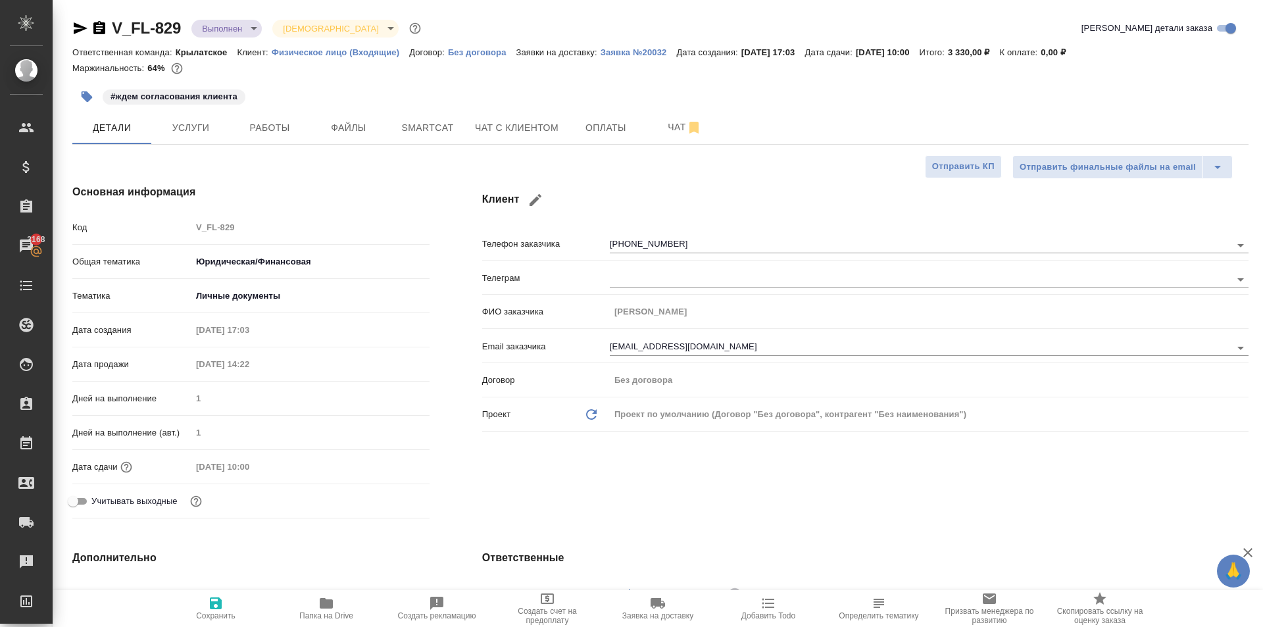
select select "RU"
click at [514, 133] on span "Чат с клиентом" at bounding box center [517, 128] width 84 height 16
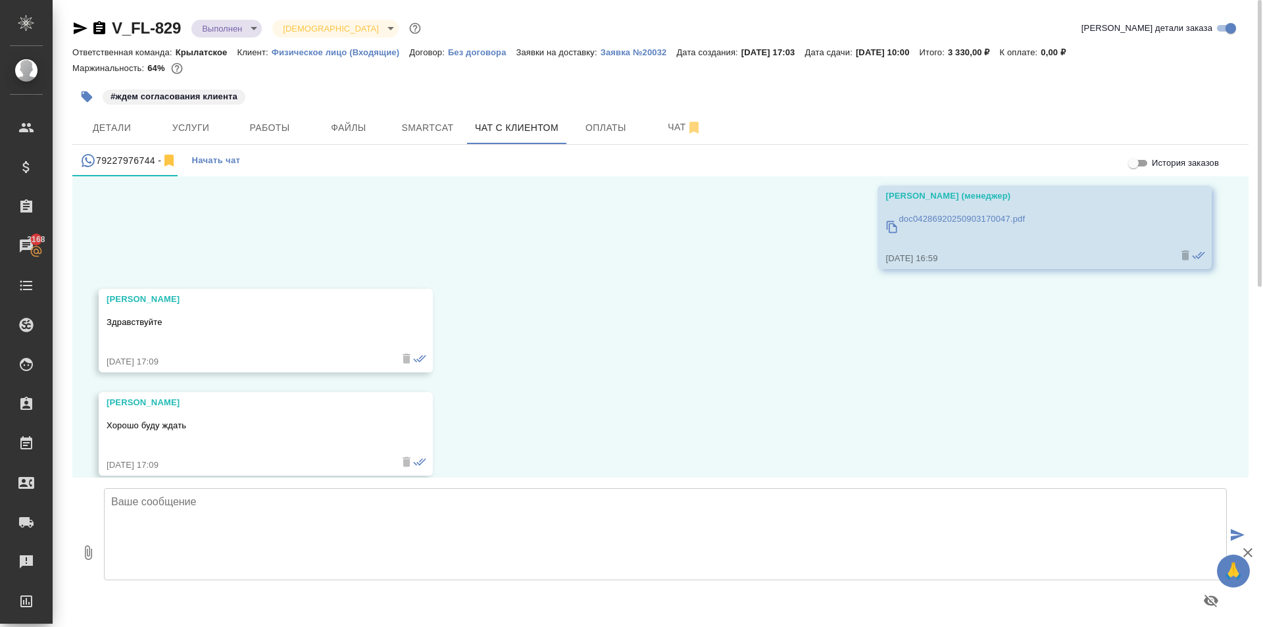
scroll to position [5059, 0]
